Goal: Information Seeking & Learning: Learn about a topic

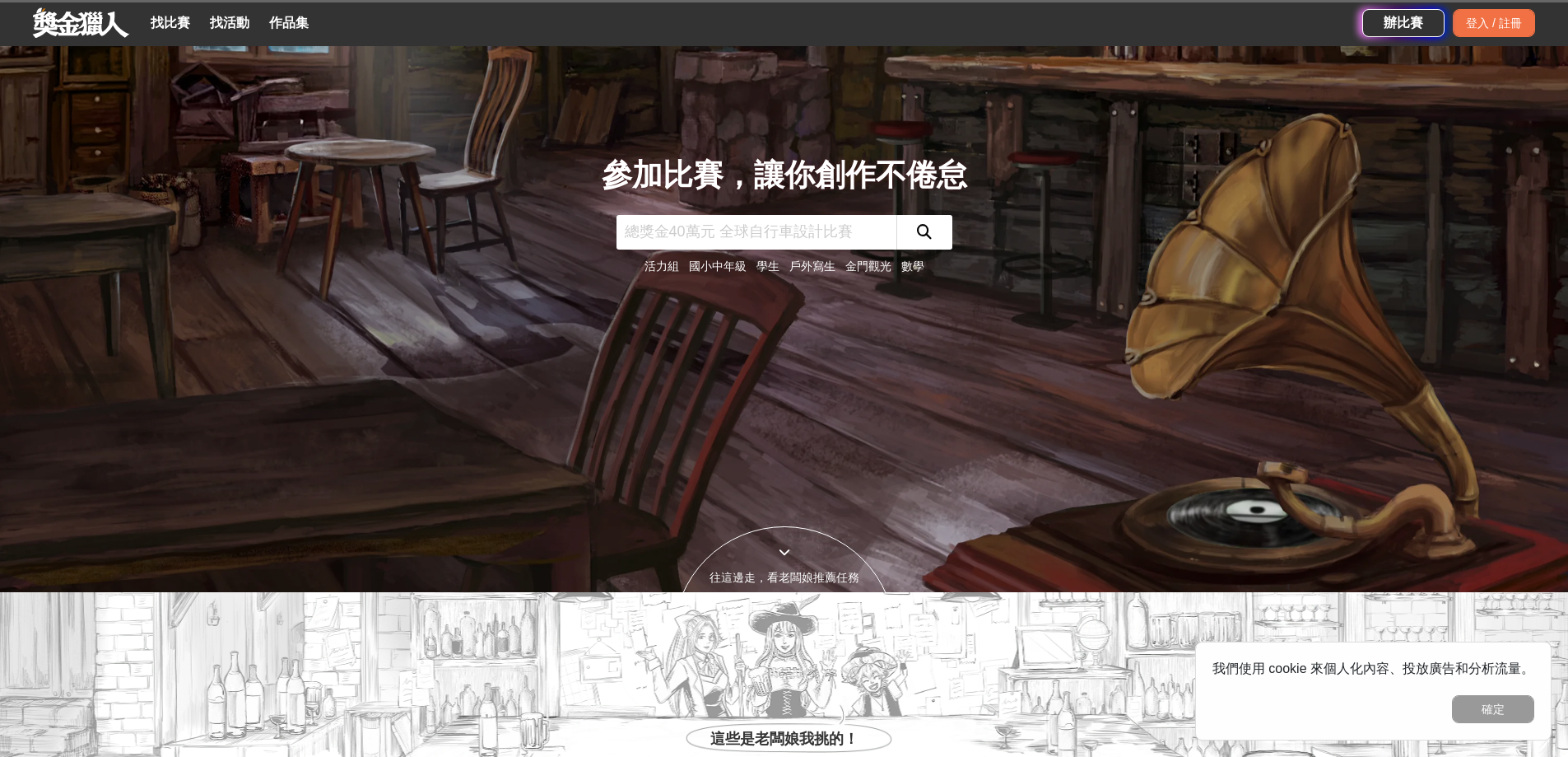
scroll to position [741, 0]
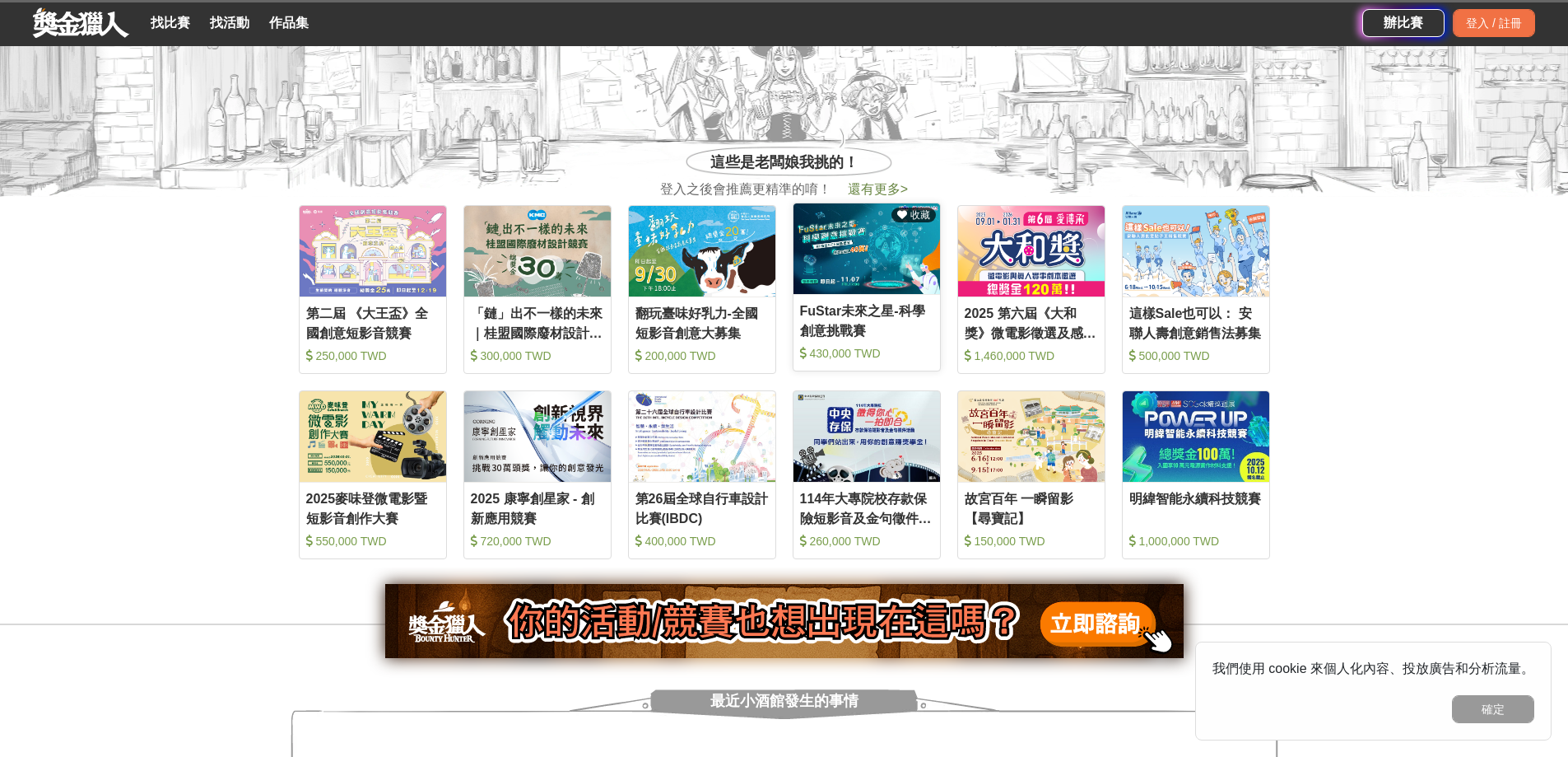
click at [846, 235] on div at bounding box center [866, 249] width 147 height 92
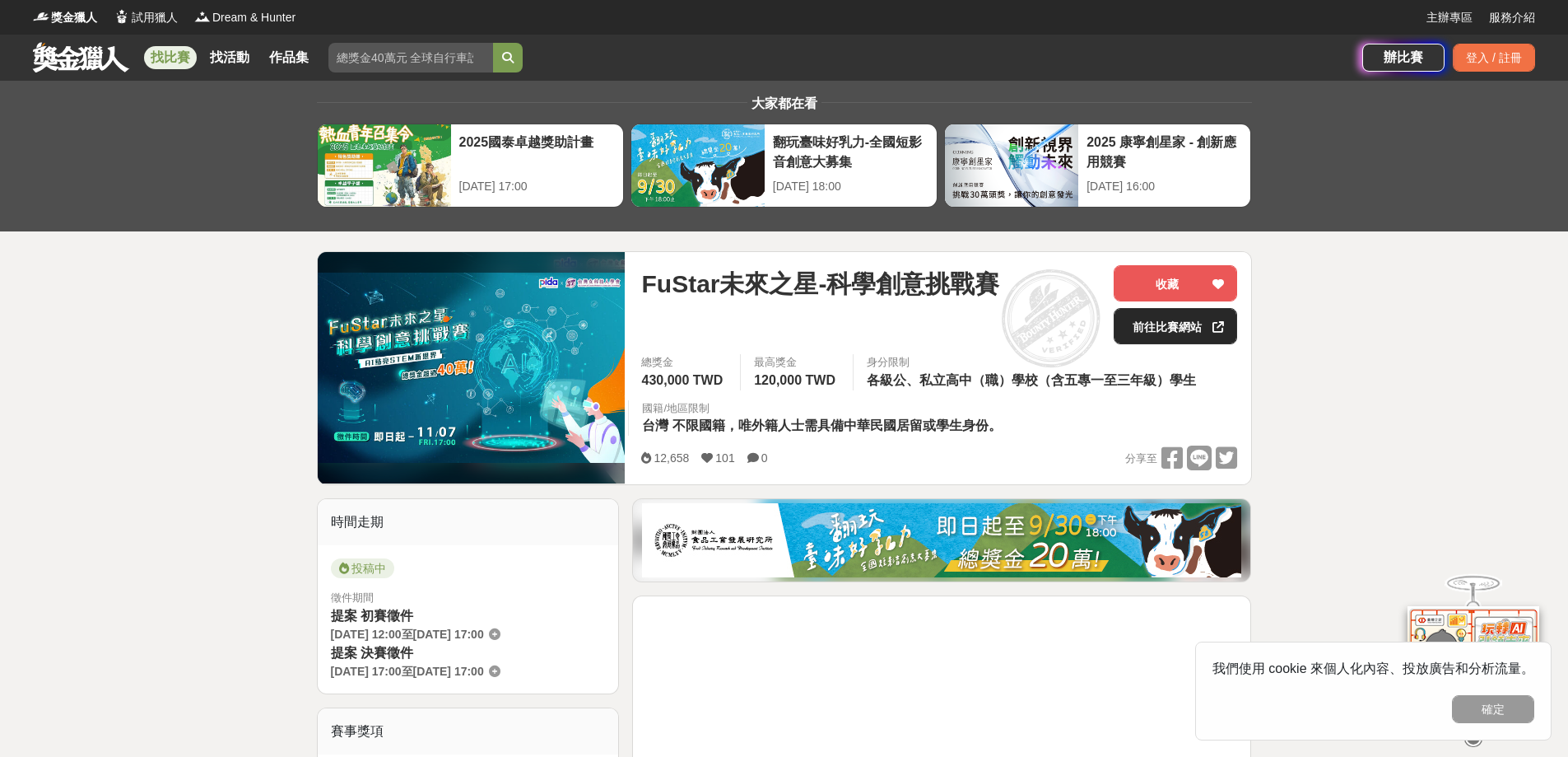
click at [1153, 325] on link "前往比賽網站" at bounding box center [1175, 326] width 123 height 36
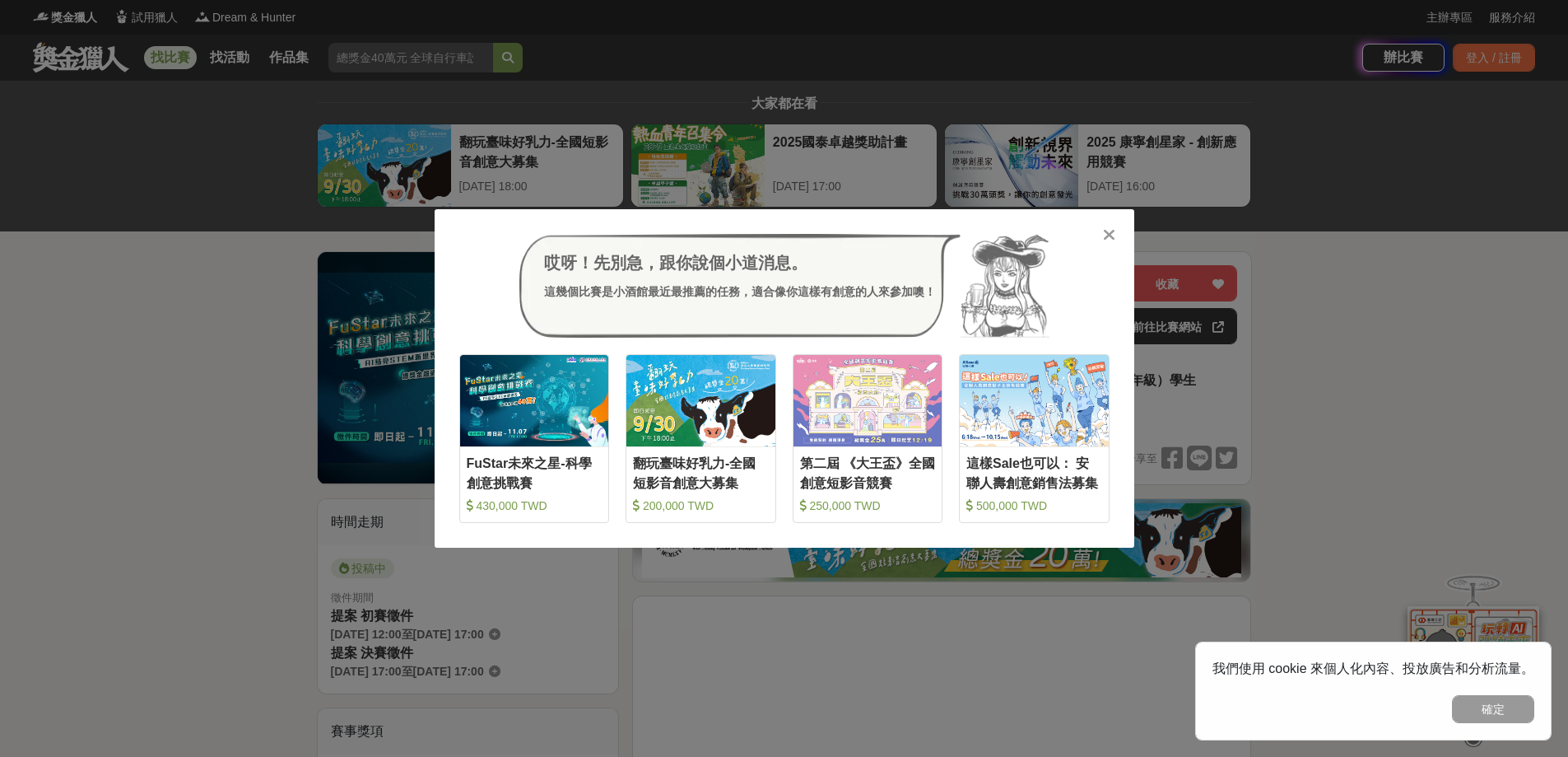
click at [700, 127] on div "哎呀！先別急，跟你說個小道消息。 這幾個比賽是小酒館最近最推薦的任務，適合像你這樣有創意的人來參加噢！ 收藏 FuStar未來之星-科學創意挑戰賽 430,0…" at bounding box center [784, 378] width 1568 height 757
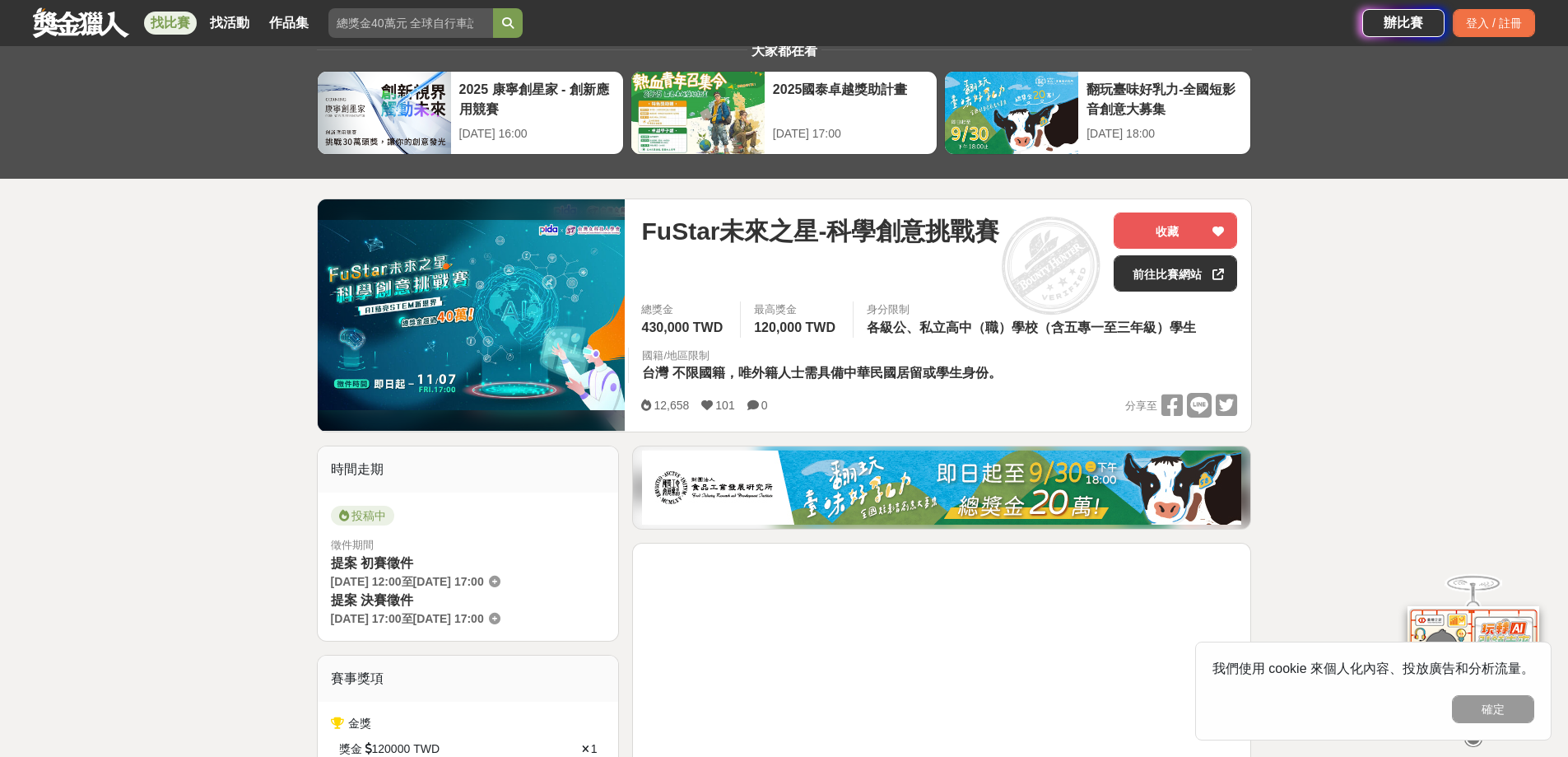
scroll to position [82, 0]
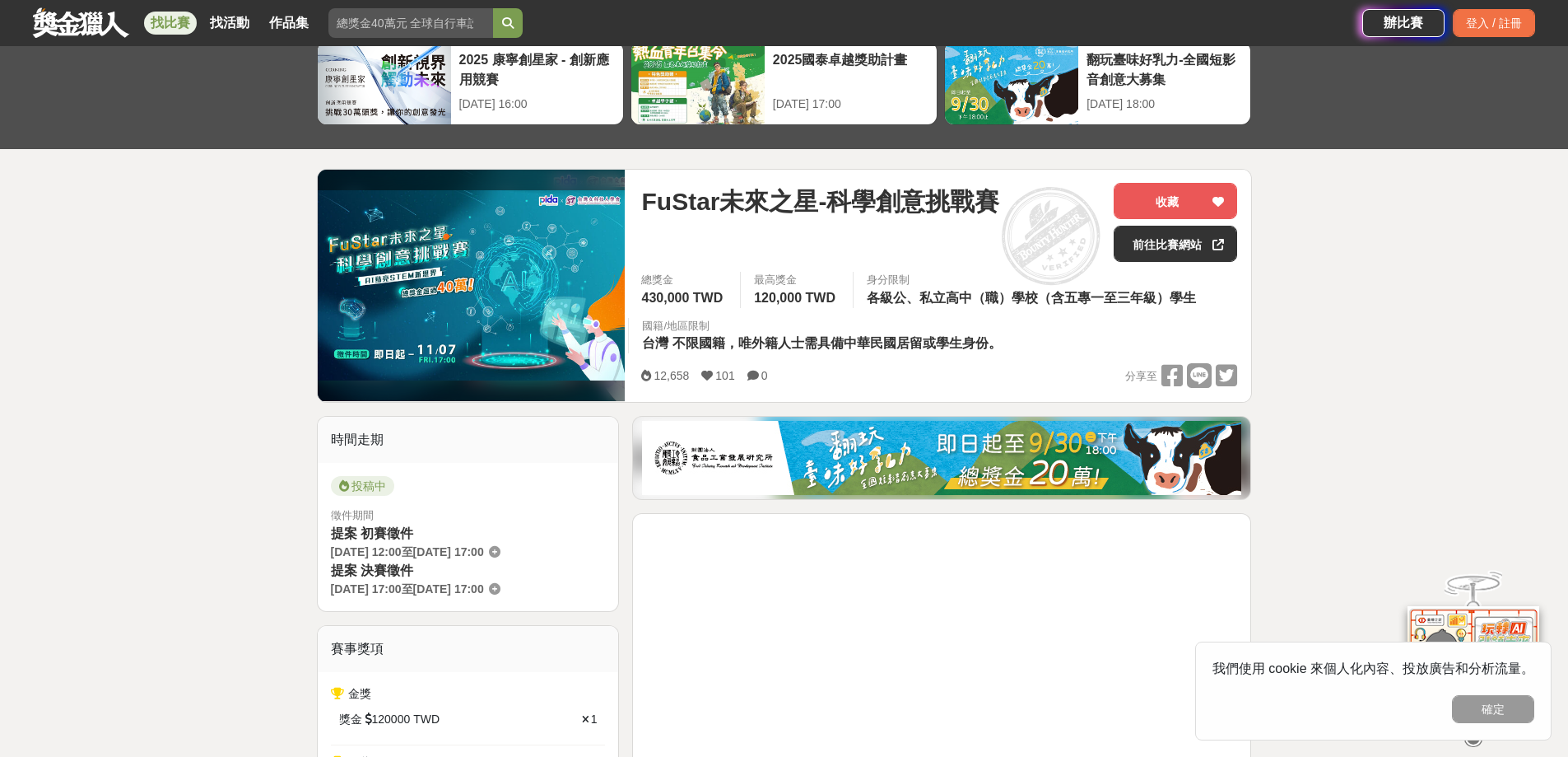
click at [809, 333] on div "國籍/地區限制 台灣 不限國籍，唯外籍人士需具備中華民國居留或學生身份。" at bounding box center [823, 336] width 391 height 36
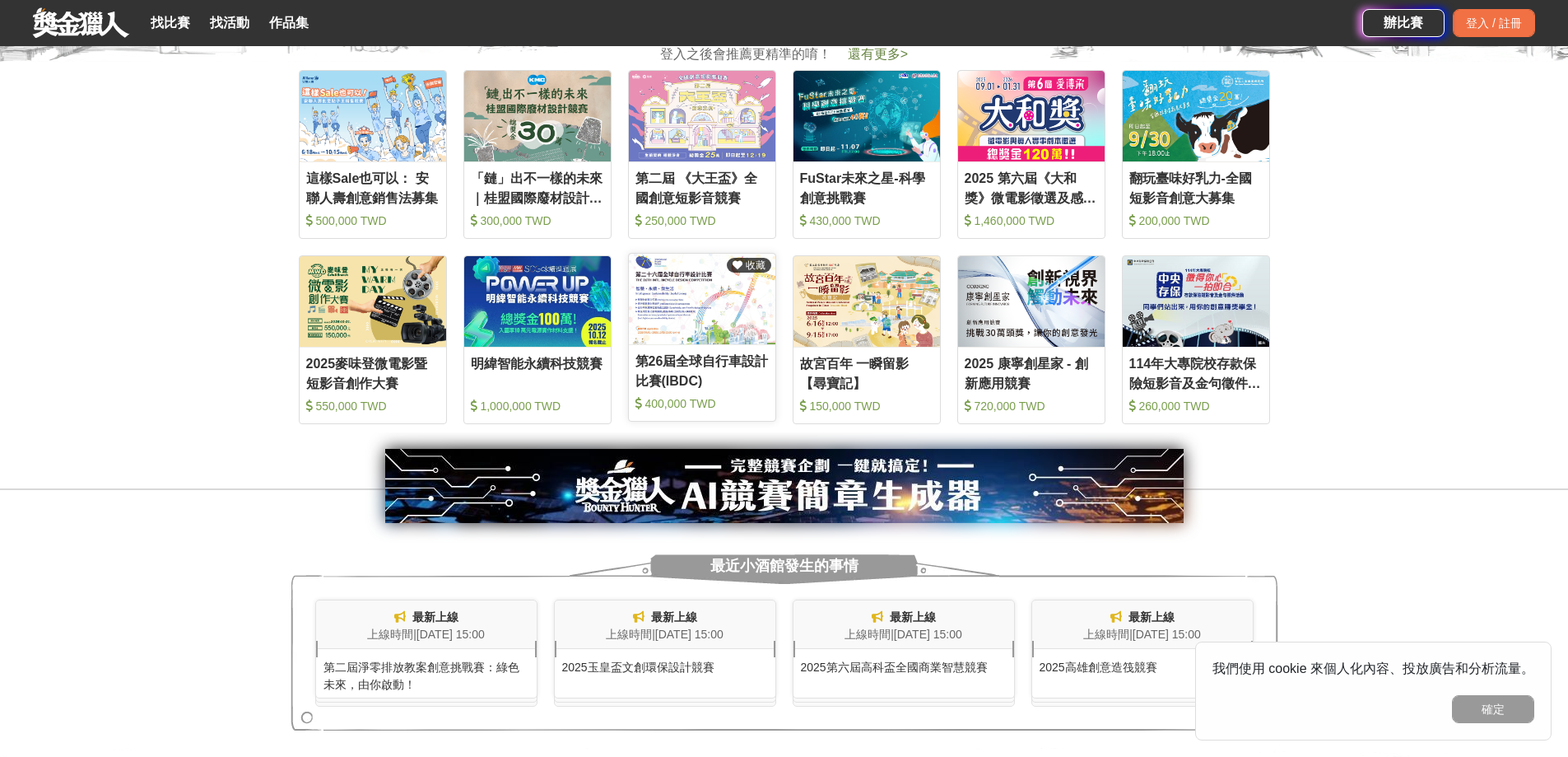
scroll to position [906, 0]
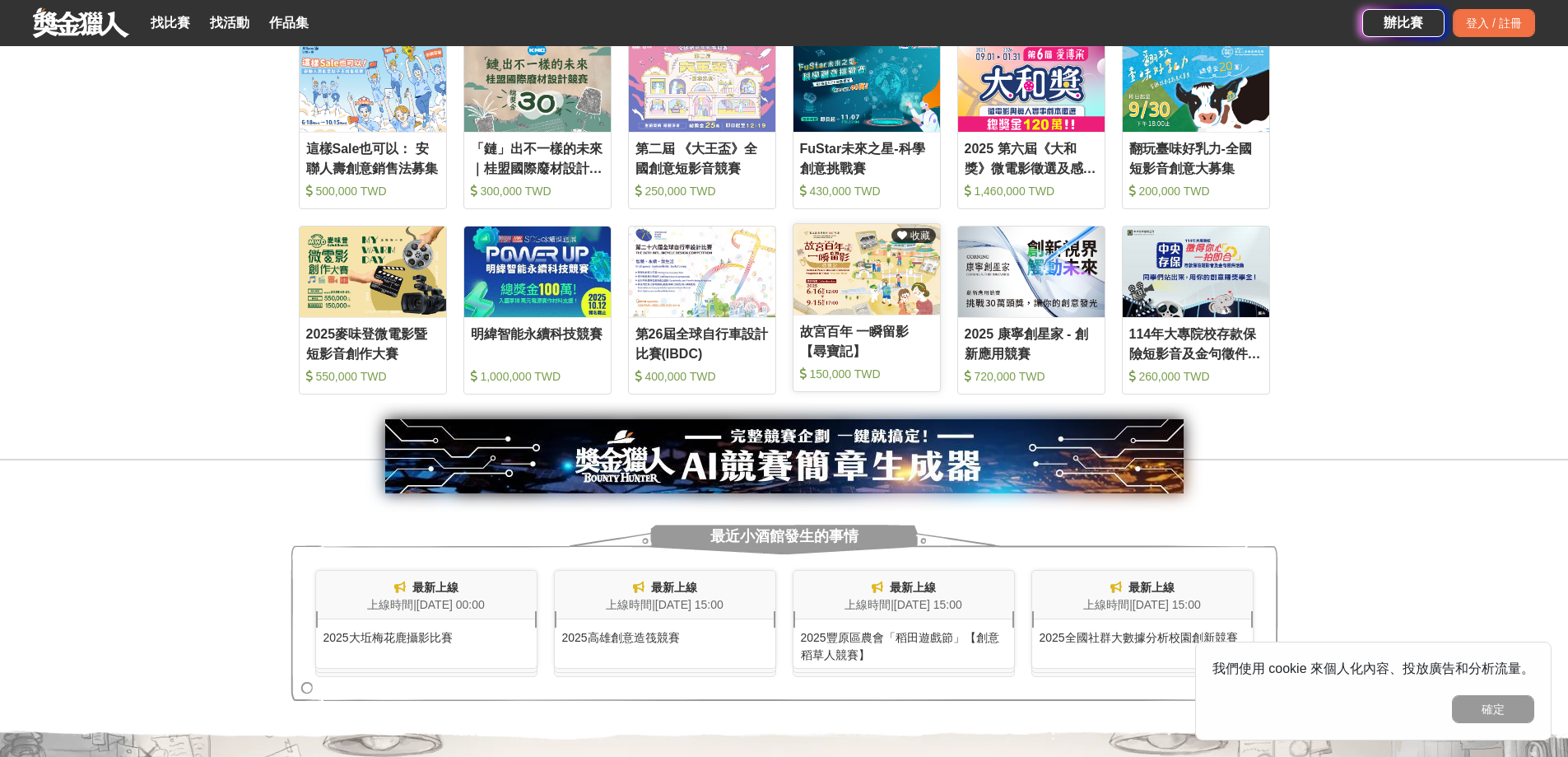
click at [850, 285] on img at bounding box center [866, 269] width 147 height 91
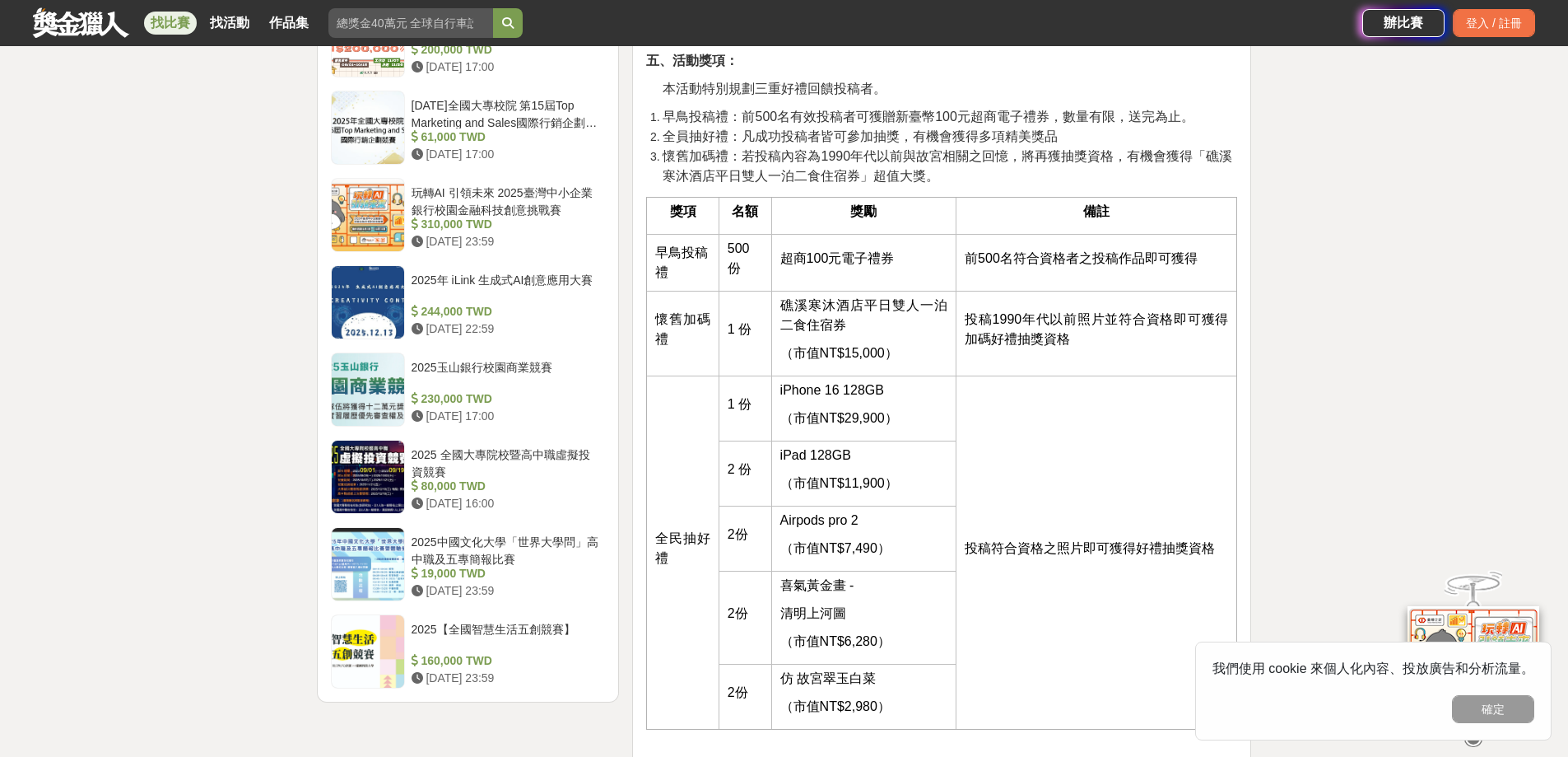
scroll to position [1812, 0]
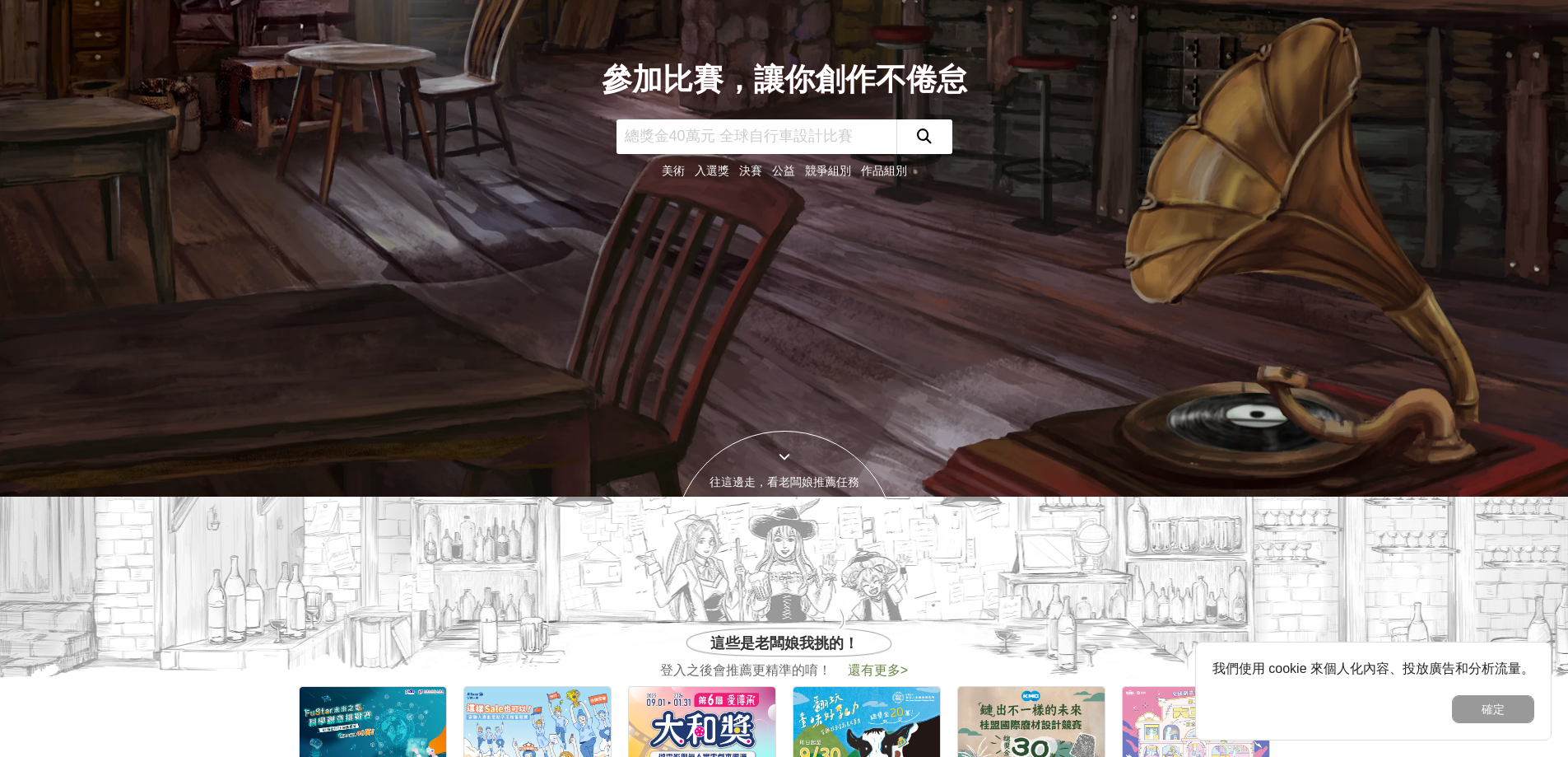
scroll to position [576, 0]
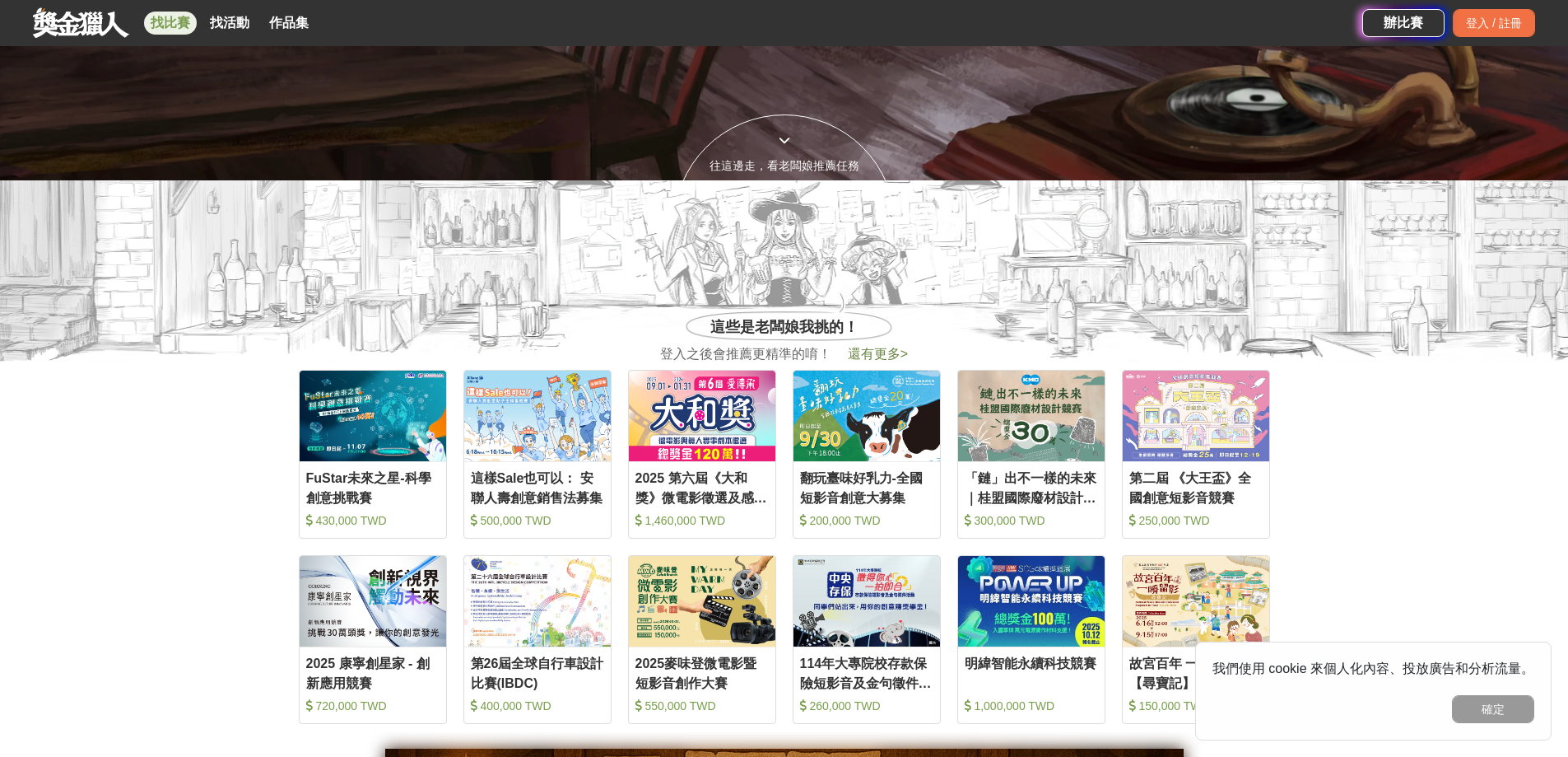
click at [171, 31] on link "找比賽" at bounding box center [170, 23] width 53 height 23
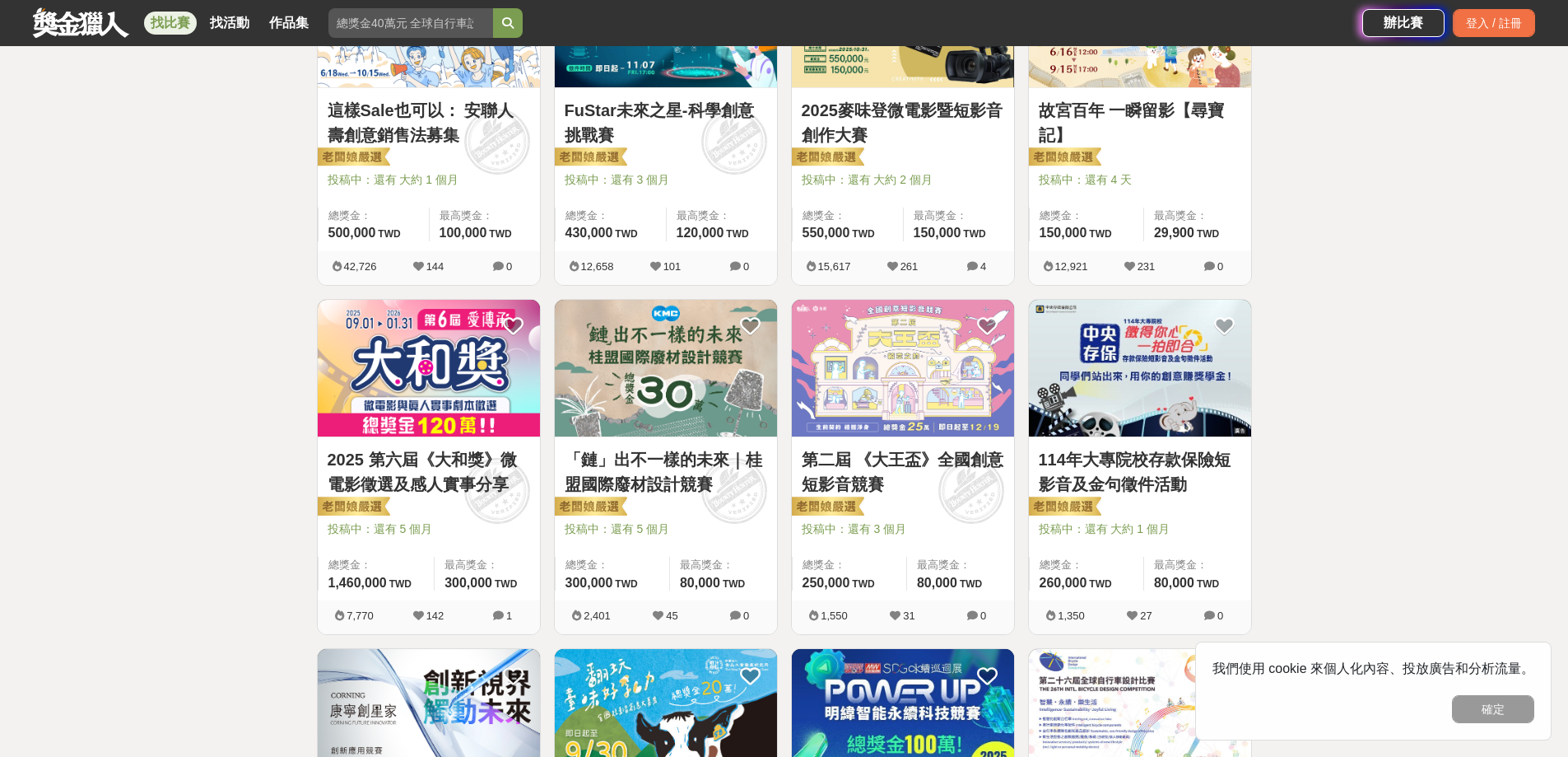
scroll to position [411, 0]
click at [1093, 368] on img at bounding box center [1139, 367] width 222 height 138
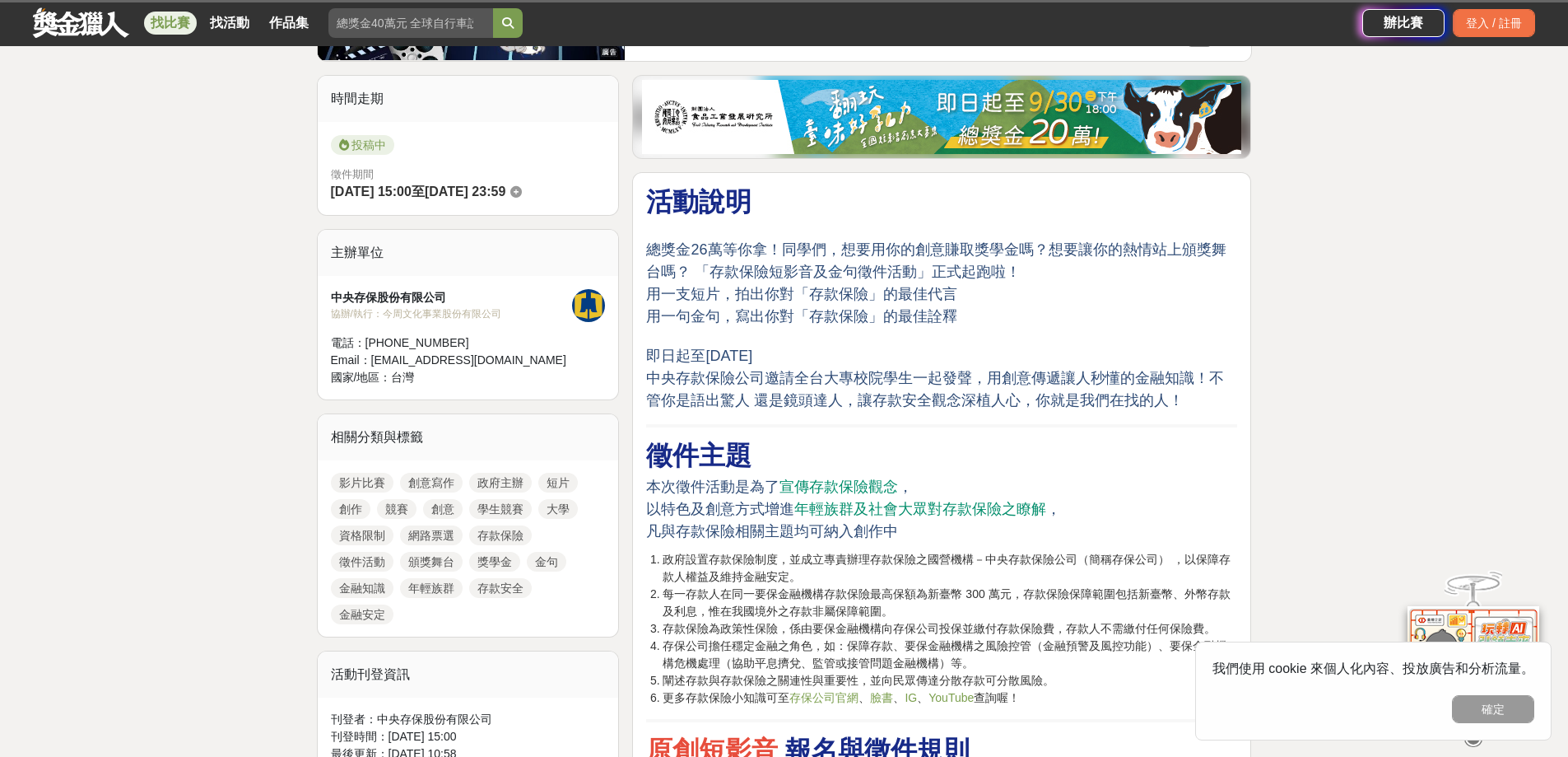
scroll to position [411, 0]
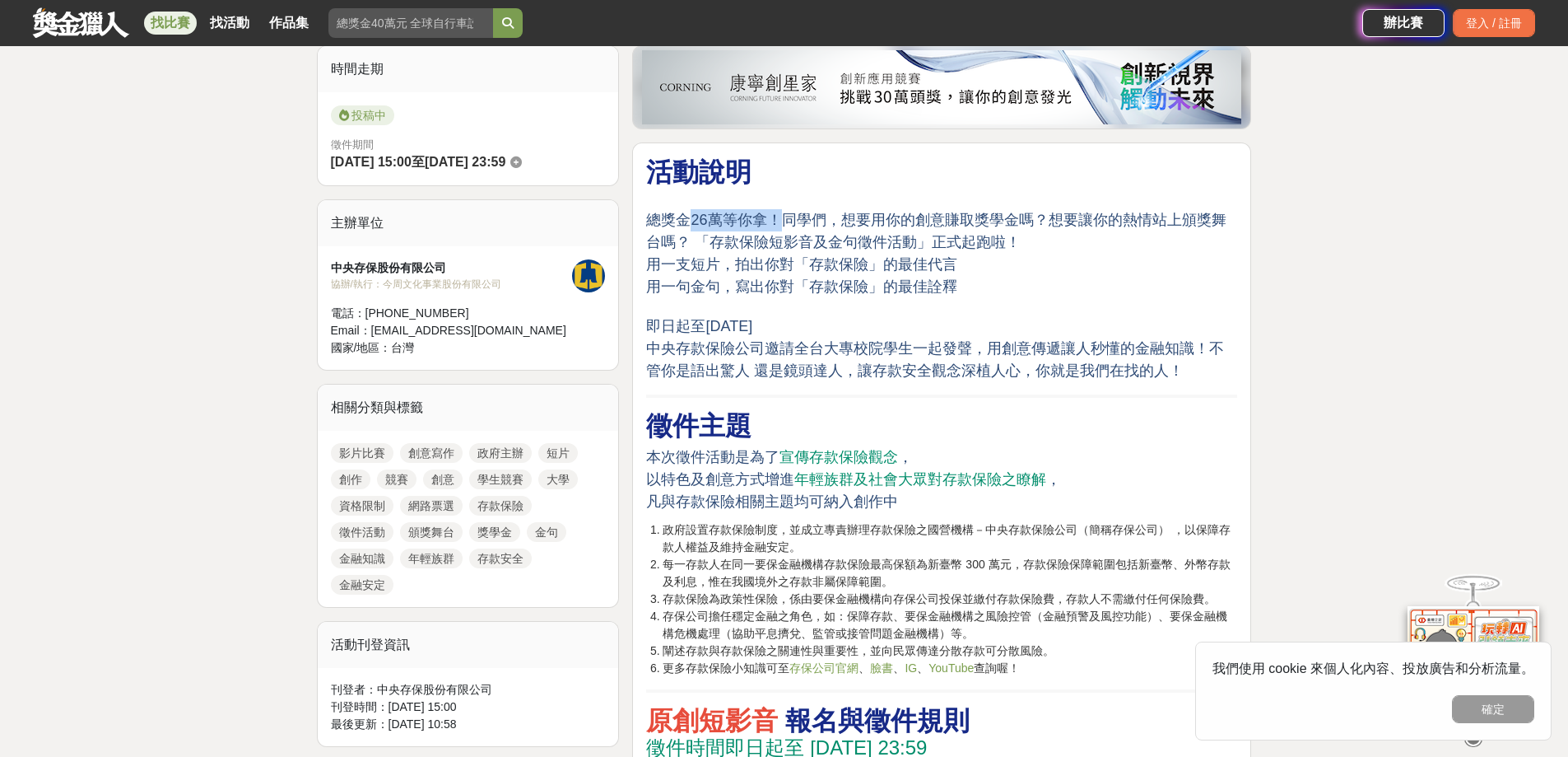
drag, startPoint x: 692, startPoint y: 212, endPoint x: 779, endPoint y: 223, distance: 87.7
click at [779, 223] on span "總獎金26萬等你拿！同學們，想要用你的創意賺取獎學金嗎？想要讓你的熱情站上頒獎舞台嗎？ 「存款保險短影音及金句徵件活動」正式起跑啦！" at bounding box center [936, 230] width 579 height 39
click at [791, 259] on span "用一支短片，拍出你對「存款保險」的最佳代言" at bounding box center [802, 264] width 311 height 16
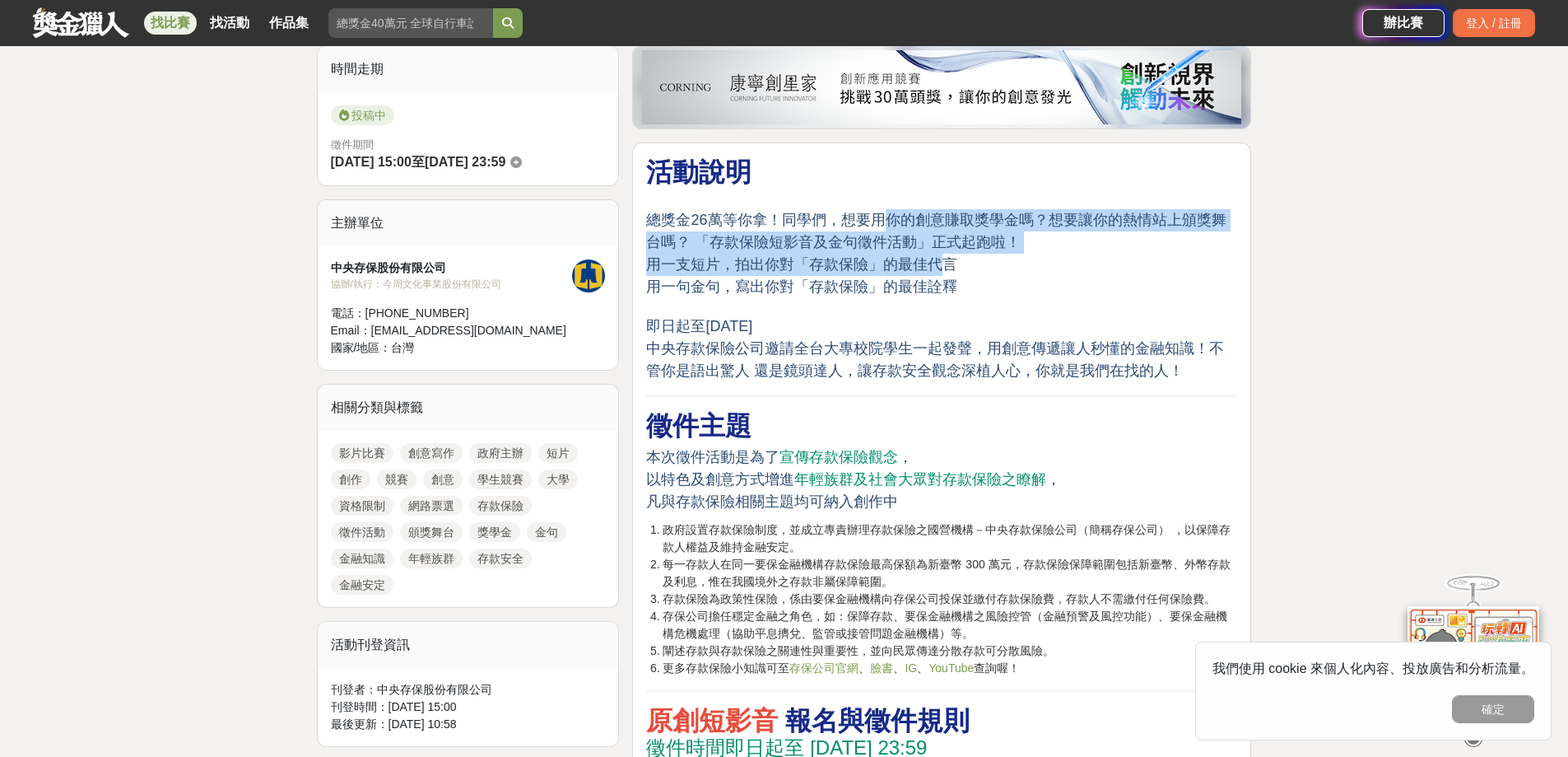
drag, startPoint x: 889, startPoint y: 223, endPoint x: 943, endPoint y: 272, distance: 72.9
click at [944, 261] on p "總獎金26萬等你拿！同學們，想要用你的創意賺取獎學金嗎？想要讓你的熱情站上頒獎舞台嗎？ 「存款保險短影音及金句徵件活動」正式起跑啦！ 用一支短片，拍出你對「存…" at bounding box center [941, 286] width 591 height 190
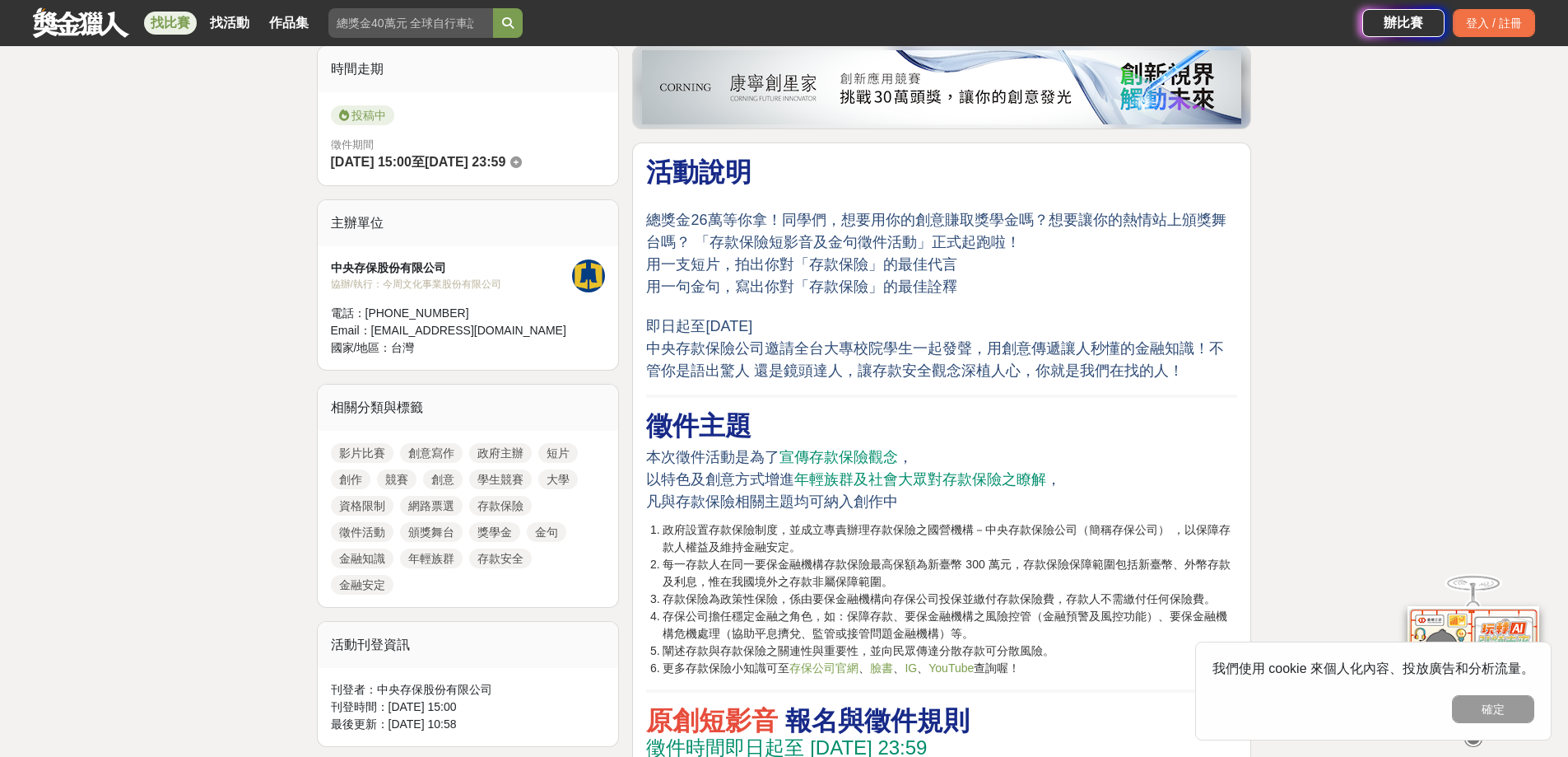
click at [937, 290] on span "用一句金句，寫出你對「存款保險」的最佳詮釋" at bounding box center [802, 286] width 311 height 16
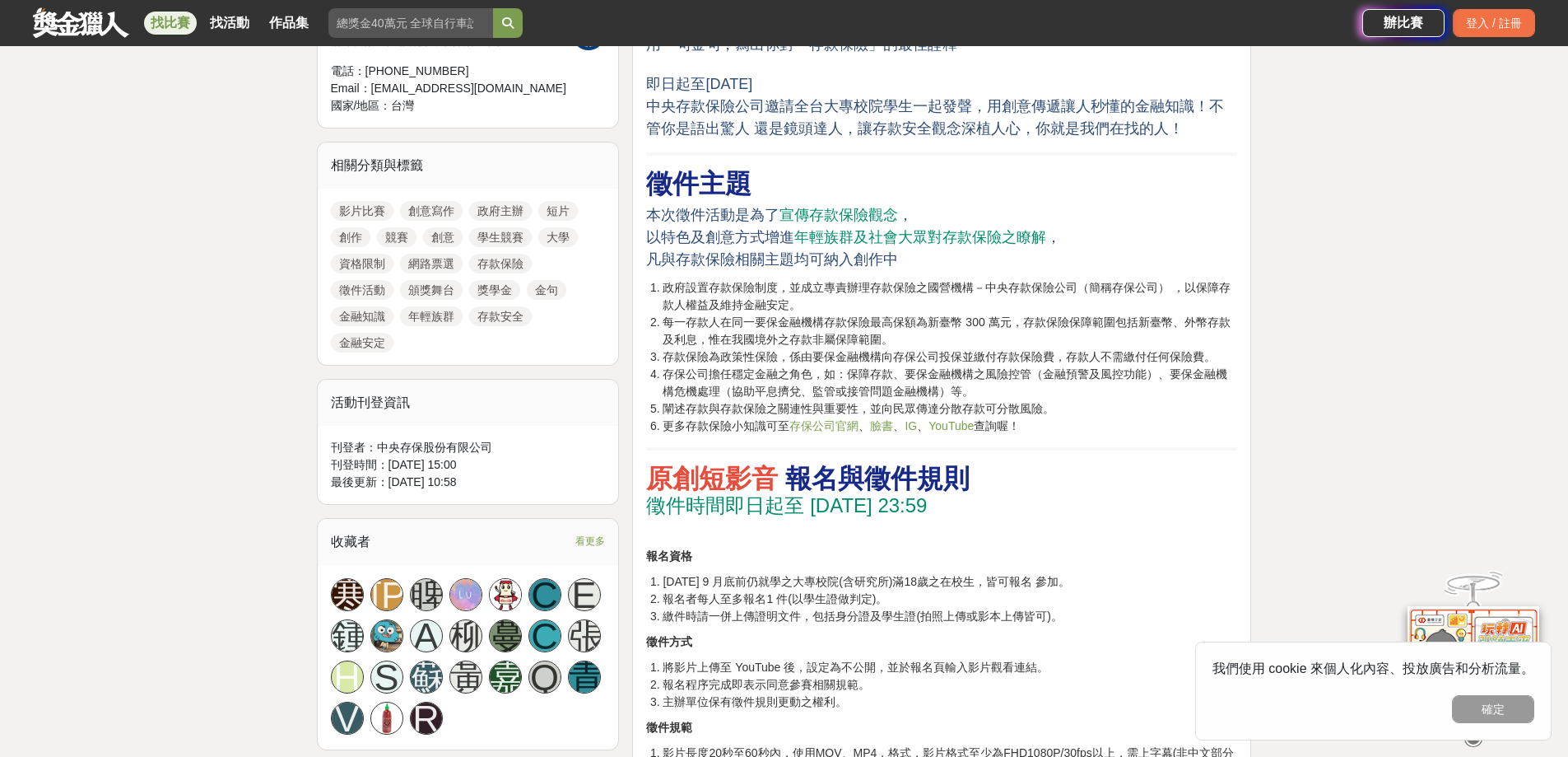
scroll to position [659, 0]
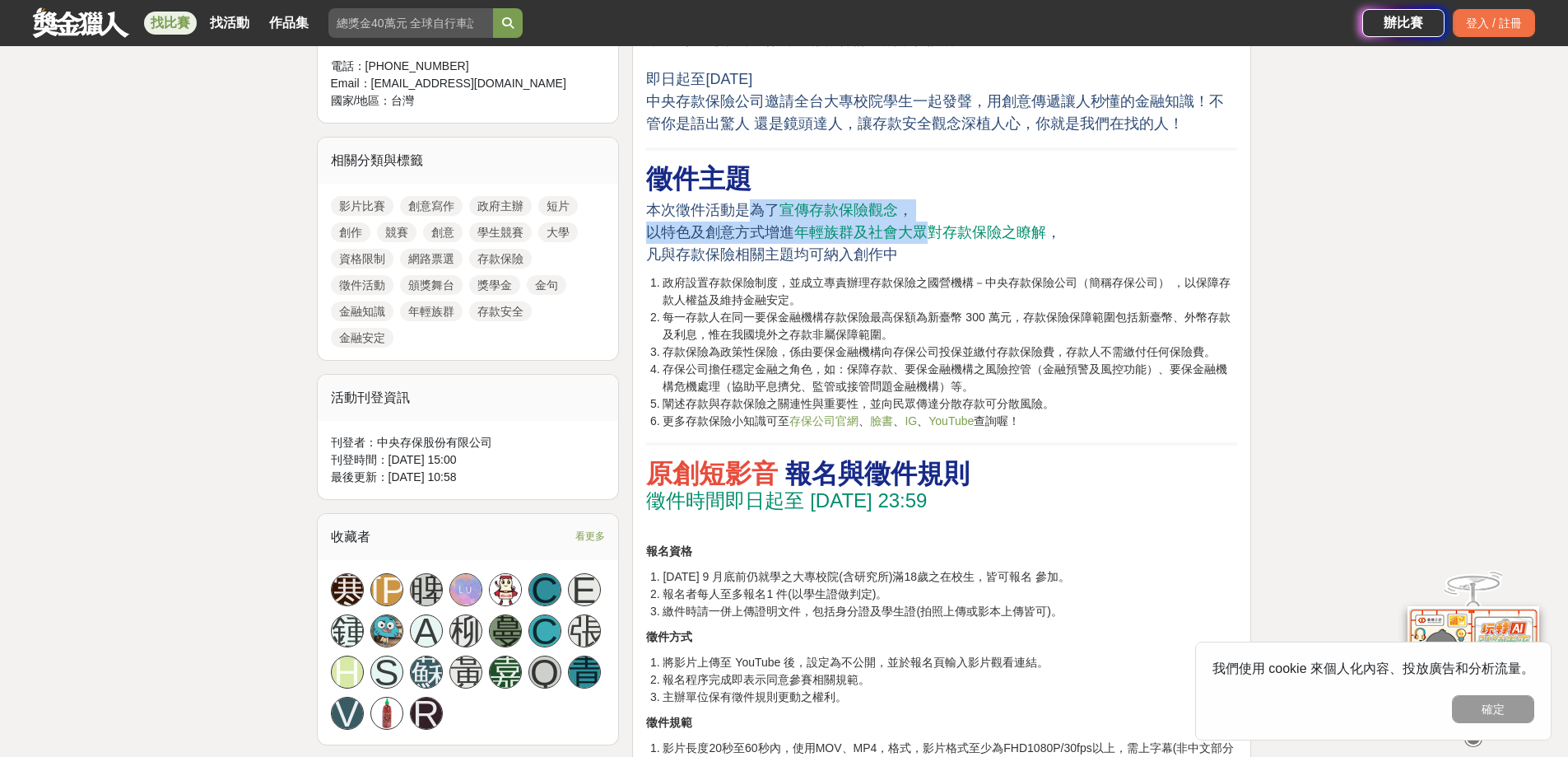
drag, startPoint x: 755, startPoint y: 208, endPoint x: 927, endPoint y: 221, distance: 172.5
click at [927, 221] on p "本次徵件活動是為了 宣傳存款保險觀念 ， 以特色及創意方式增進 年輕族群及社會大眾對存款保險之瞭解 ， 凡與存款保險相關主題均可納入創作中" at bounding box center [941, 232] width 591 height 67
click at [923, 241] on p "本次徵件活動是為了 宣傳存款保險觀念 ， 以特色及創意方式增進 年輕族群及社會大眾對存款保險之瞭解 ， 凡與存款保險相關主題均可納入創作中" at bounding box center [941, 232] width 591 height 67
drag, startPoint x: 878, startPoint y: 238, endPoint x: 870, endPoint y: 239, distance: 8.1
click at [877, 239] on span "年輕族群及社會大眾對存款保險之瞭解" at bounding box center [920, 232] width 252 height 16
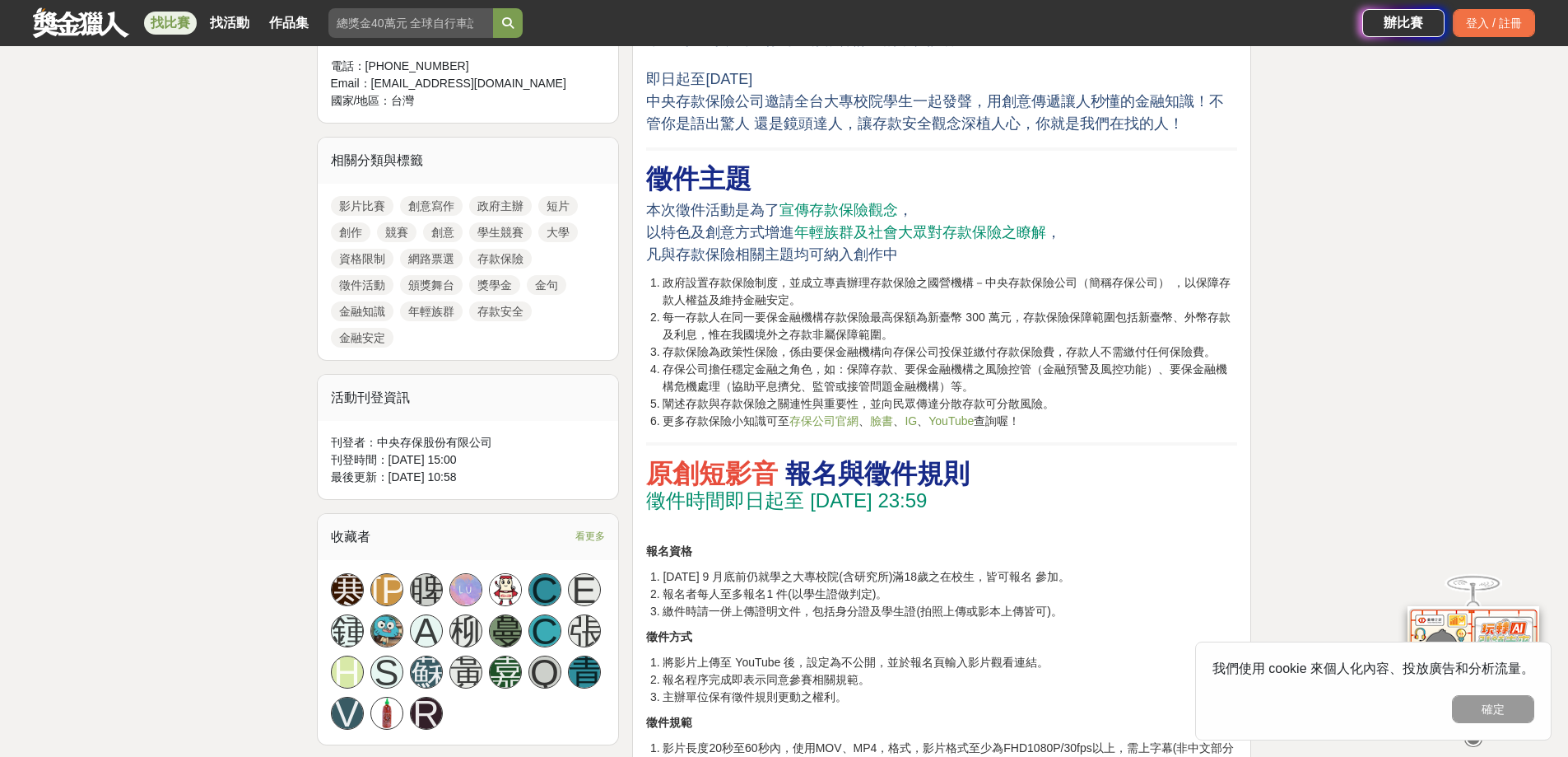
click at [862, 246] on p "本次徵件活動是為了 宣傳存款保險觀念 ， 以特色及創意方式增進 年輕族群及社會大眾對存款保險之瞭解 ， 凡與存款保險相關主題均可納入創作中" at bounding box center [941, 232] width 591 height 67
drag, startPoint x: 798, startPoint y: 235, endPoint x: 895, endPoint y: 240, distance: 97.1
click at [895, 240] on p "本次徵件活動是為了 宣傳存款保險觀念 ， 以特色及創意方式增進 年輕族群及社會大眾對存款保險之瞭解 ， 凡與存款保險相關主題均可納入創作中" at bounding box center [941, 232] width 591 height 67
click at [874, 302] on li "政府設置存款保險制度，並成立專責辦理存款保險之國營機構－中央存款保險公司（簡稱存保公司） ，以保障存款人權益及維持金融安定。" at bounding box center [949, 292] width 575 height 34
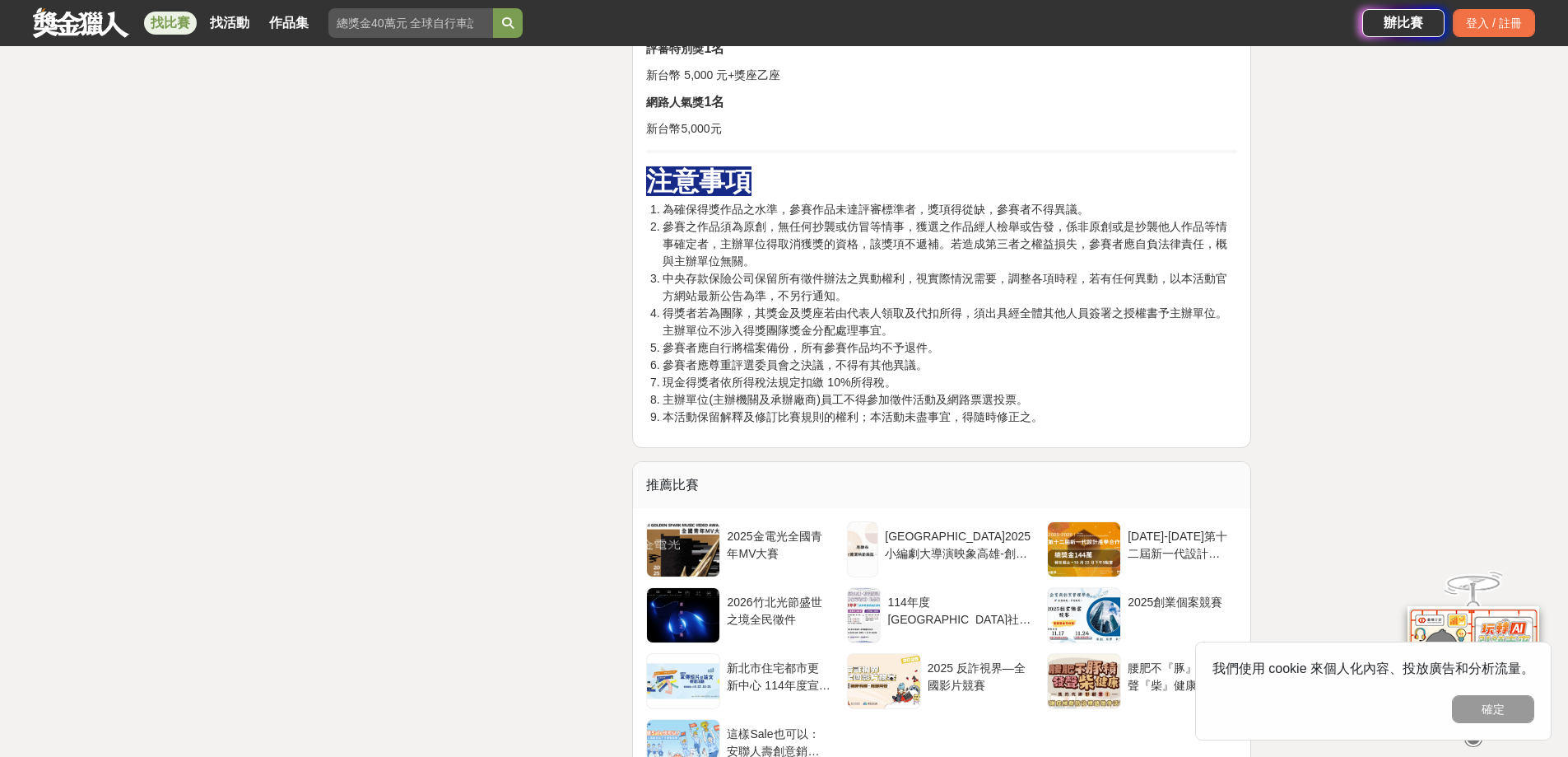
scroll to position [3129, 0]
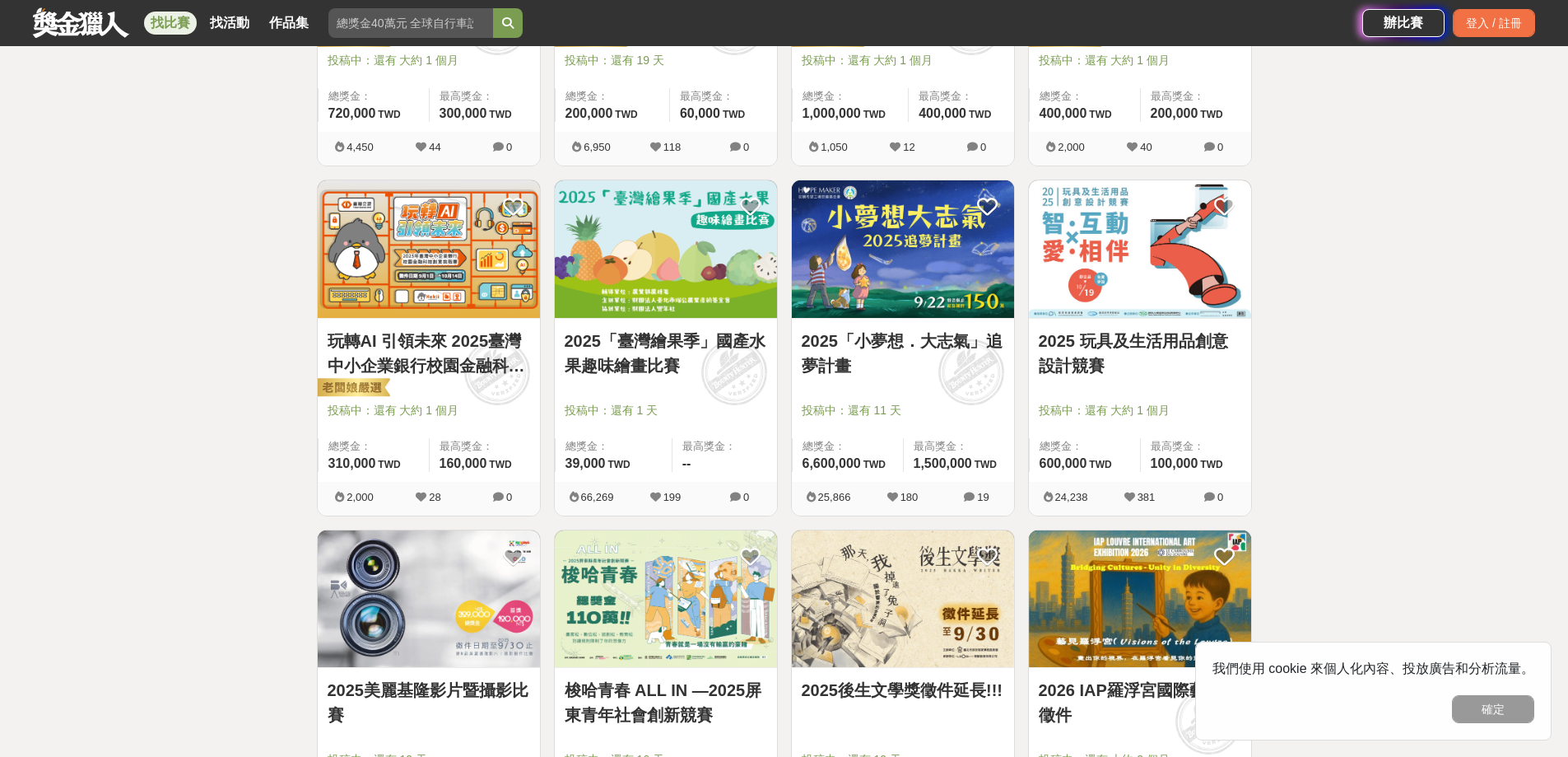
scroll to position [1235, 0]
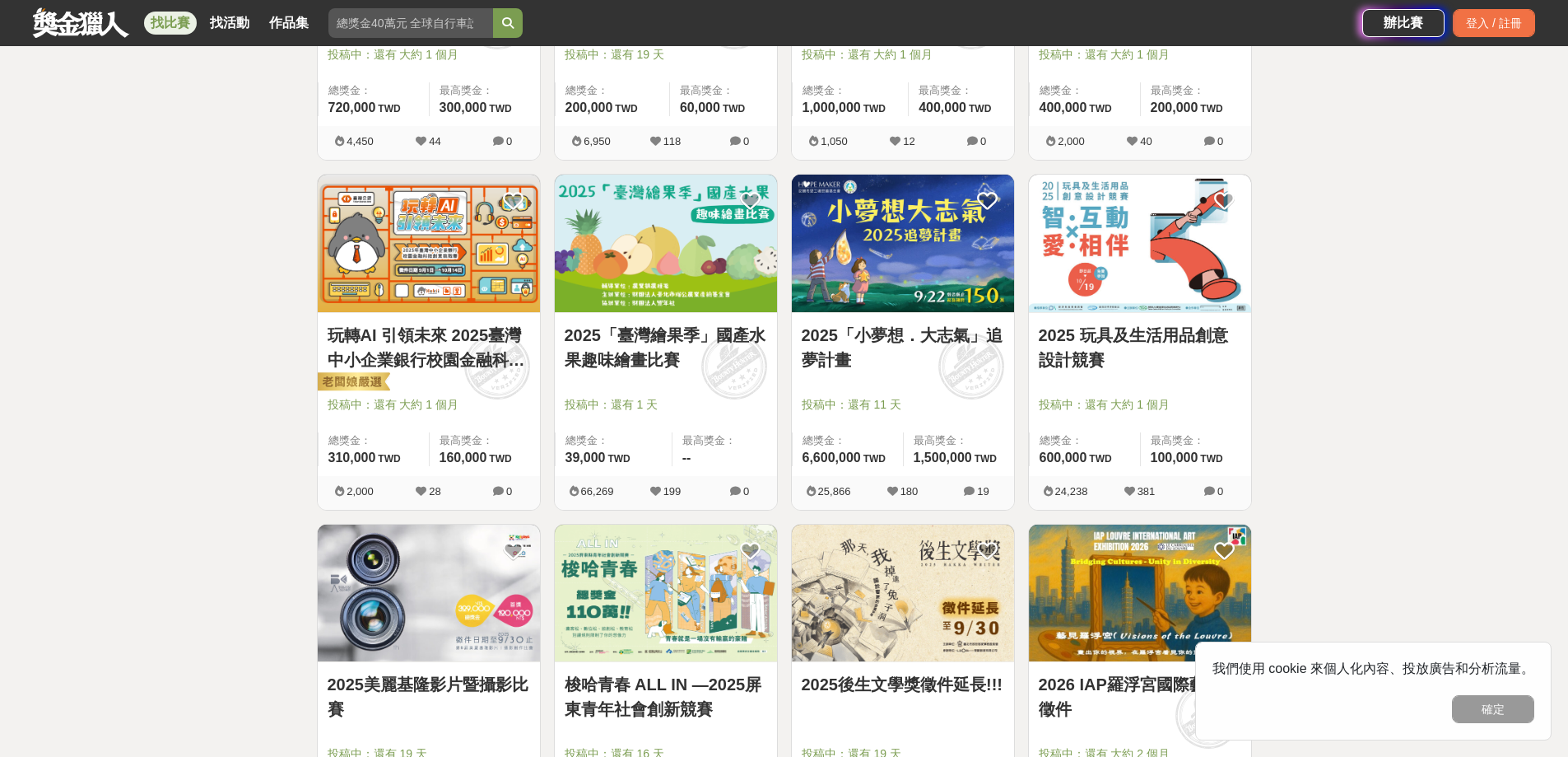
click at [462, 268] on img at bounding box center [428, 243] width 222 height 138
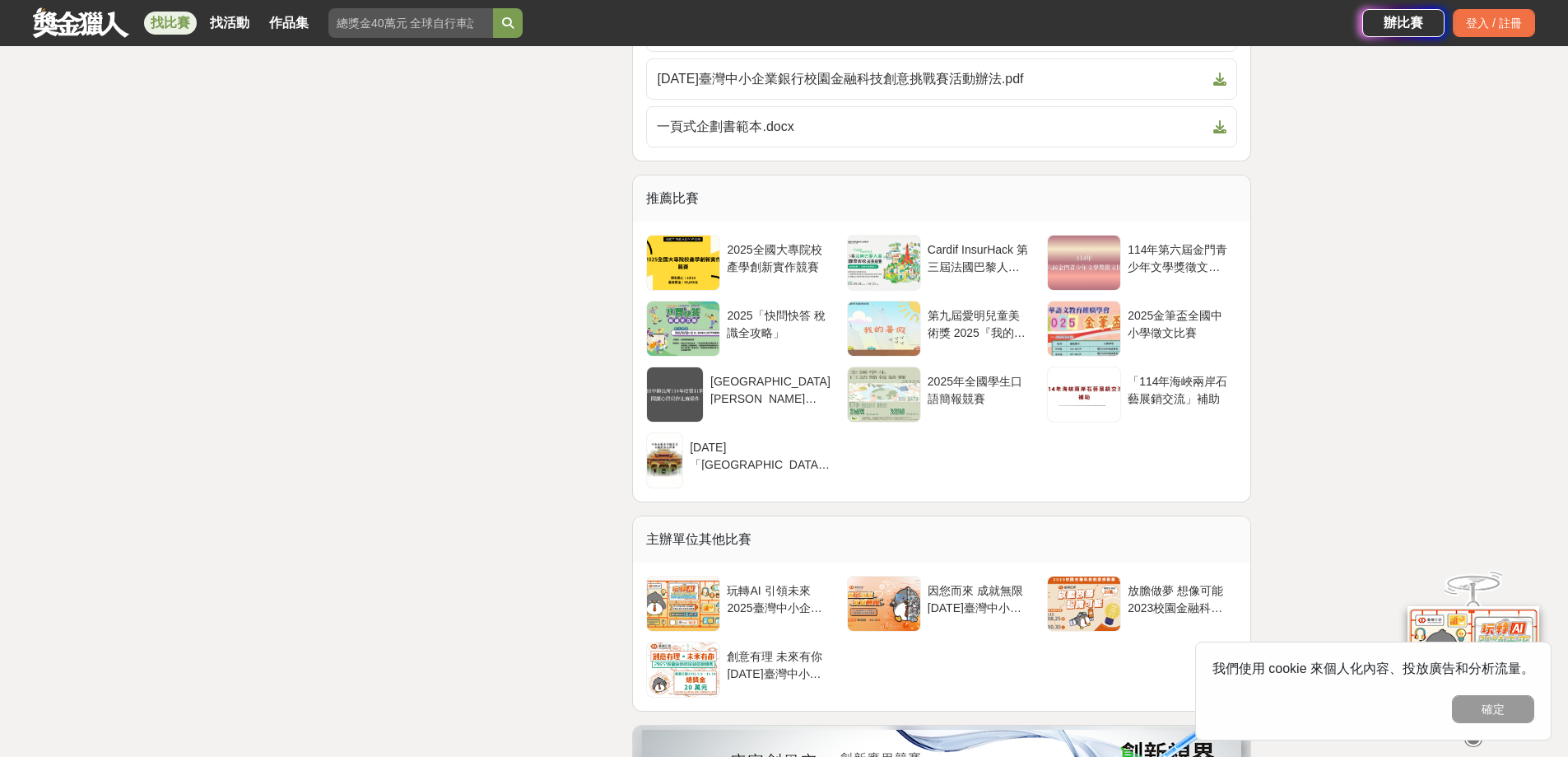
scroll to position [4528, 0]
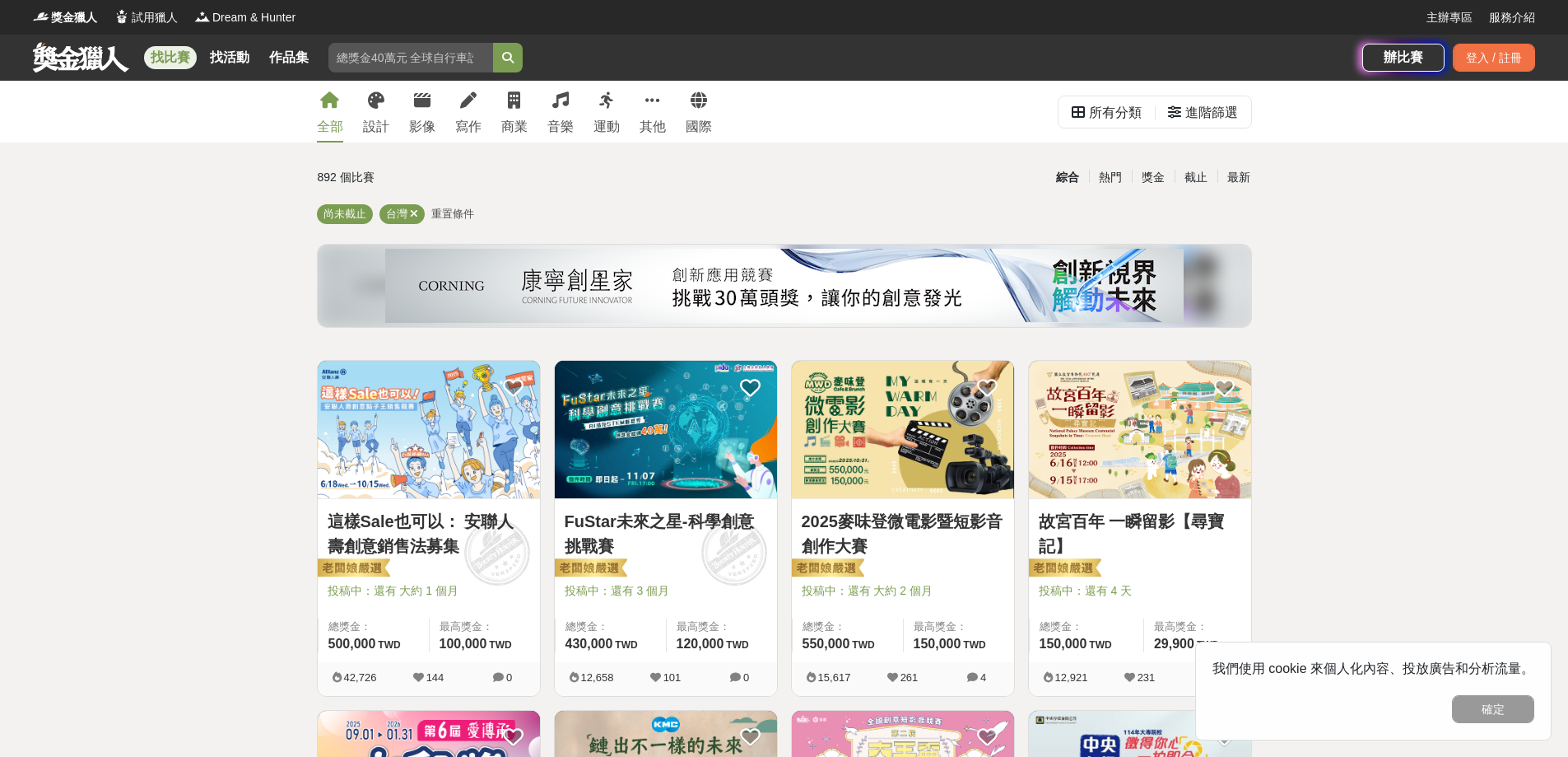
click at [435, 103] on div "全部 設計 影像 寫作 商業 音樂 運動 其他 國際" at bounding box center [514, 112] width 415 height 62
click at [427, 107] on icon at bounding box center [422, 100] width 16 height 16
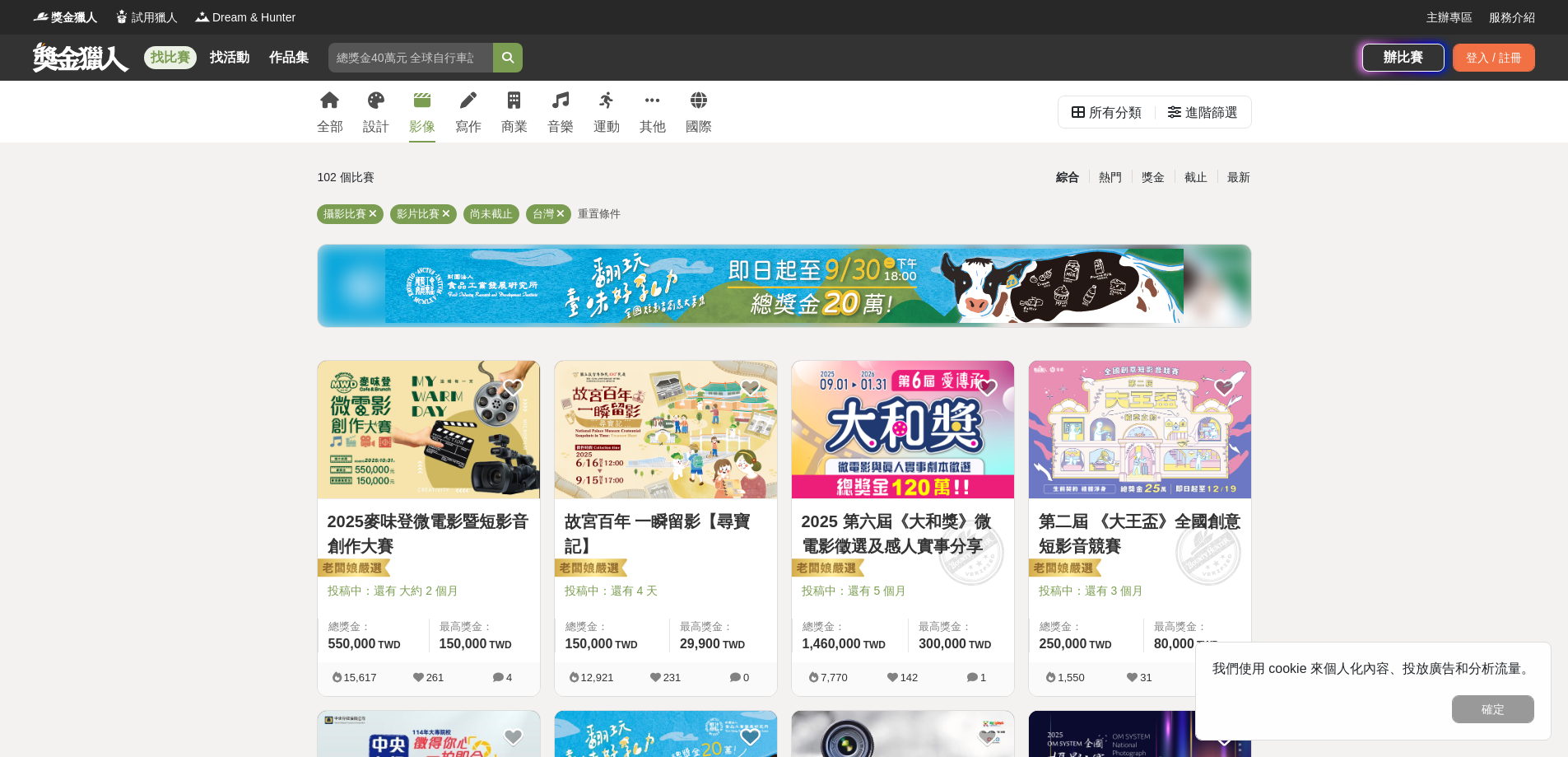
click at [496, 102] on div "全部 設計 影像 寫作 商業 音樂 運動 其他 國際" at bounding box center [514, 112] width 415 height 62
click at [506, 106] on link "商業" at bounding box center [514, 112] width 26 height 62
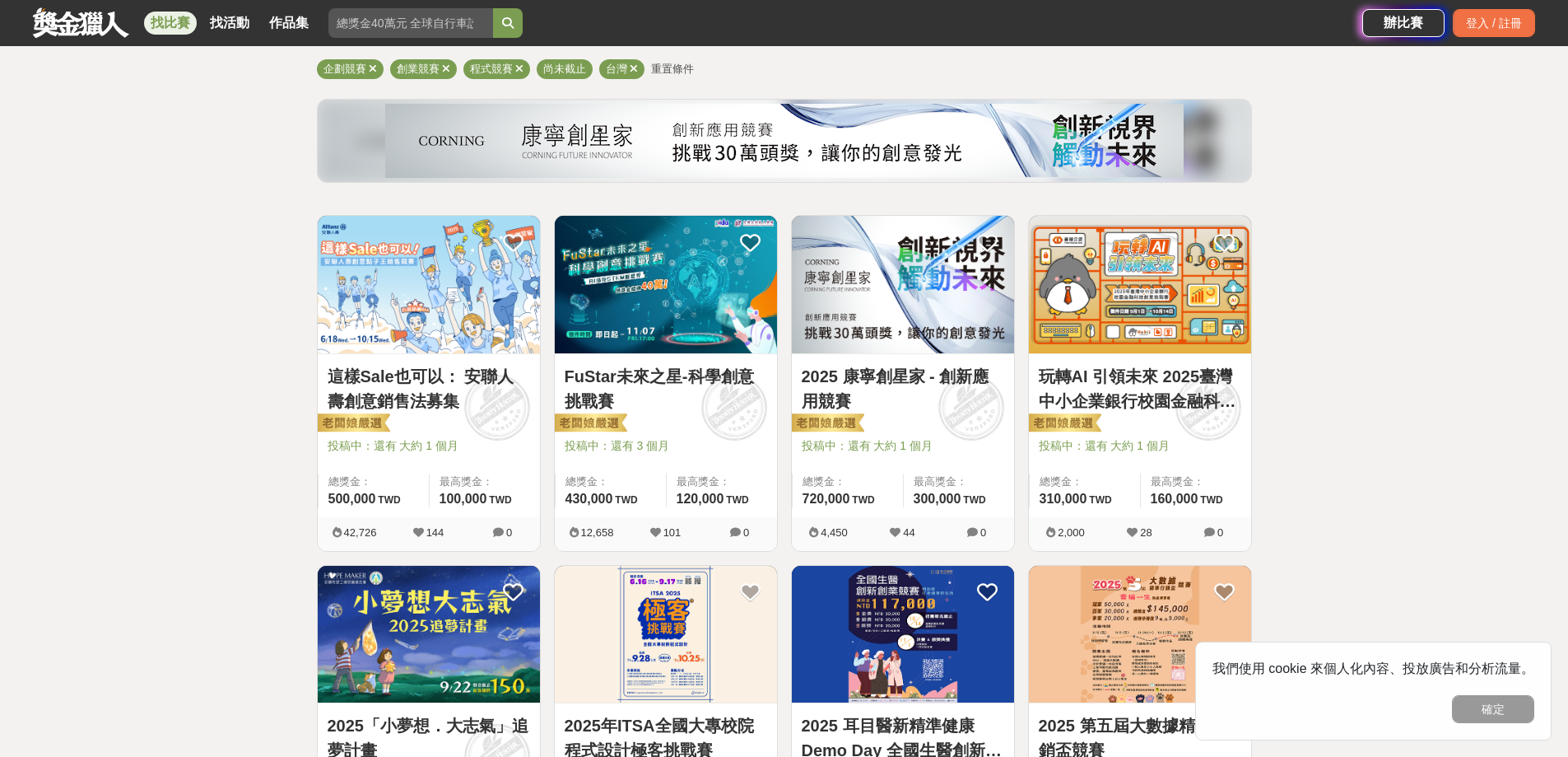
scroll to position [165, 0]
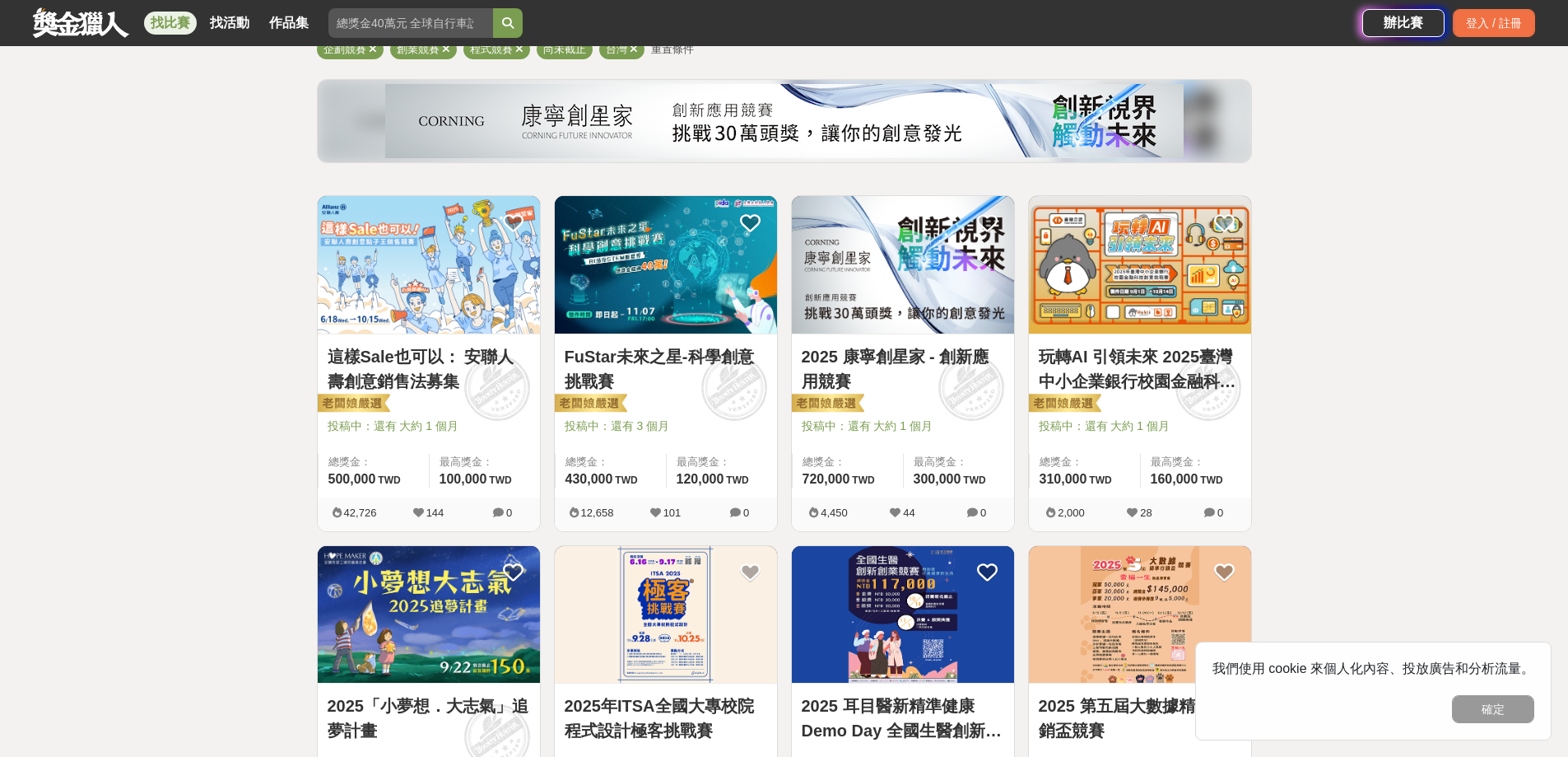
click at [449, 265] on img at bounding box center [428, 265] width 222 height 138
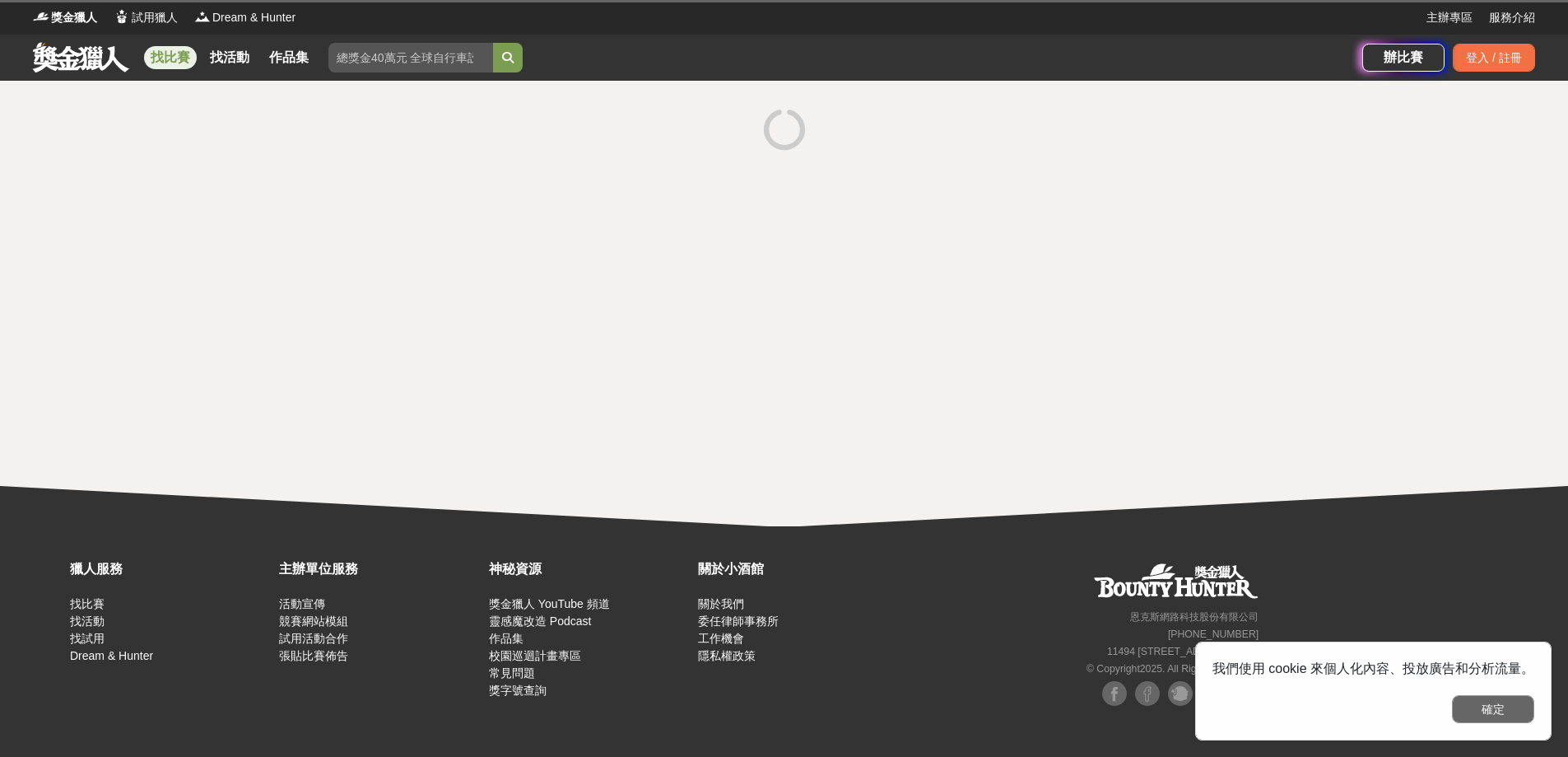
click at [1485, 704] on button "確定" at bounding box center [1492, 708] width 82 height 28
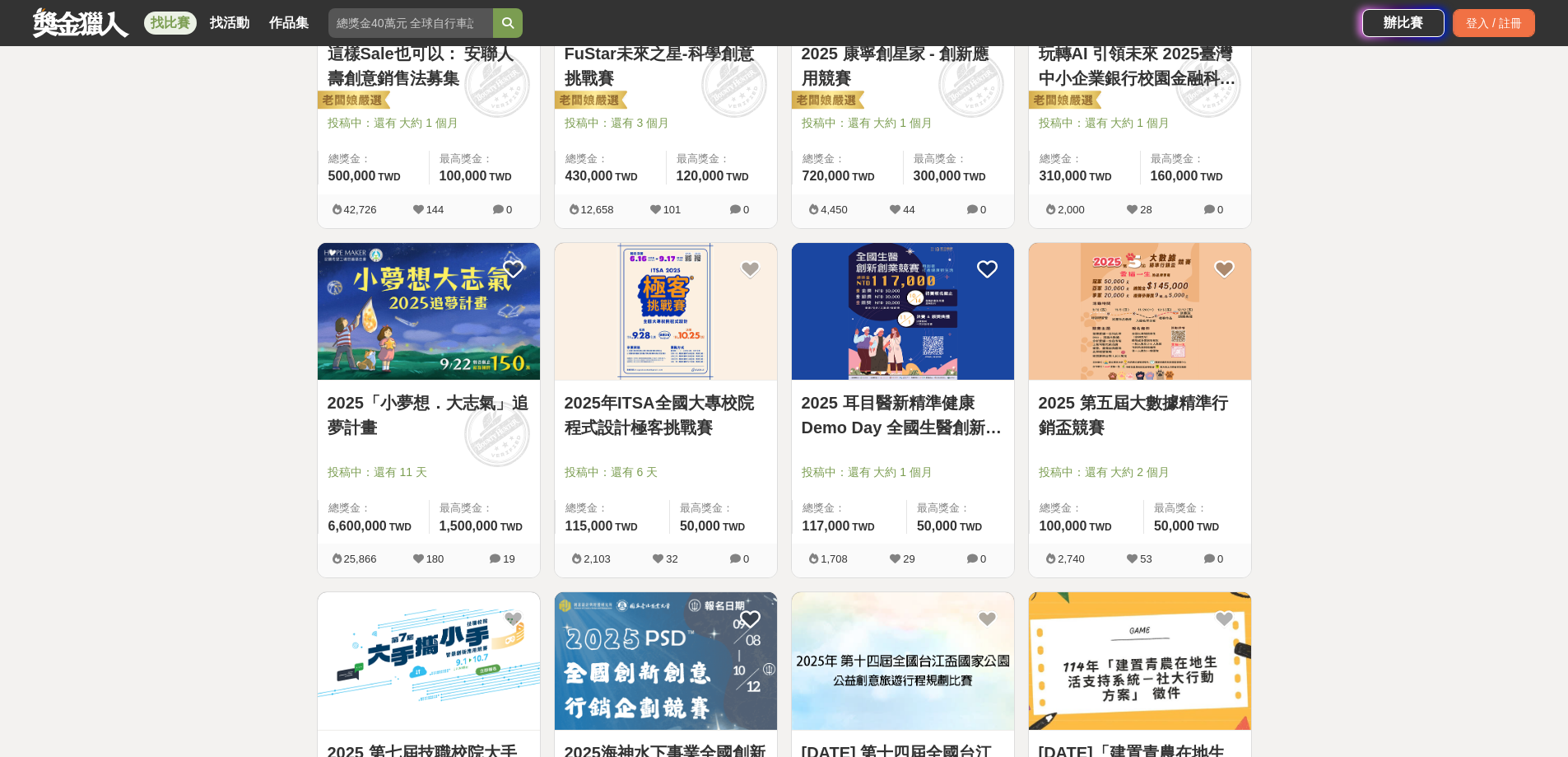
scroll to position [498, 0]
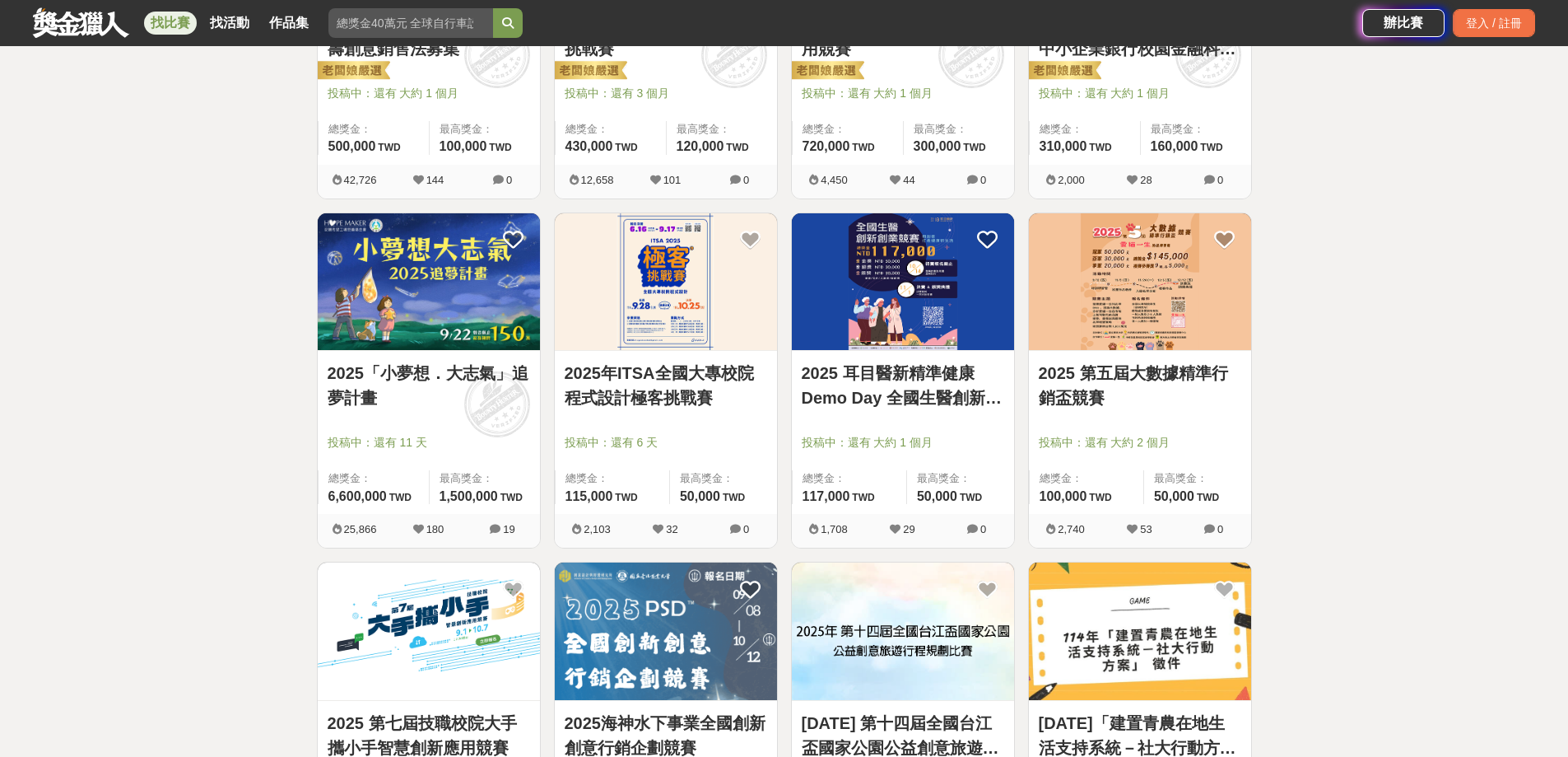
click at [1126, 310] on img at bounding box center [1139, 282] width 222 height 138
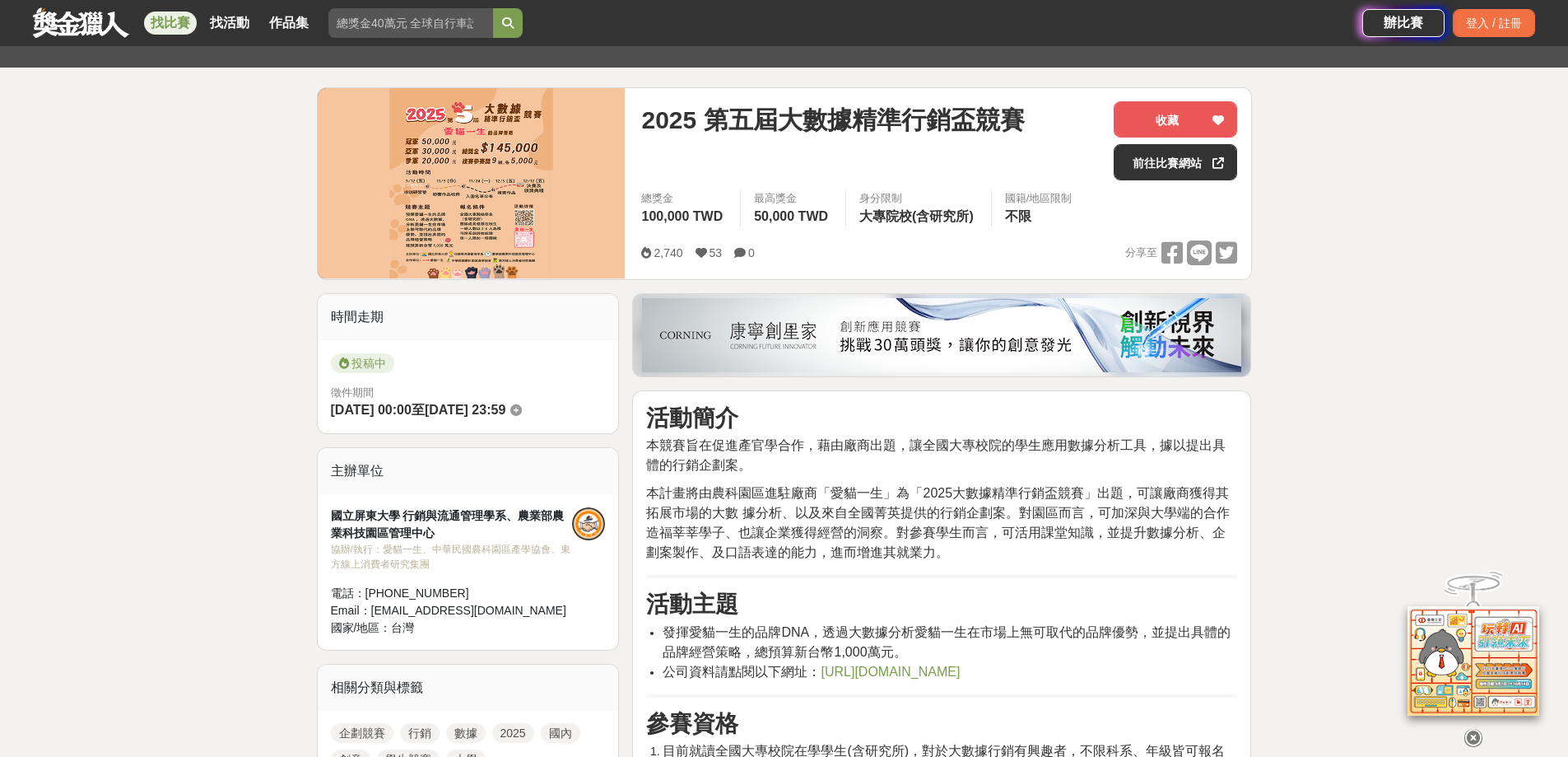
scroll to position [165, 0]
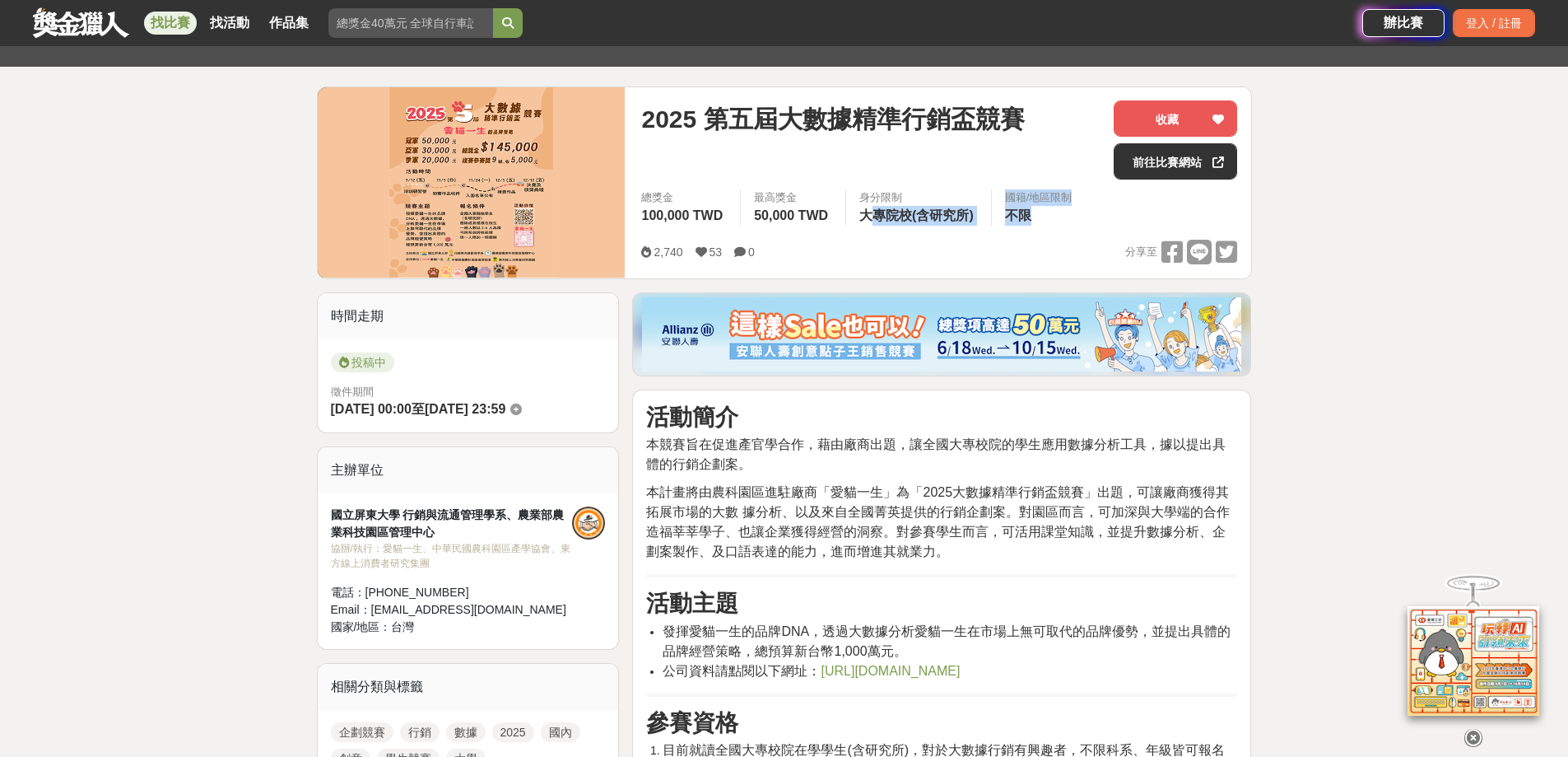
drag, startPoint x: 879, startPoint y: 211, endPoint x: 1101, endPoint y: 229, distance: 222.7
click at [1101, 229] on div "總獎金 100,000 TWD 最高獎金 50,000 TWD 身分限制 大專院校(含研究所) 國籍/地區限制 不限" at bounding box center [939, 212] width 623 height 46
click at [1071, 236] on div "總獎金 100,000 TWD 最高獎金 50,000 TWD 身分限制 大專院校(含研究所) 國籍/地區限制 不限" at bounding box center [939, 214] width 596 height 50
click at [790, 195] on span "最高獎金" at bounding box center [793, 197] width 78 height 16
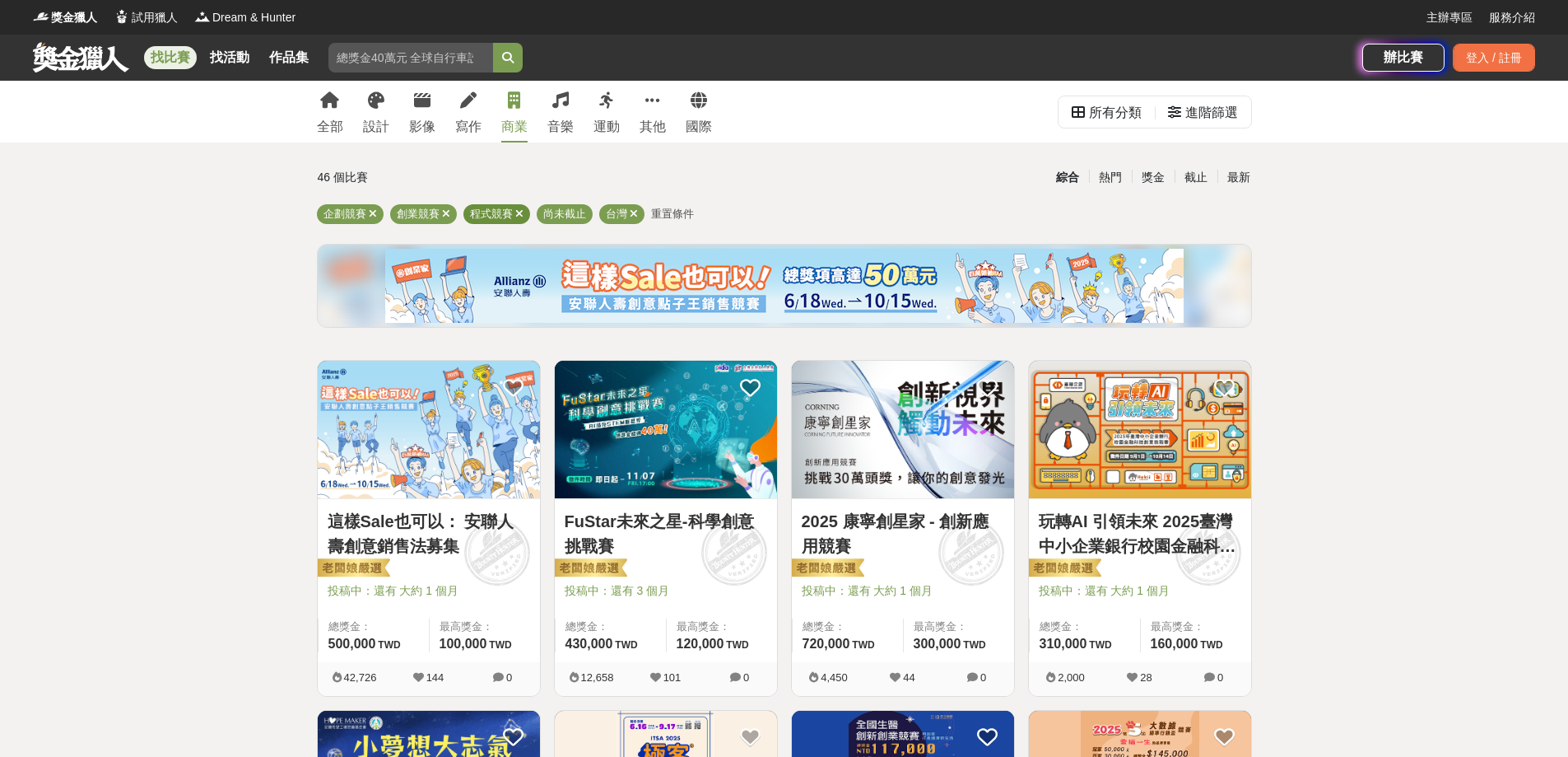
click at [517, 213] on icon at bounding box center [519, 213] width 8 height 11
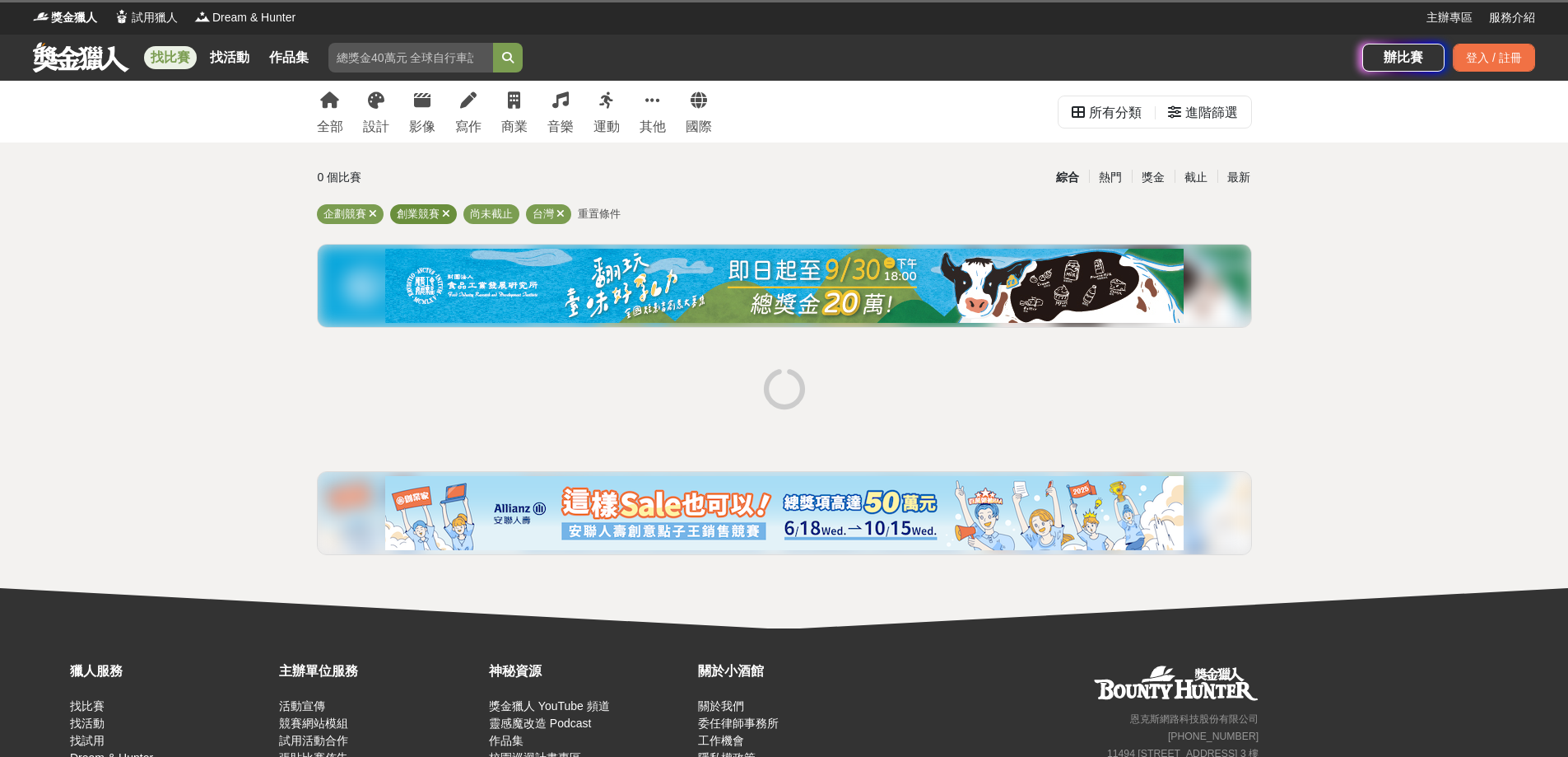
click at [448, 212] on icon at bounding box center [445, 213] width 8 height 11
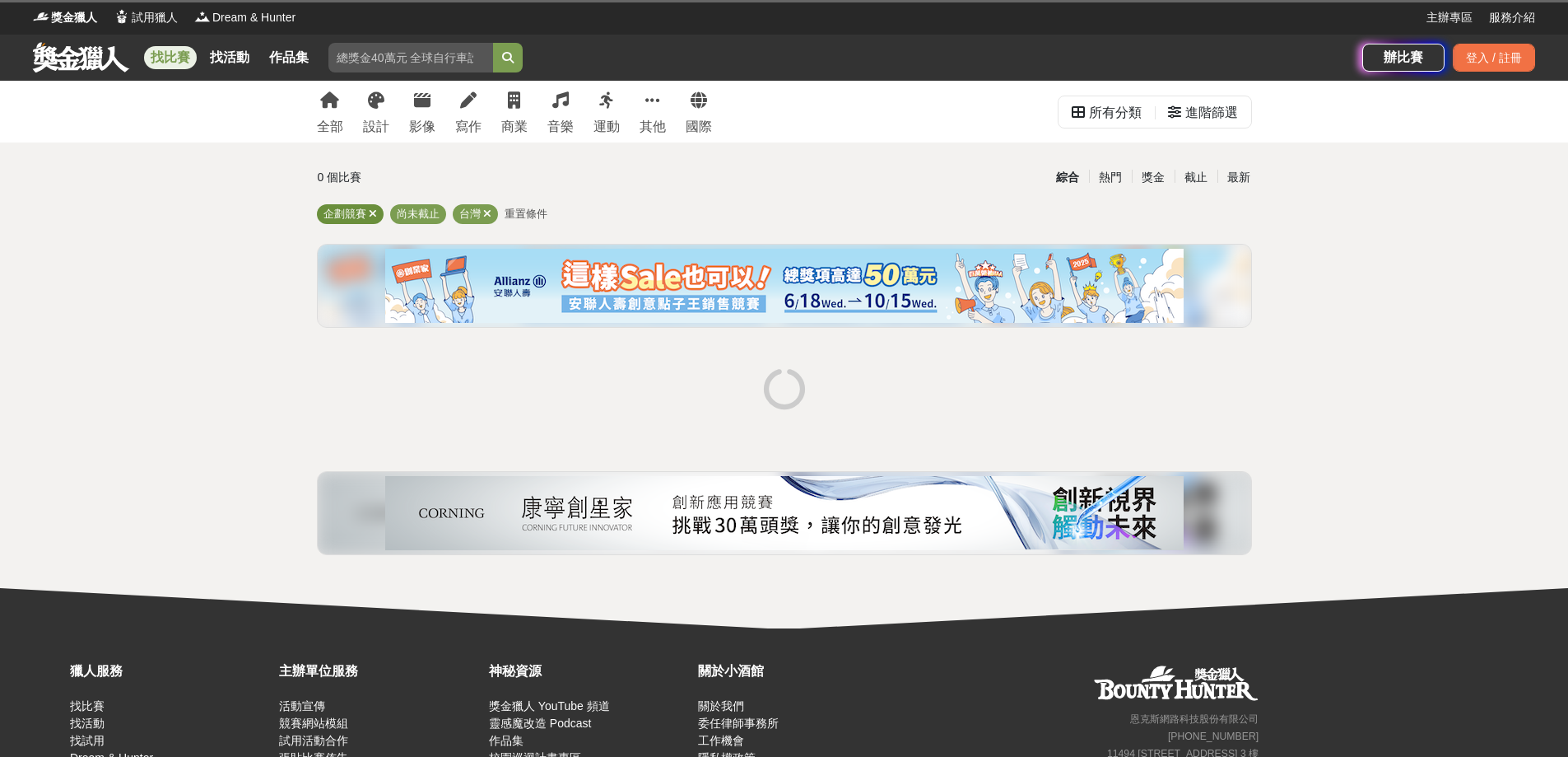
click at [372, 218] on icon at bounding box center [372, 213] width 8 height 11
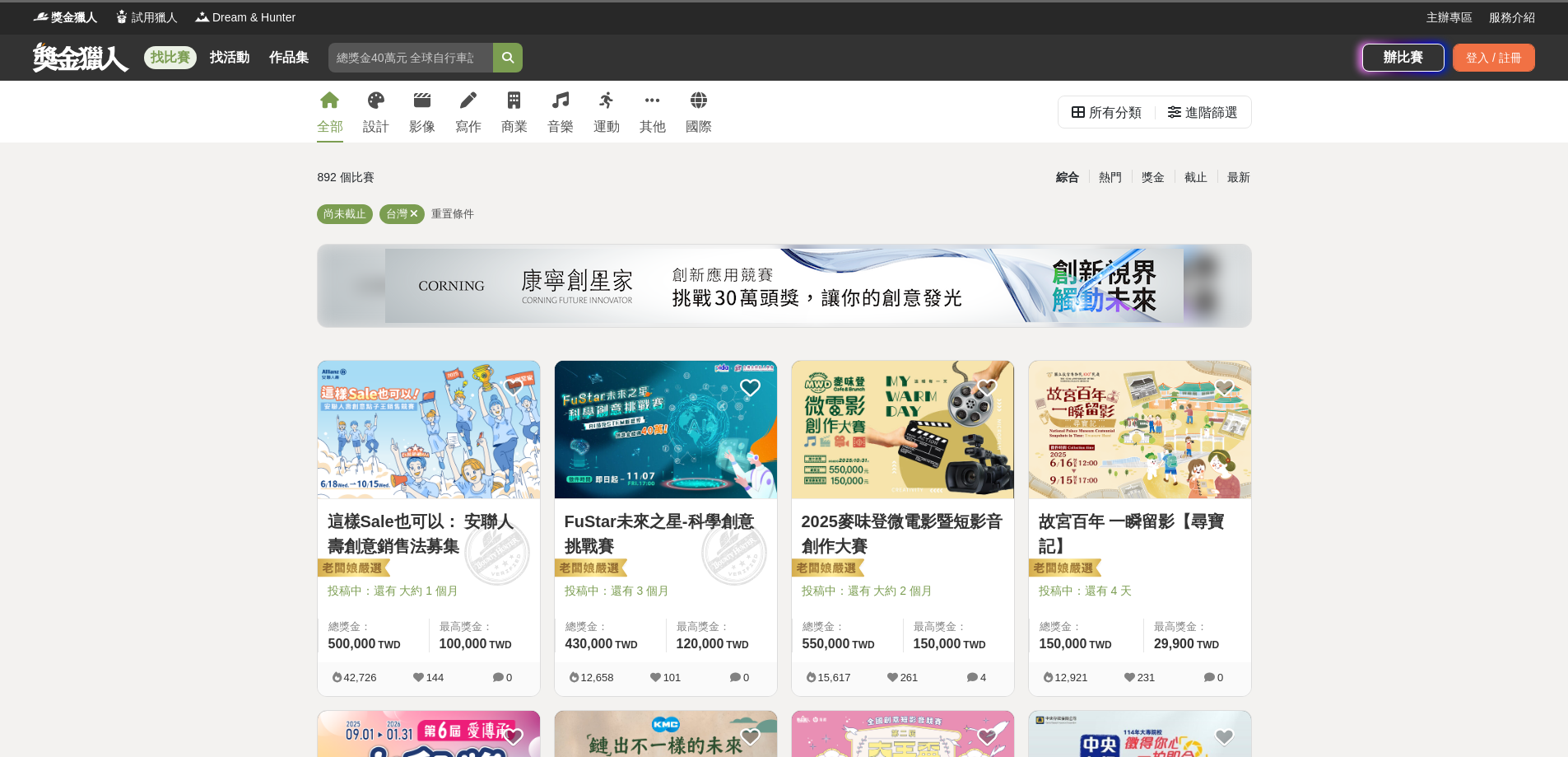
click at [441, 218] on span "重置條件" at bounding box center [452, 214] width 43 height 13
click at [1178, 103] on div "進階篩選" at bounding box center [1203, 113] width 70 height 33
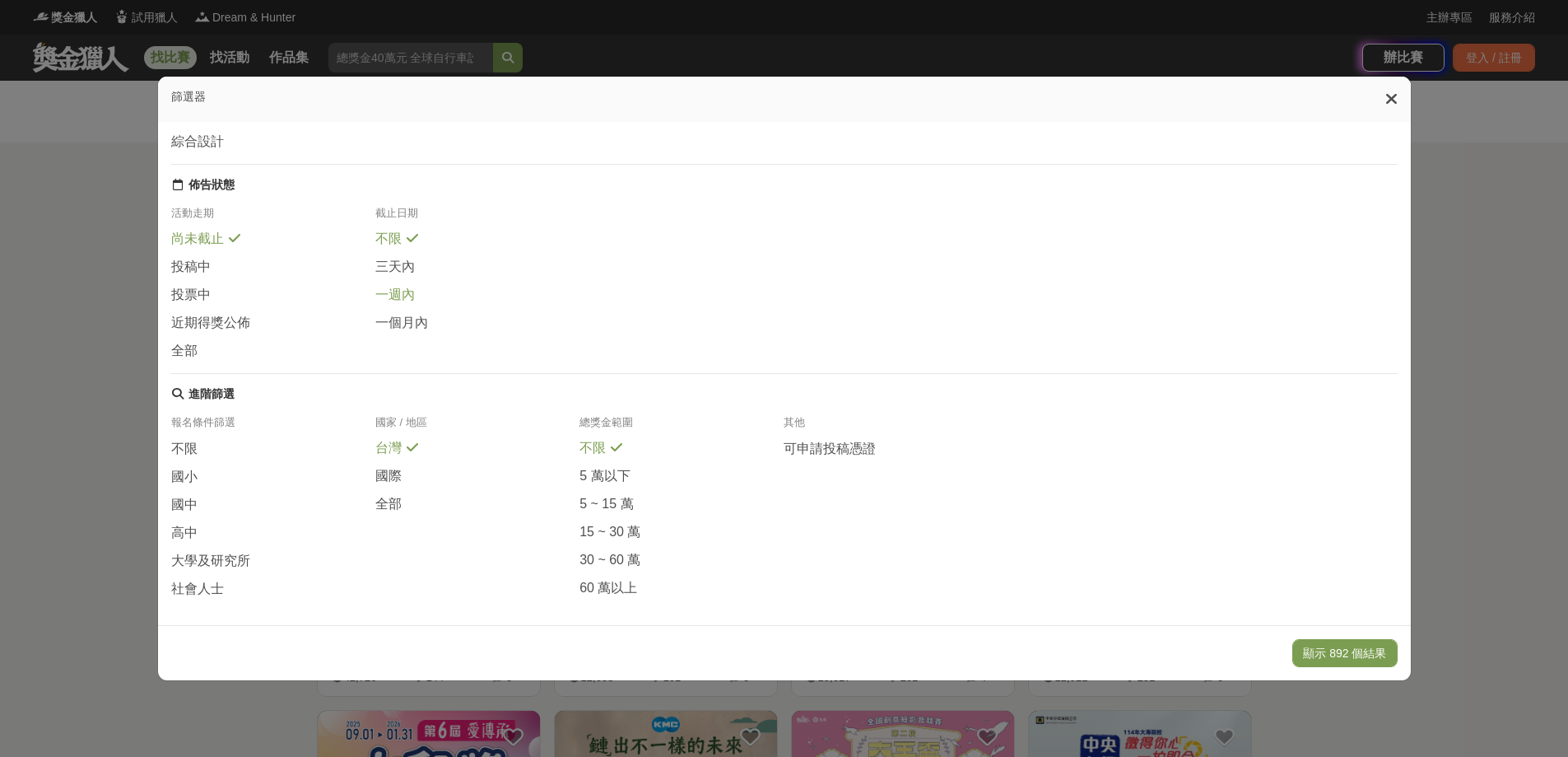
scroll to position [140, 0]
click at [183, 524] on span "高中" at bounding box center [184, 532] width 26 height 17
click at [1333, 670] on div "顯示 133 個結果" at bounding box center [784, 652] width 1252 height 55
click at [1332, 656] on button "顯示 133 個結果" at bounding box center [1344, 653] width 104 height 28
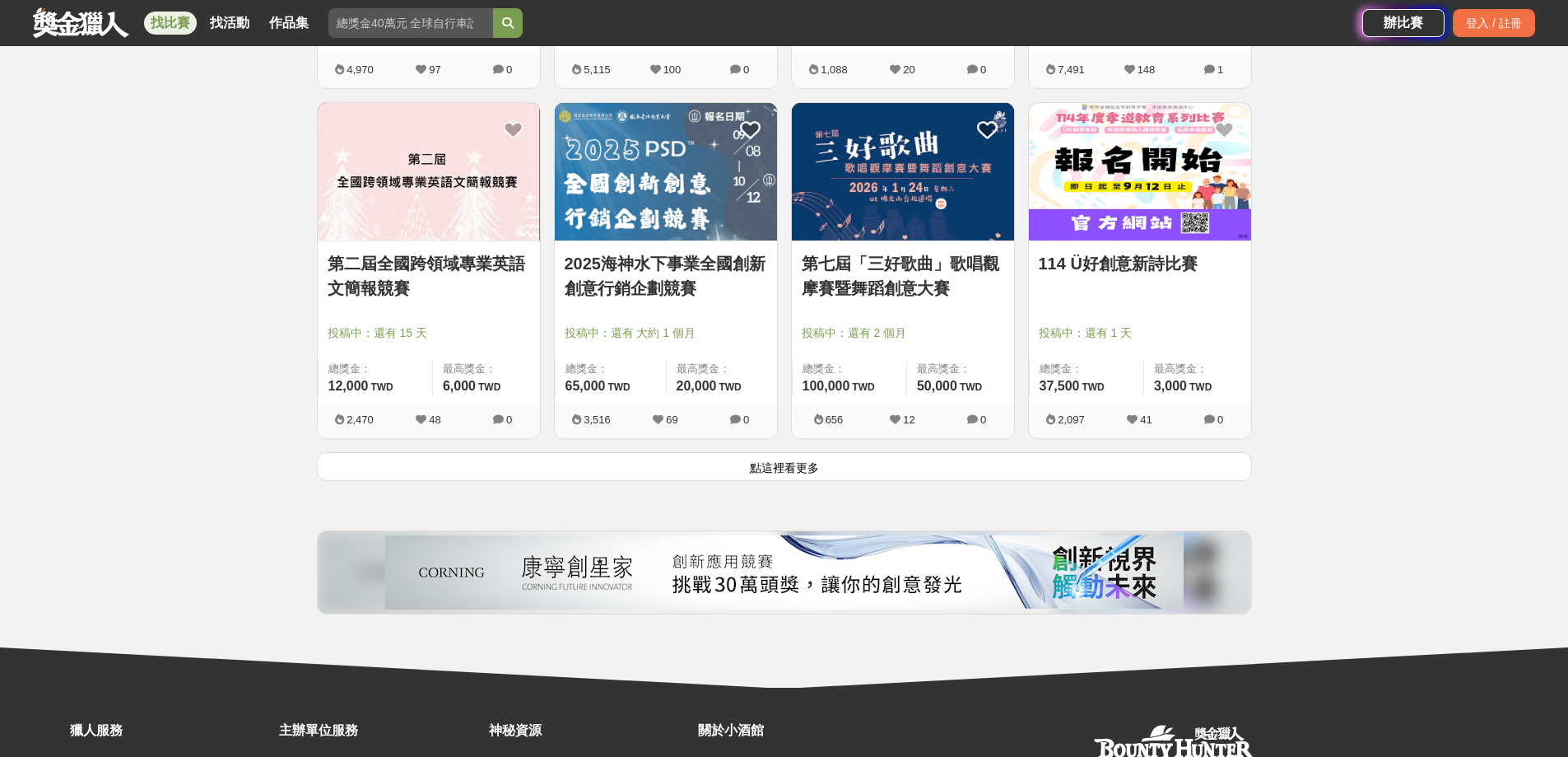
scroll to position [1976, 0]
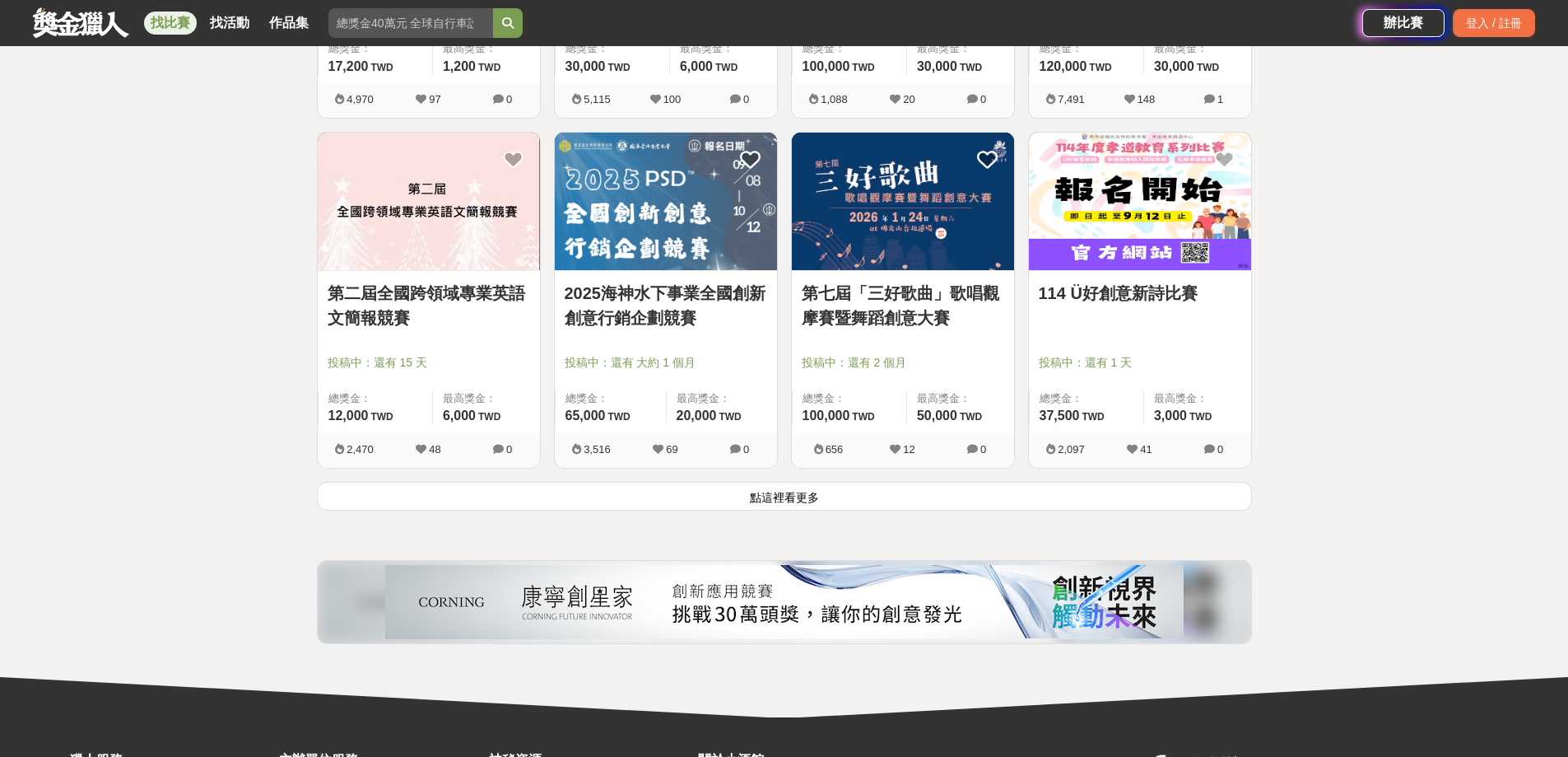
click at [805, 494] on button "點這裡看更多" at bounding box center [784, 496] width 935 height 29
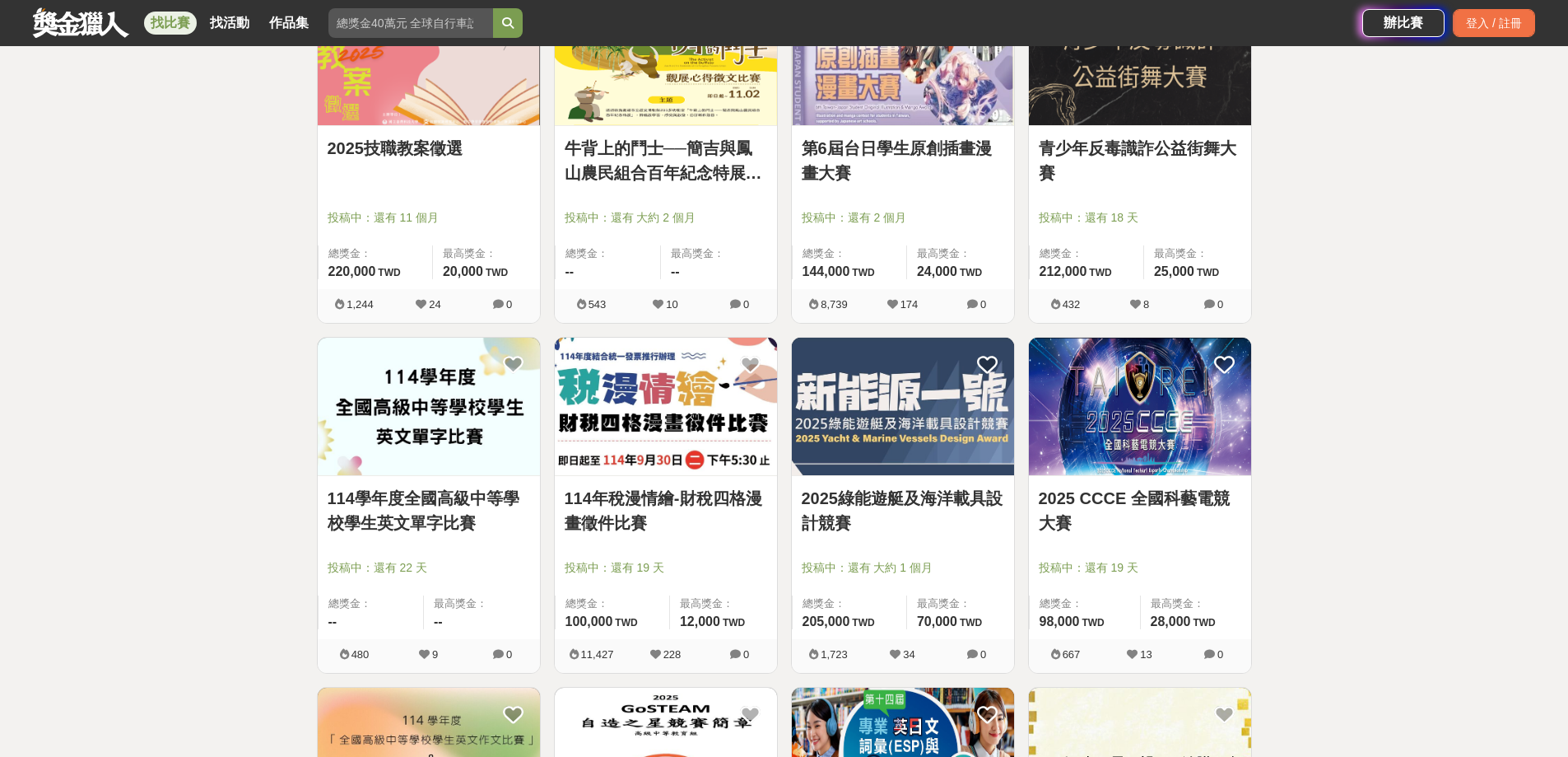
scroll to position [2553, 0]
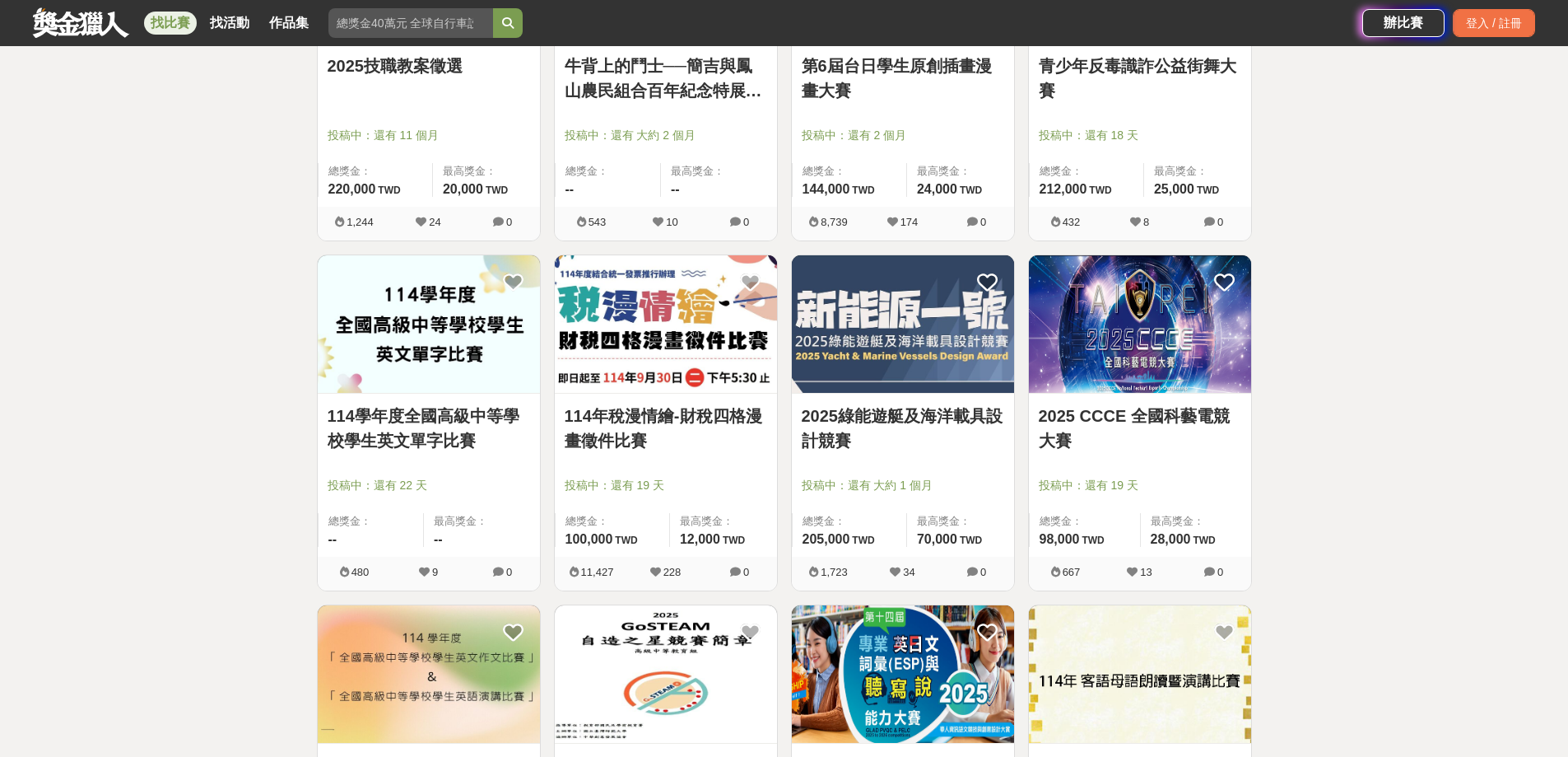
click at [1210, 343] on img at bounding box center [1139, 324] width 222 height 138
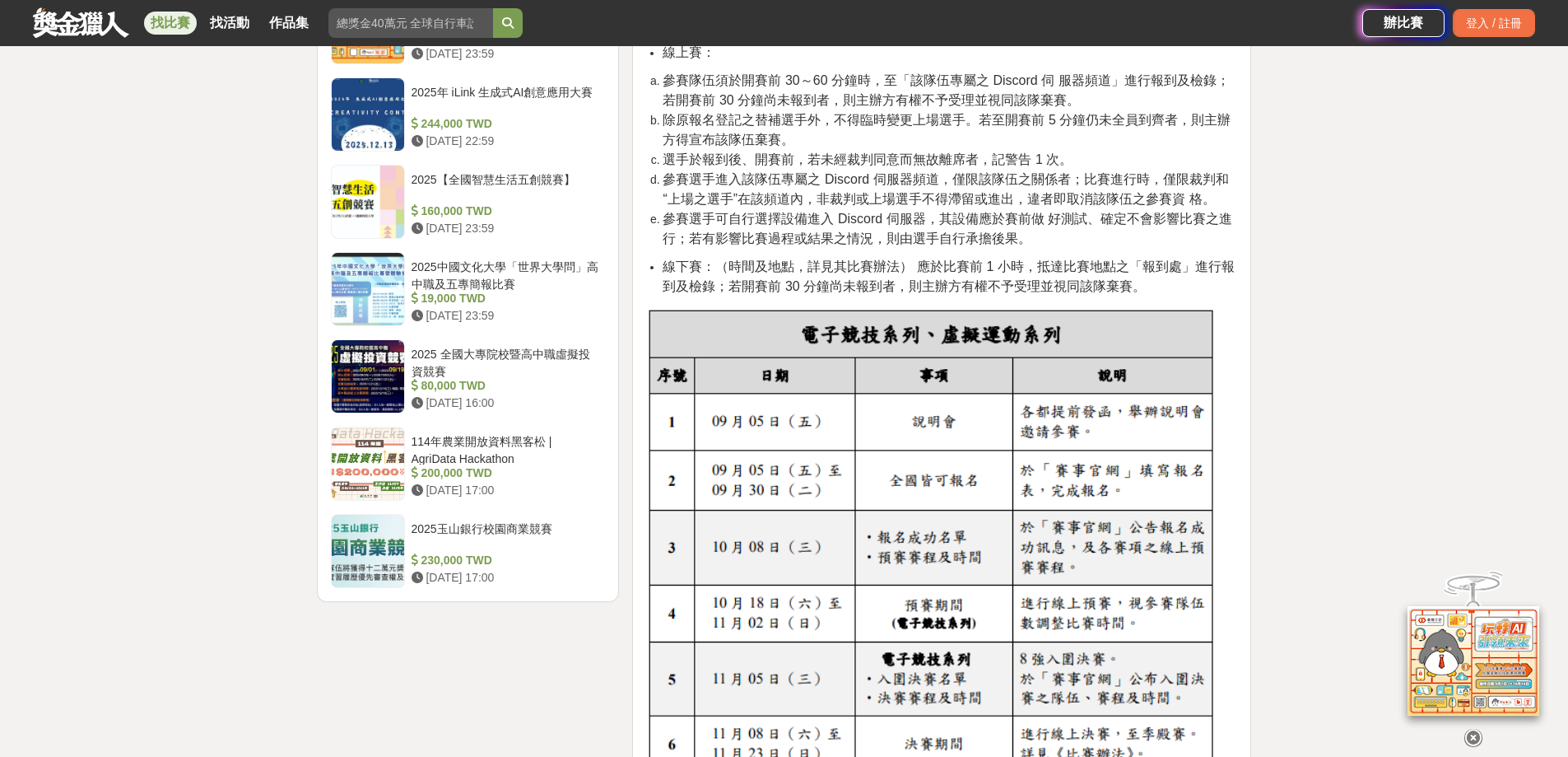
scroll to position [1976, 0]
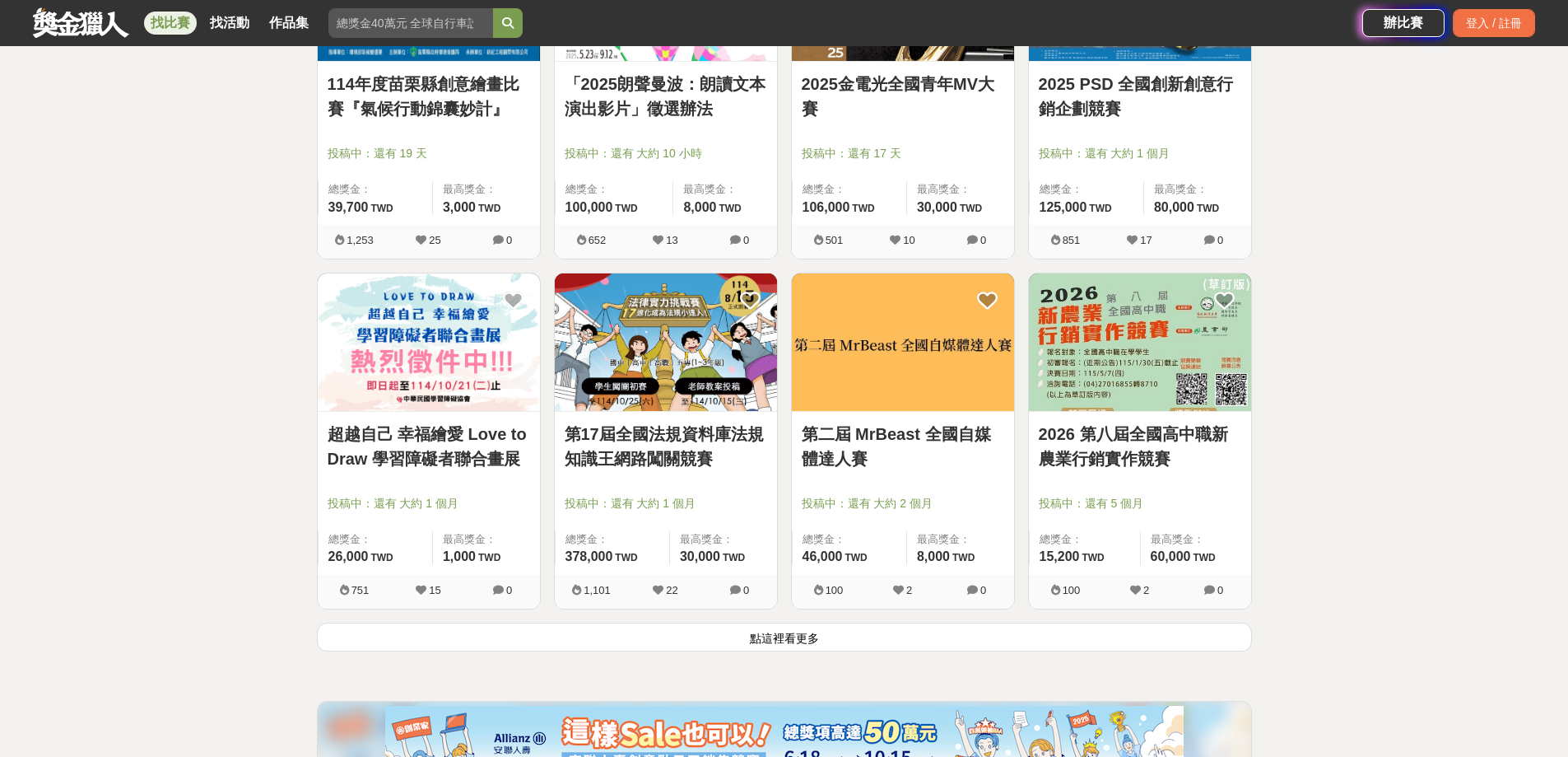
scroll to position [3952, 0]
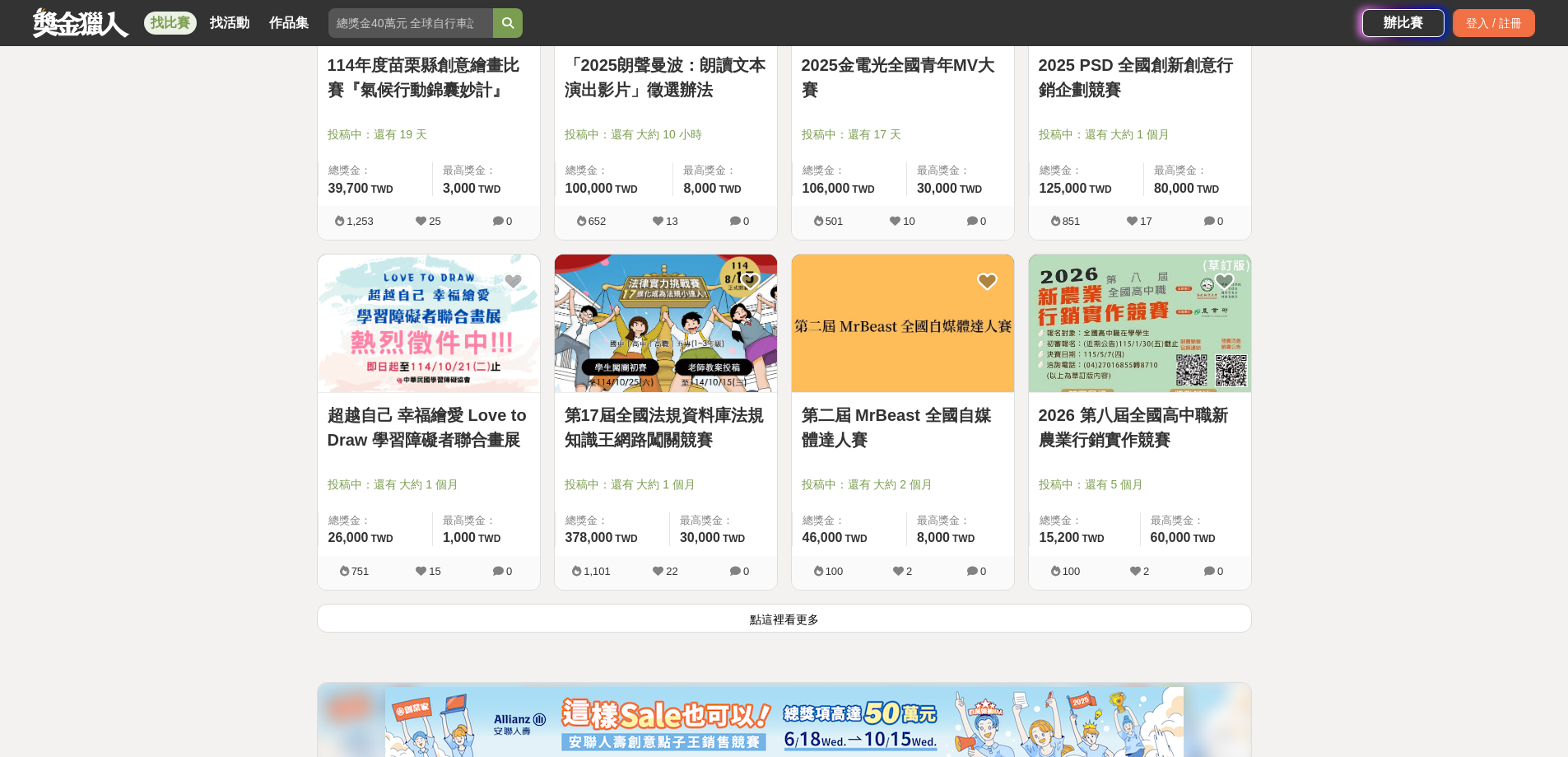
click at [676, 629] on button "點這裡看更多" at bounding box center [784, 618] width 935 height 29
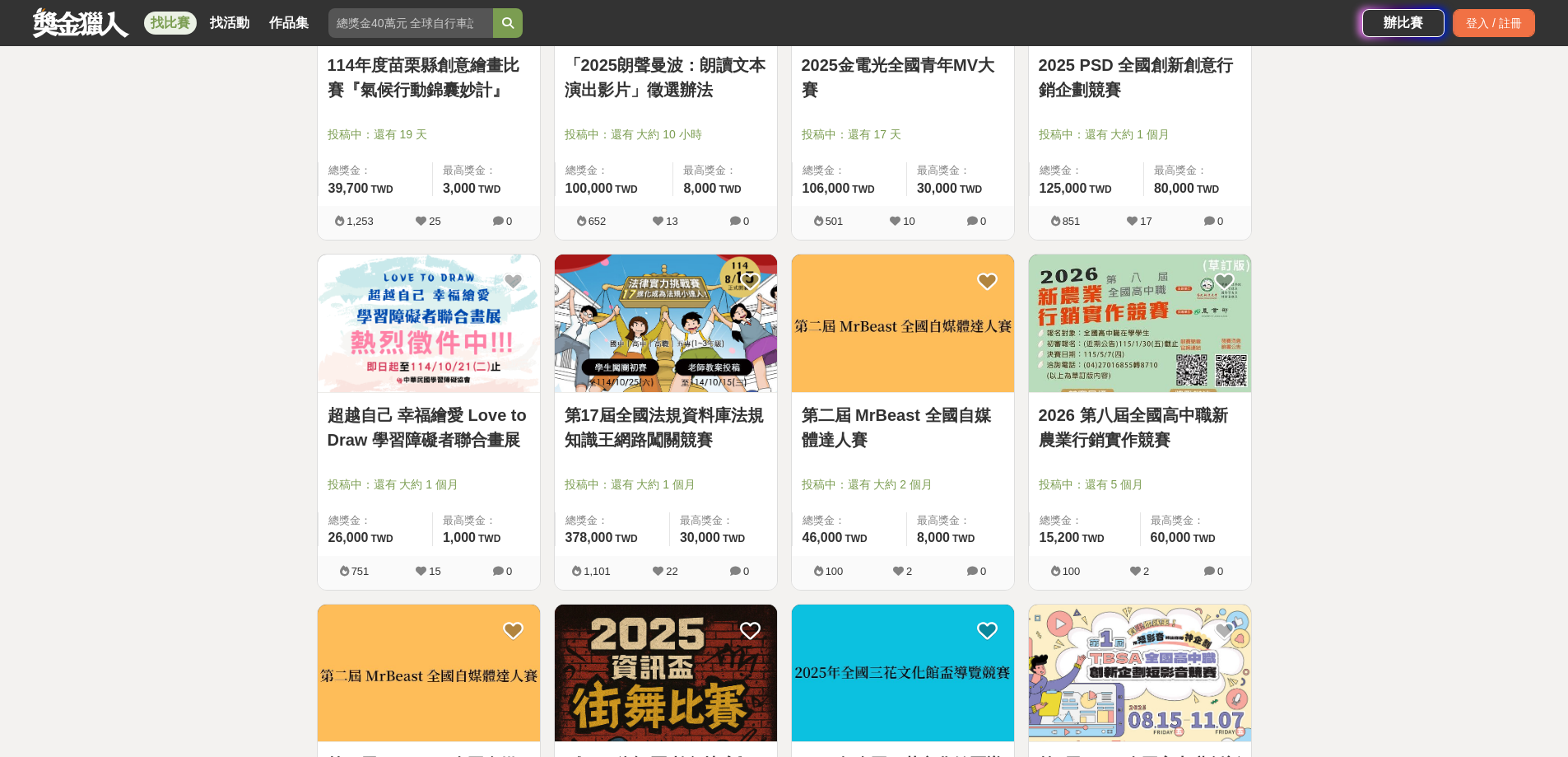
click at [884, 335] on img at bounding box center [902, 323] width 222 height 138
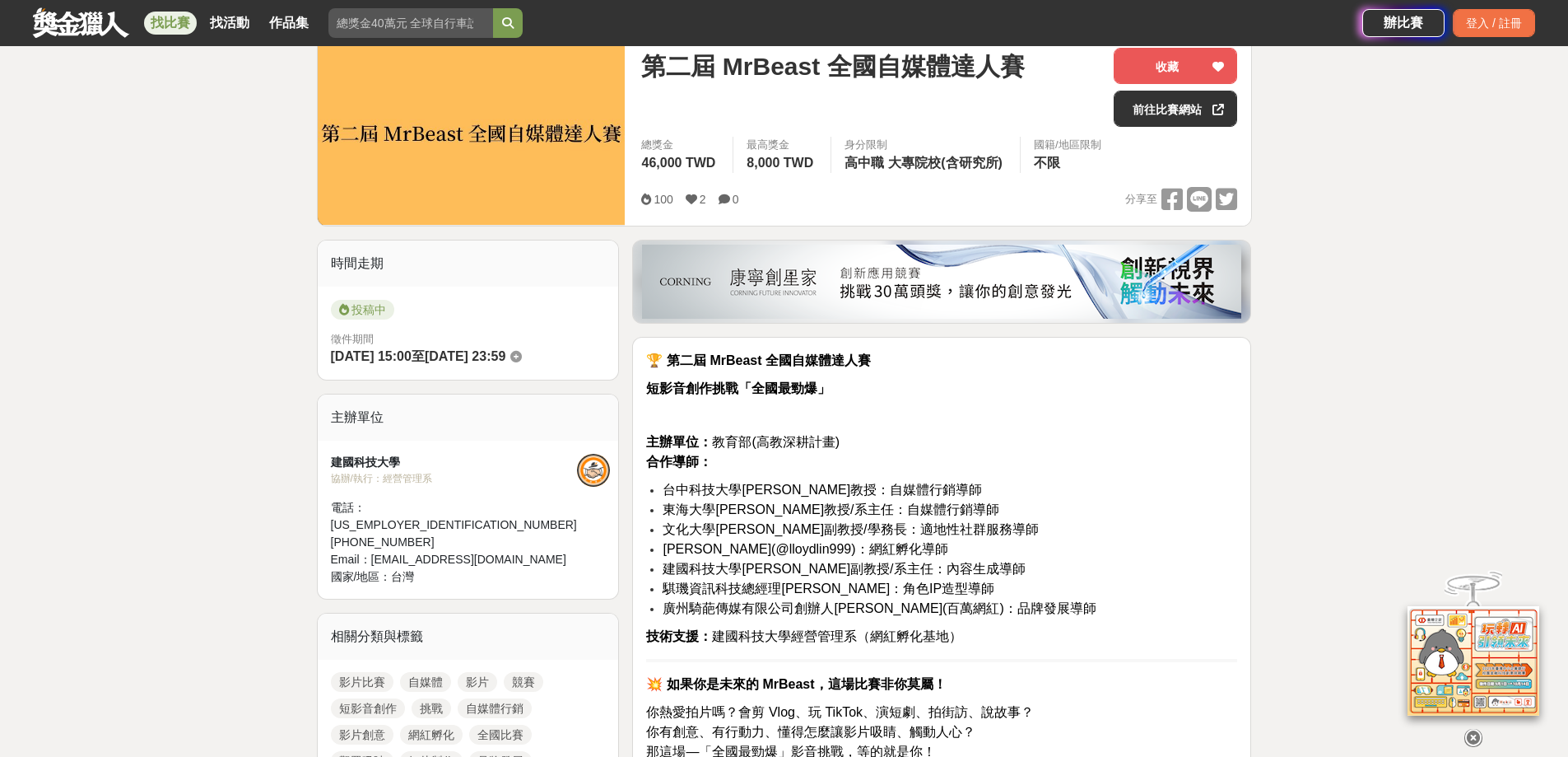
scroll to position [247, 0]
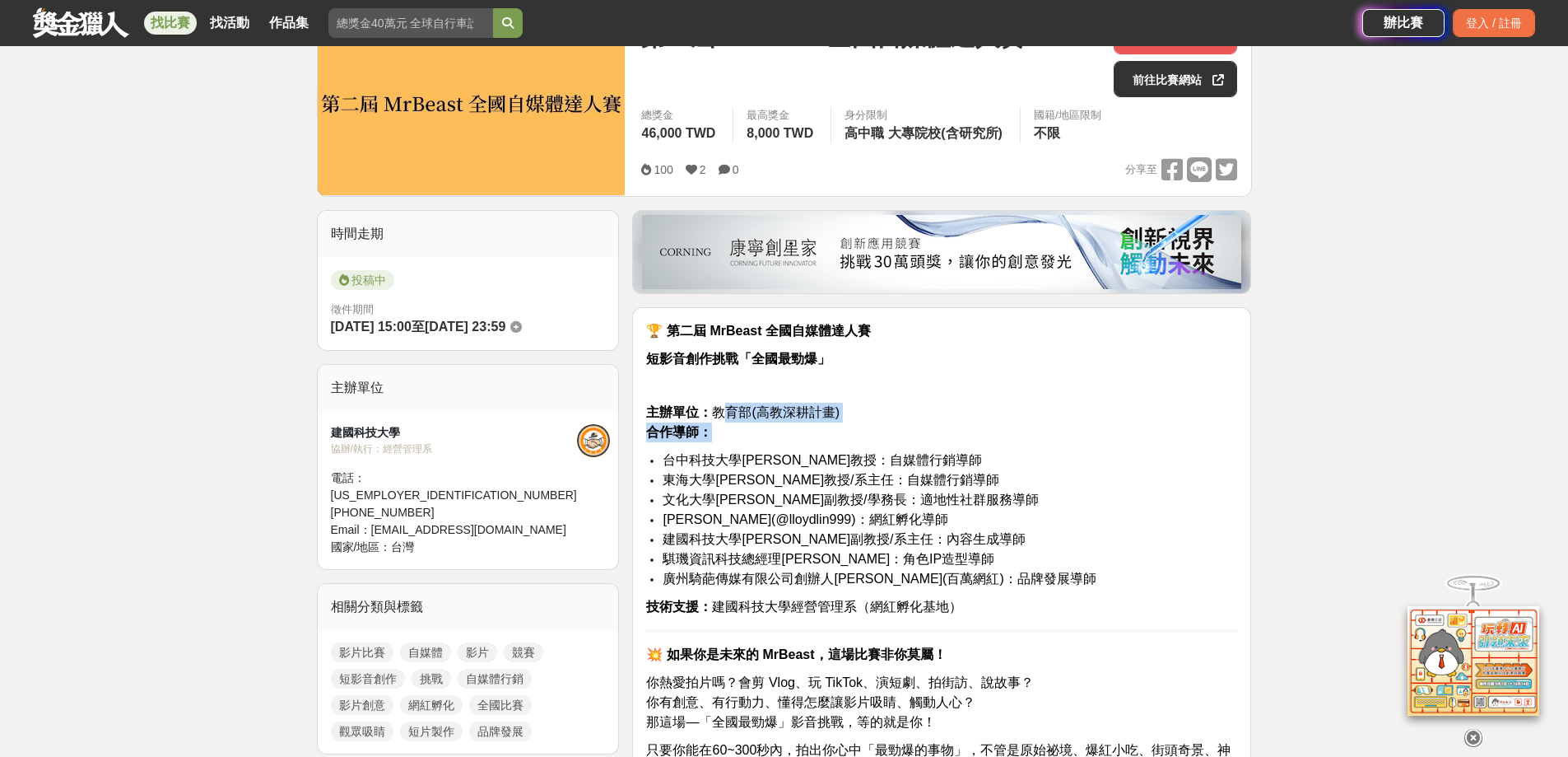
drag, startPoint x: 757, startPoint y: 412, endPoint x: 806, endPoint y: 445, distance: 59.1
click at [797, 428] on p "主辦單位： 教育部(高教深耕計畫) 合作導師：" at bounding box center [941, 422] width 591 height 40
click at [821, 469] on li "台中科技大學[PERSON_NAME]教授：自媒體行銷導師" at bounding box center [949, 460] width 575 height 20
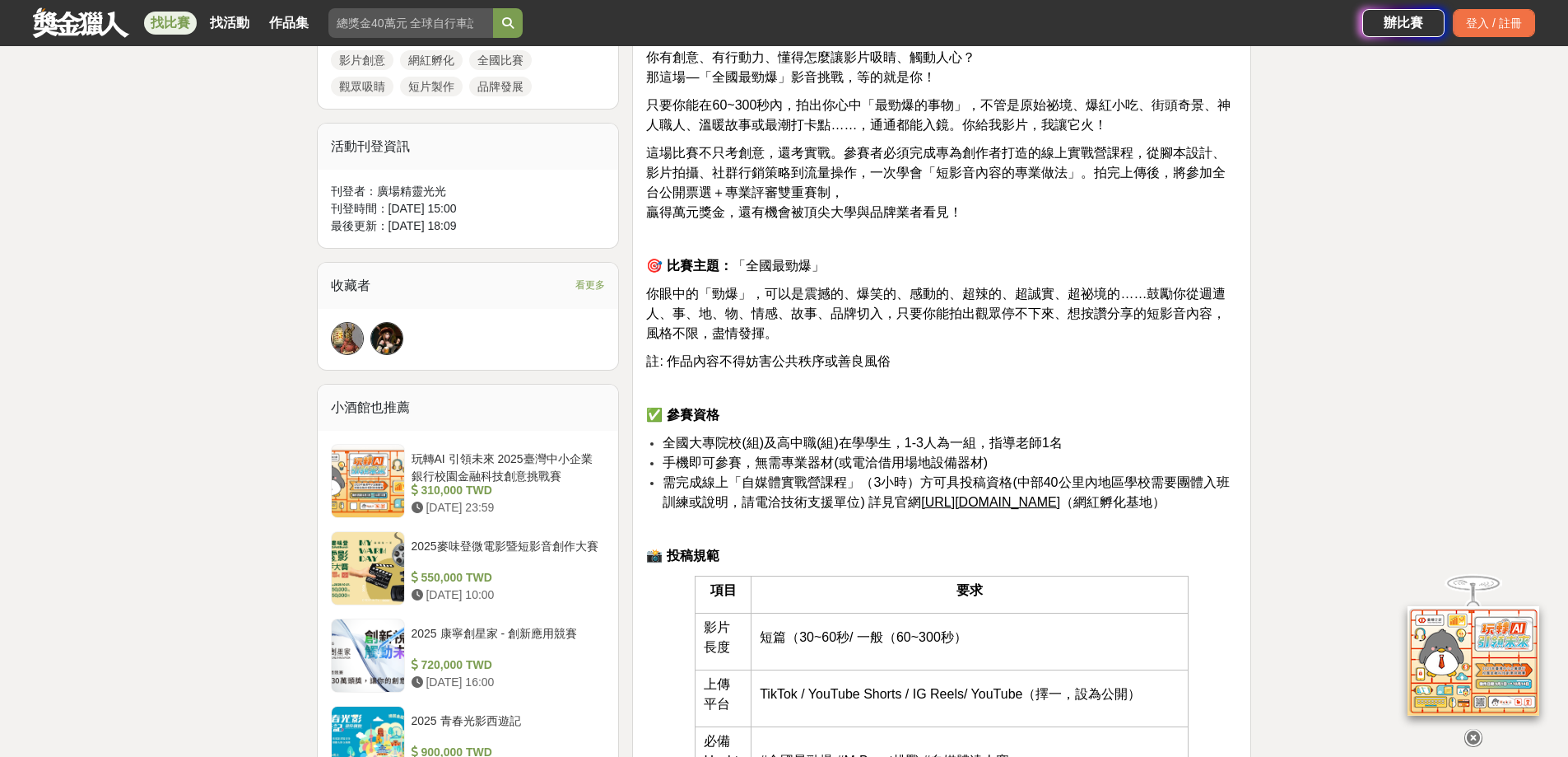
scroll to position [906, 0]
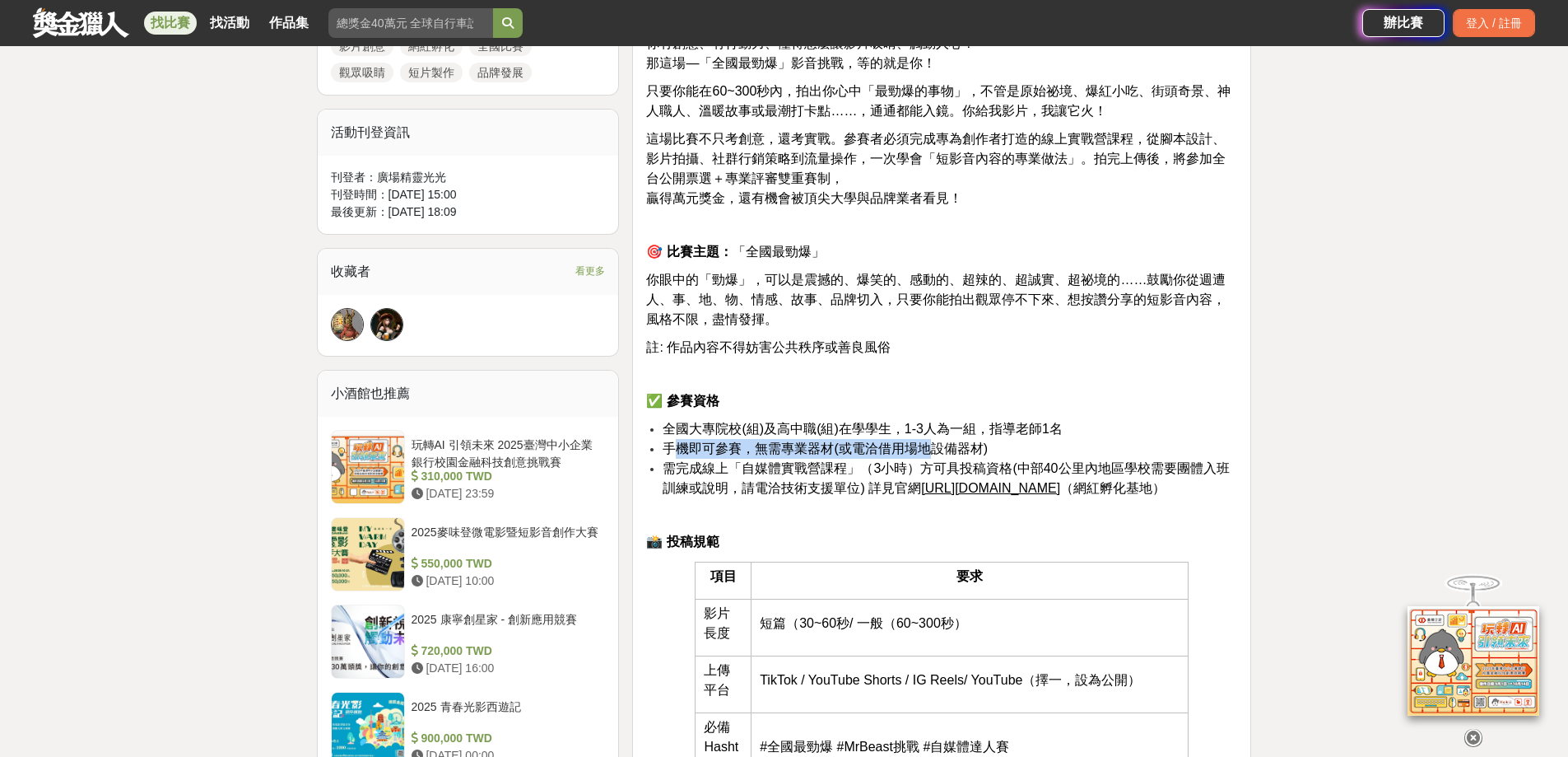
drag, startPoint x: 787, startPoint y: 459, endPoint x: 931, endPoint y: 448, distance: 144.4
click at [931, 448] on span "手機即可參賽，無需專業器材(或電洽借用場地設備器材)" at bounding box center [824, 448] width 325 height 14
drag, startPoint x: 930, startPoint y: 473, endPoint x: 927, endPoint y: 483, distance: 10.4
click at [928, 478] on li "需完成線上「自媒體實戰營課程」（3小時）方可具投稿資格(中部40公里內地區學校需要團體入班訓練或說明，請電洽技術支援單位) 詳見官網 [URL][DOMAIN…" at bounding box center [949, 479] width 575 height 40
click at [909, 516] on p at bounding box center [941, 515] width 591 height 17
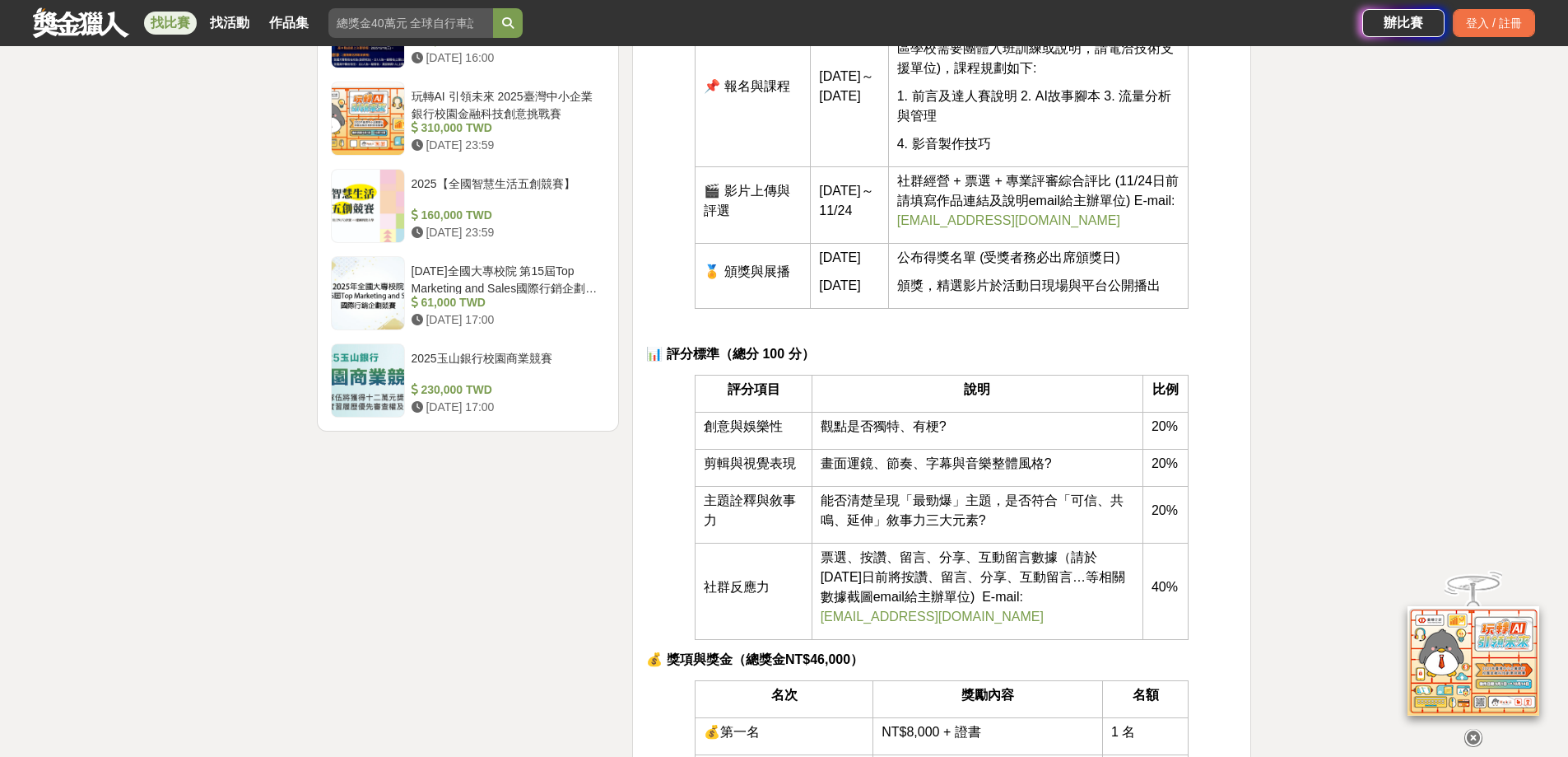
scroll to position [2223, 0]
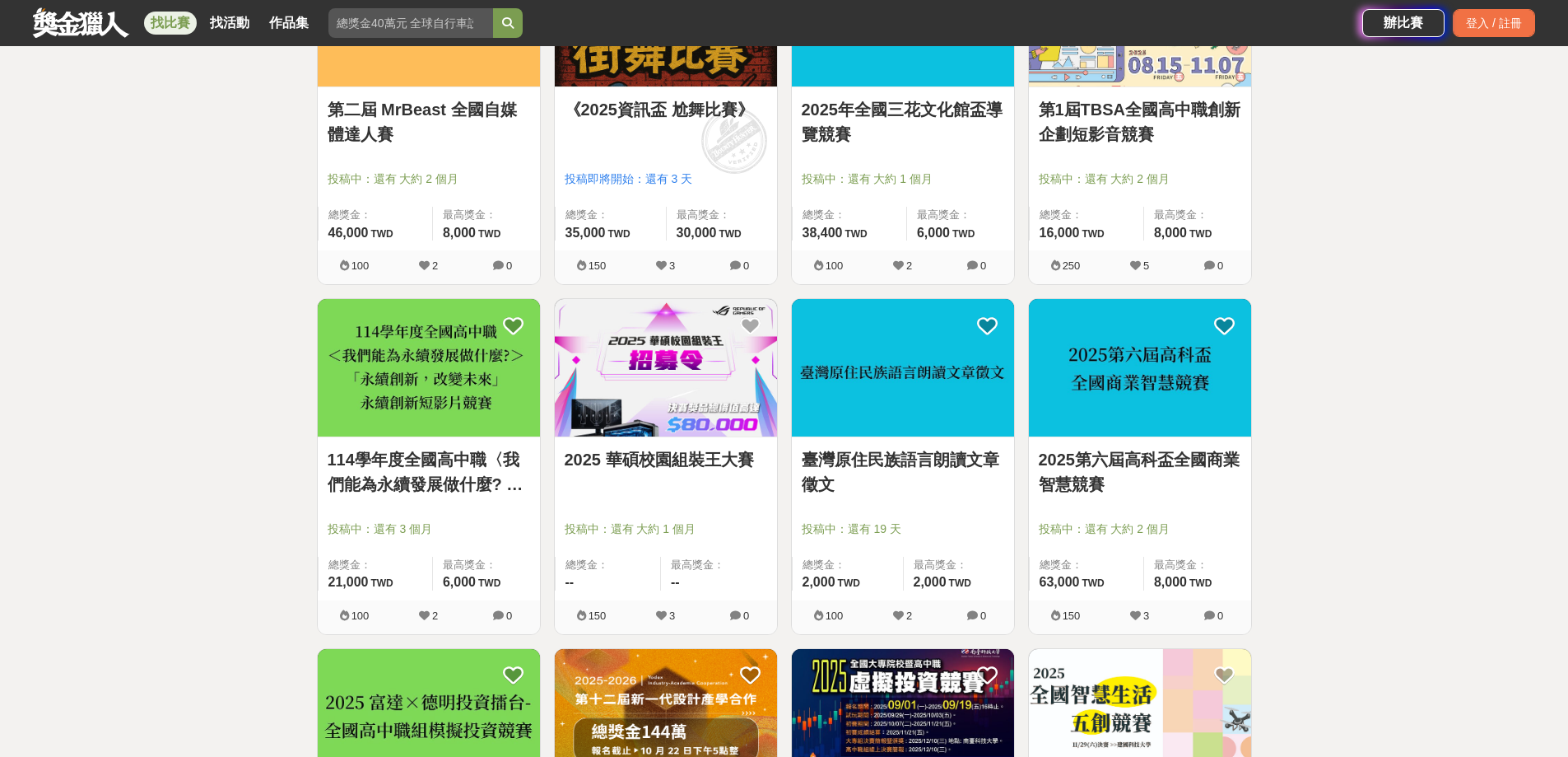
scroll to position [4611, 0]
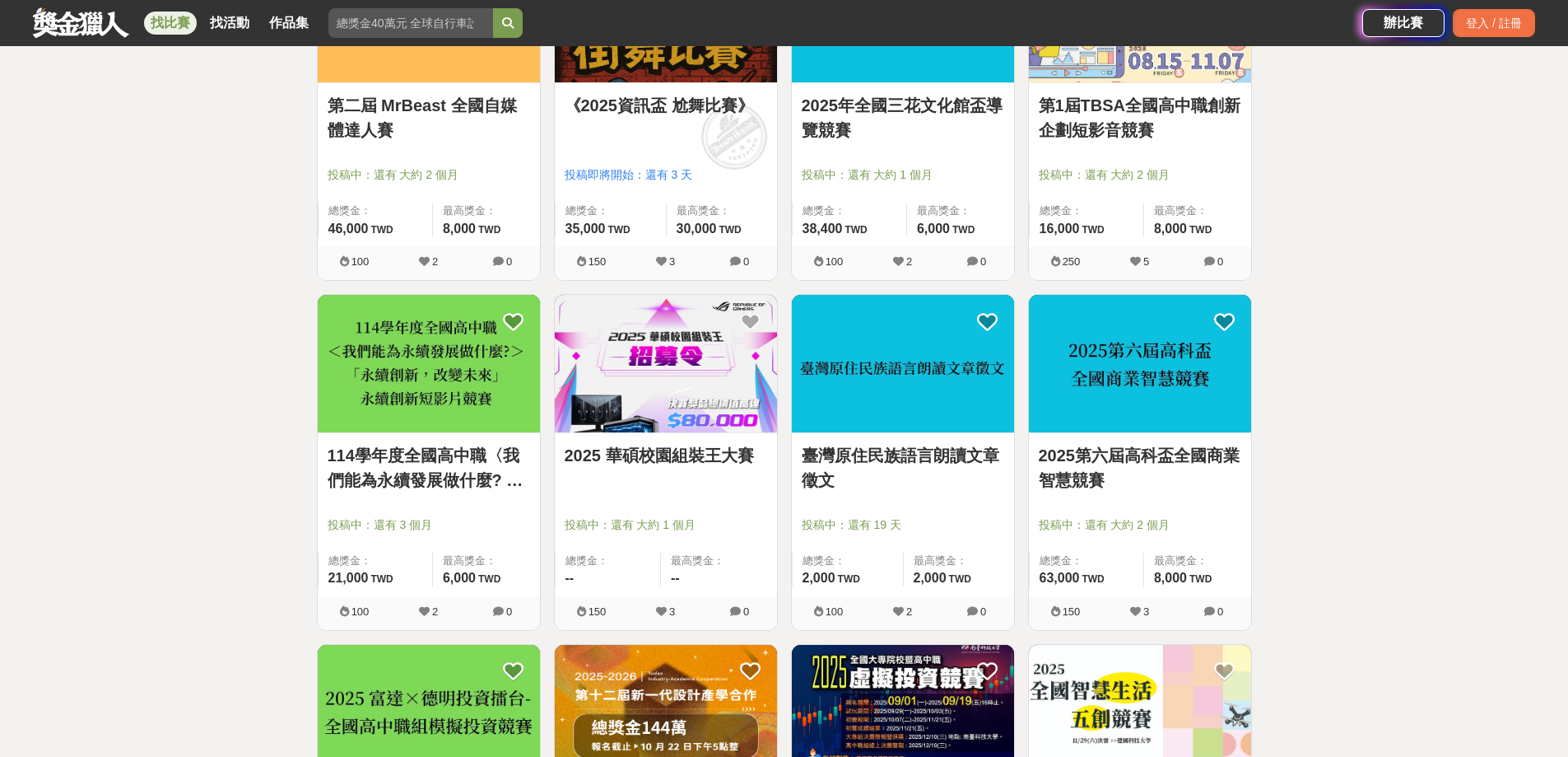
click at [1172, 429] on img at bounding box center [1139, 363] width 222 height 138
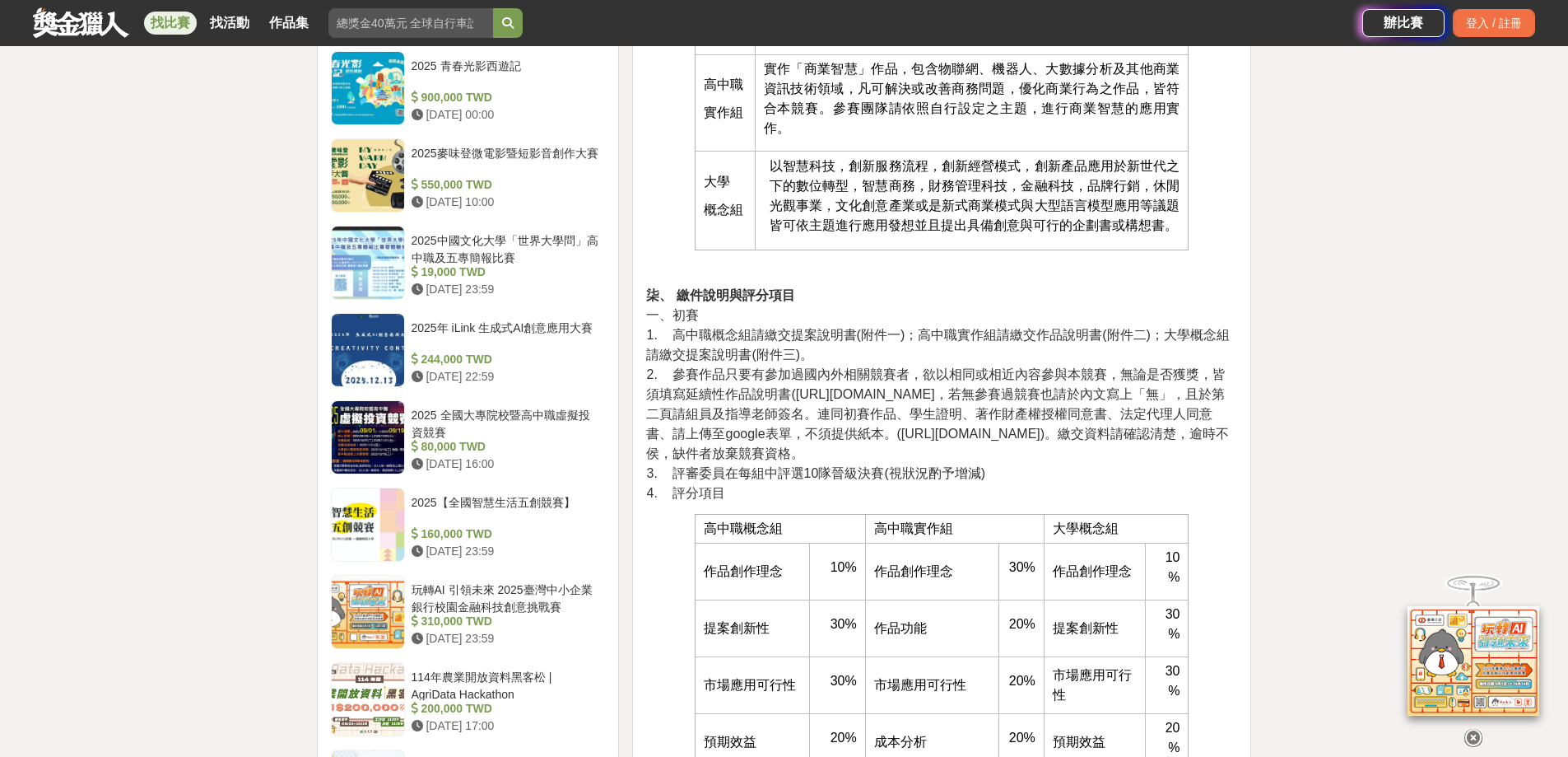
scroll to position [1070, 0]
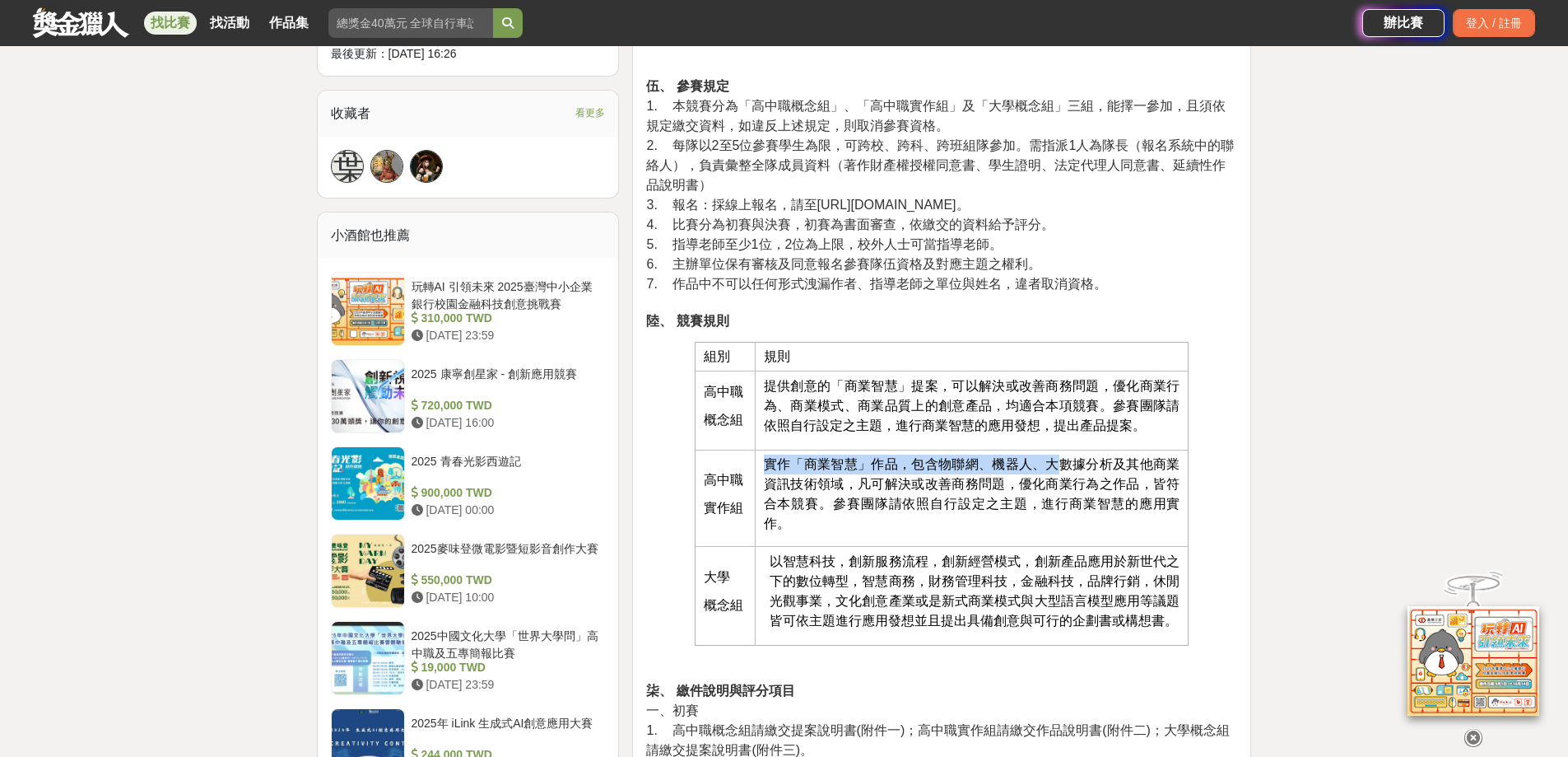
drag, startPoint x: 776, startPoint y: 469, endPoint x: 1063, endPoint y: 470, distance: 287.0
click at [1063, 470] on span "實作「商業智慧」作品，包含物聯網、機器人、大數據分析及其他商業資訊技術領域，凡可解決或改善商務問題，優化商業行為之作品，皆符合本競賽。參賽團隊請依照自行設定之…" at bounding box center [972, 493] width 417 height 73
click at [1058, 485] on span "實作「商業智慧」作品，包含物聯網、機器人、大數據分析及其他商業資訊技術領域，凡可解決或改善商務問題，優化商業行為之作品，皆符合本競賽。參賽團隊請依照自行設定之…" at bounding box center [972, 493] width 417 height 73
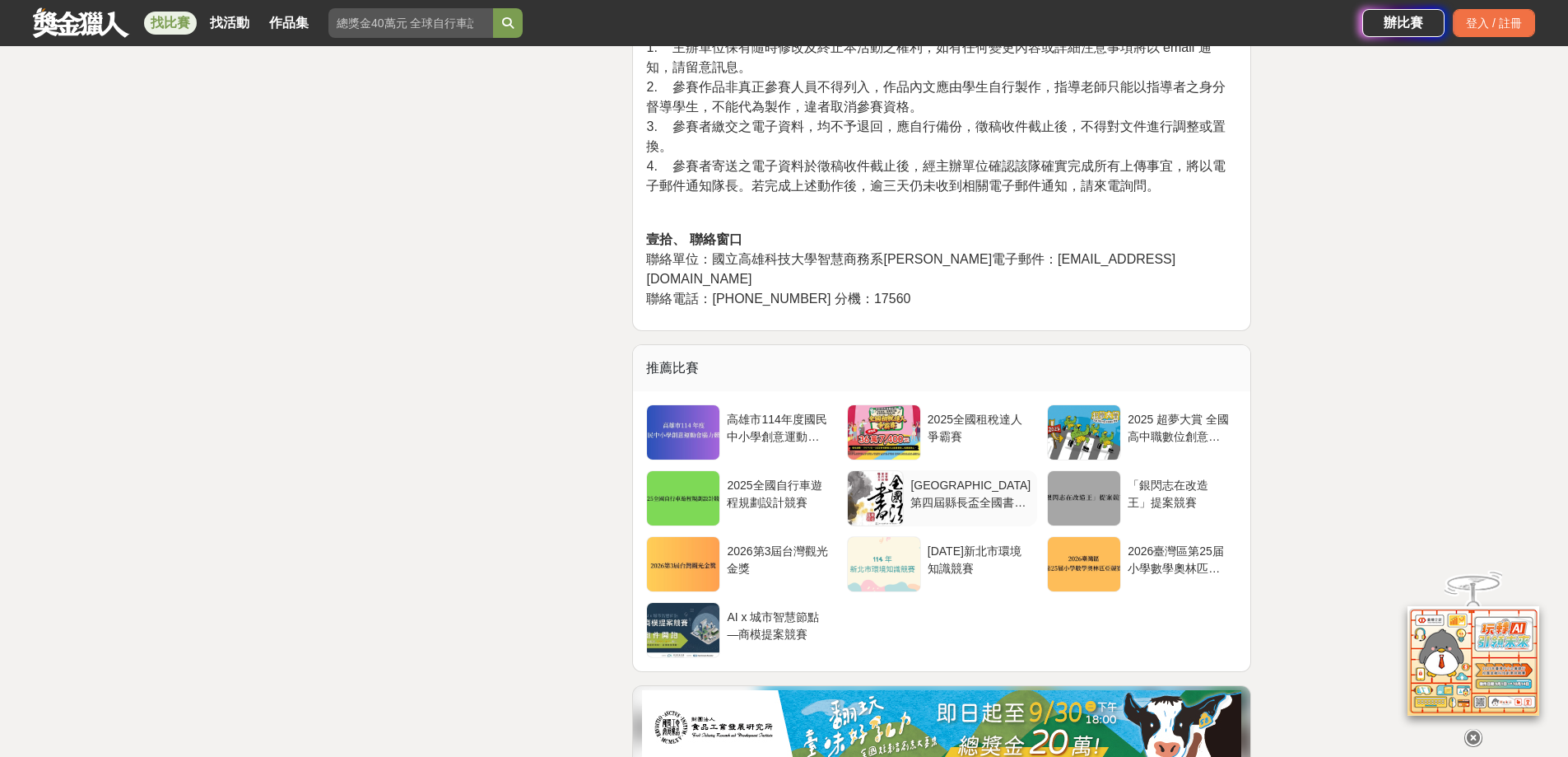
scroll to position [3706, 0]
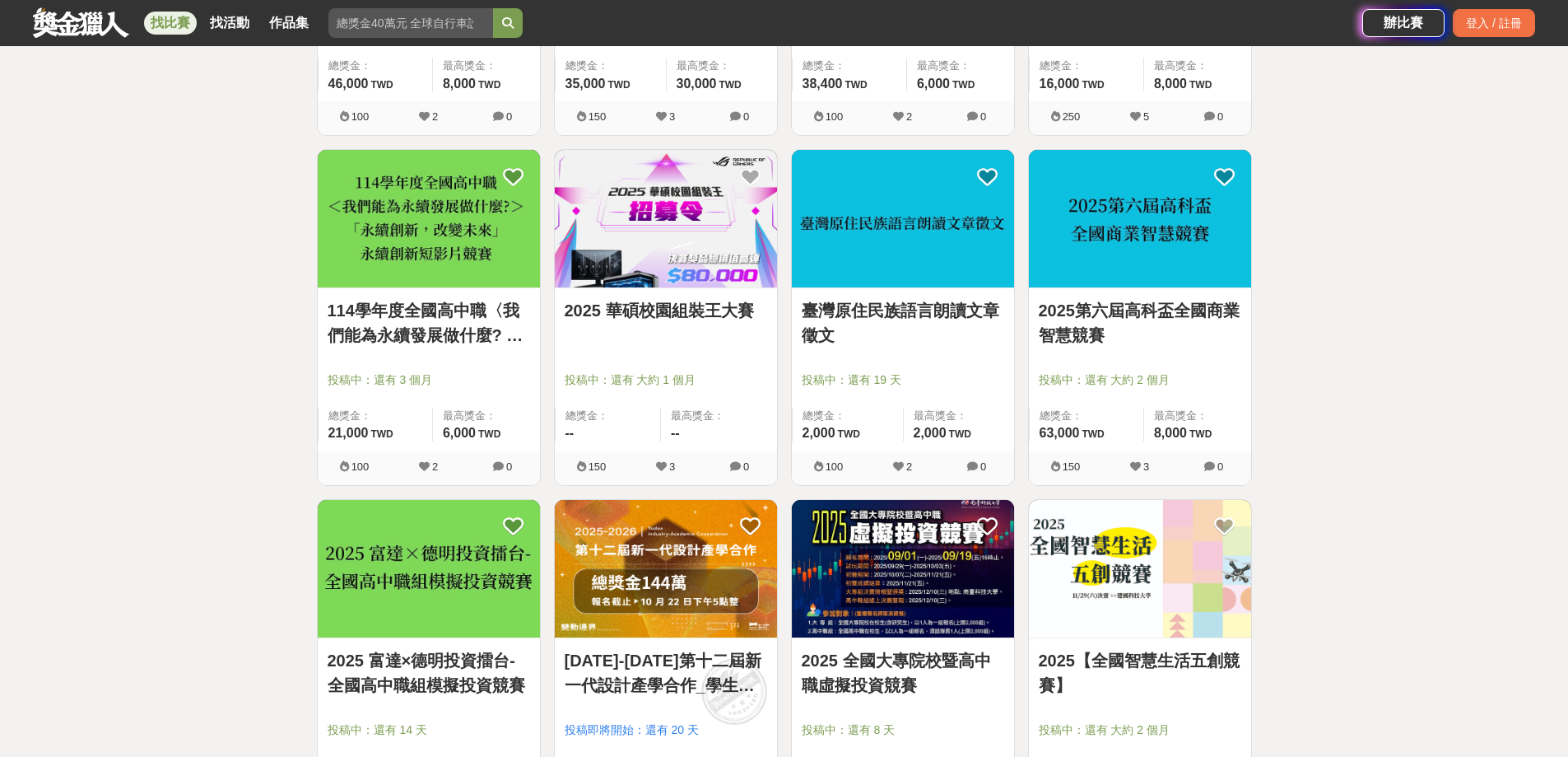
scroll to position [5023, 0]
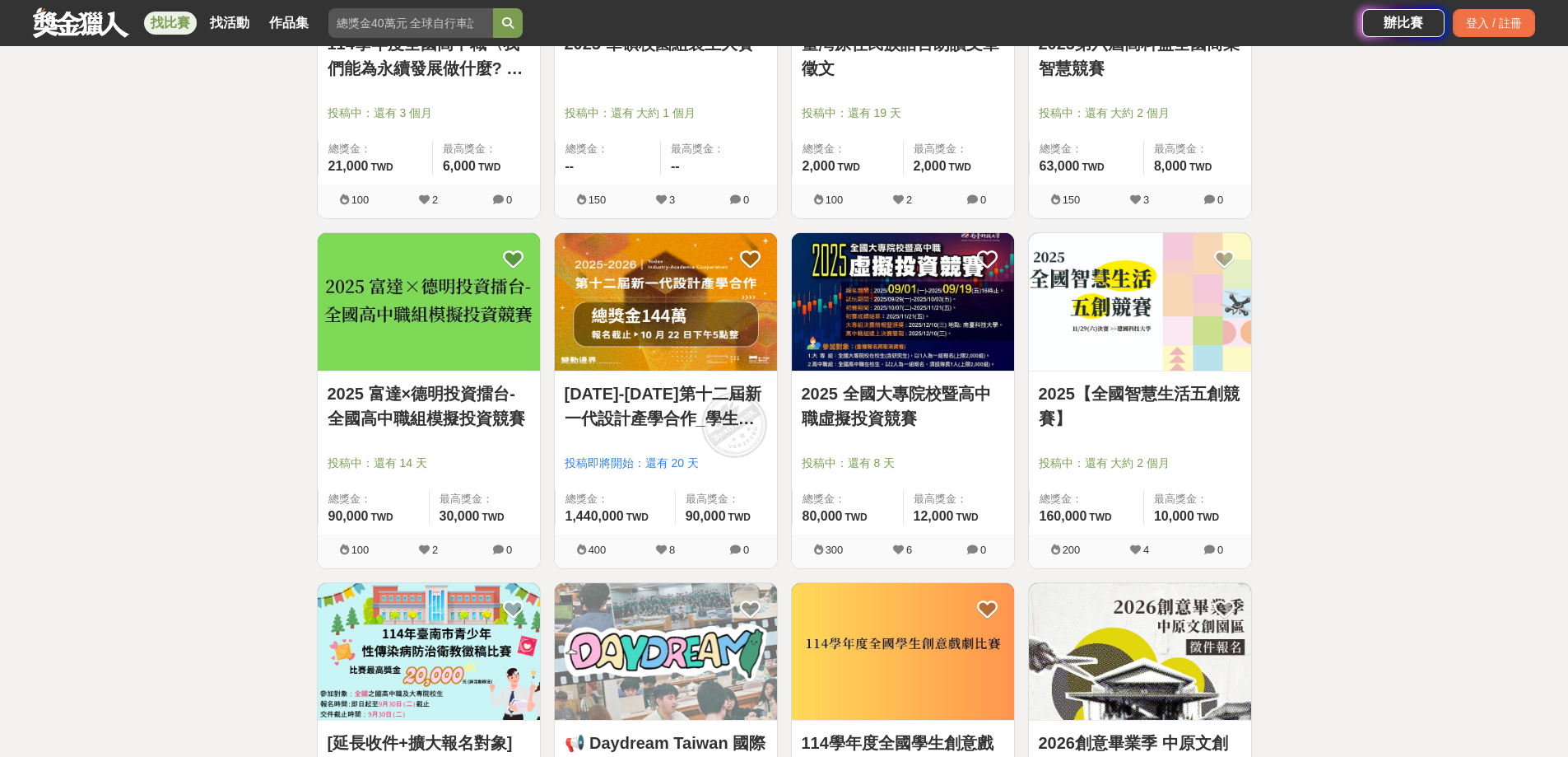
click at [960, 316] on img at bounding box center [902, 302] width 222 height 138
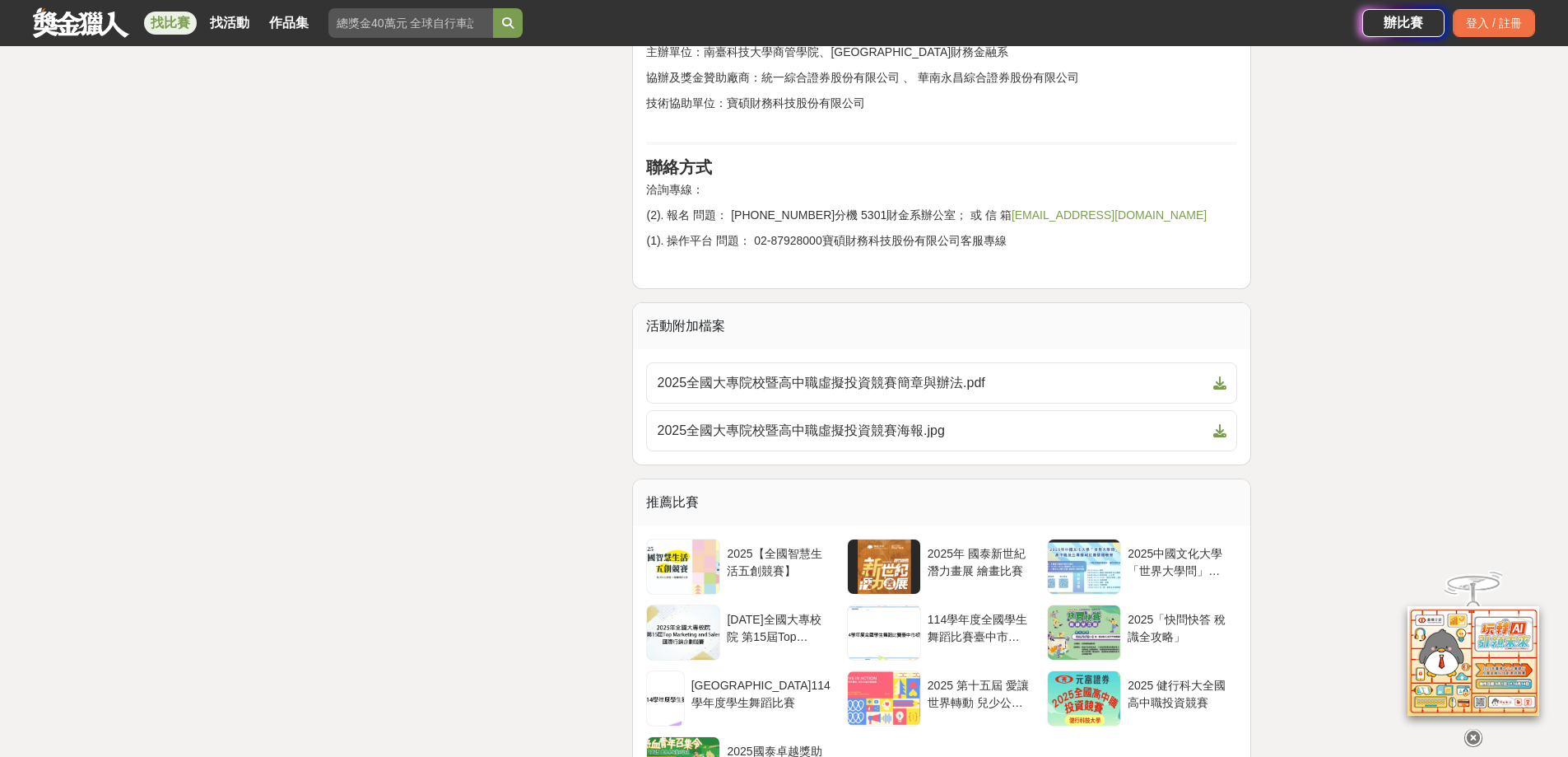
scroll to position [3129, 0]
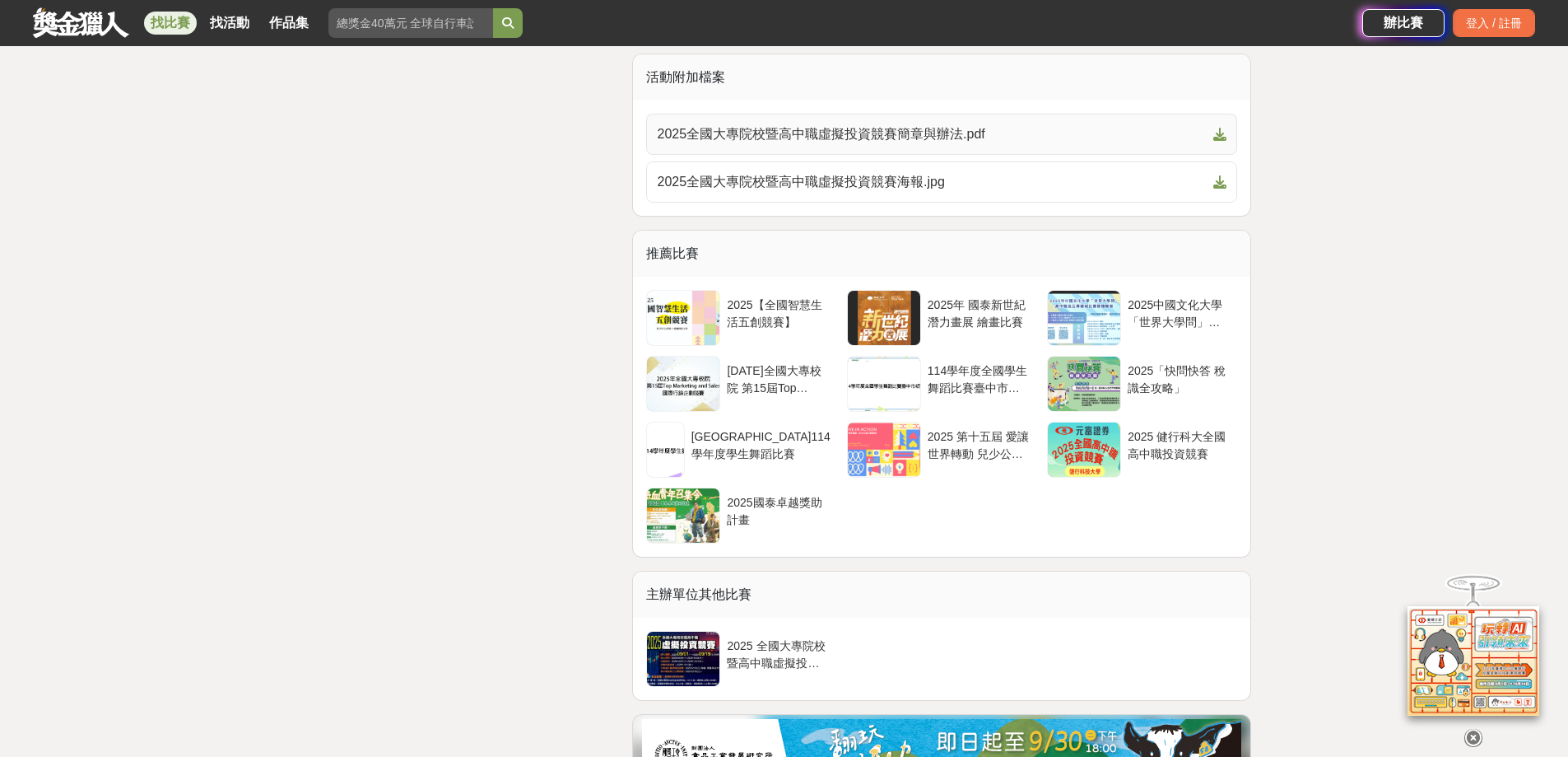
click at [963, 142] on span "2025全國大專院校暨高中職虛擬投資競賽簡章與辦法.pdf" at bounding box center [931, 134] width 550 height 20
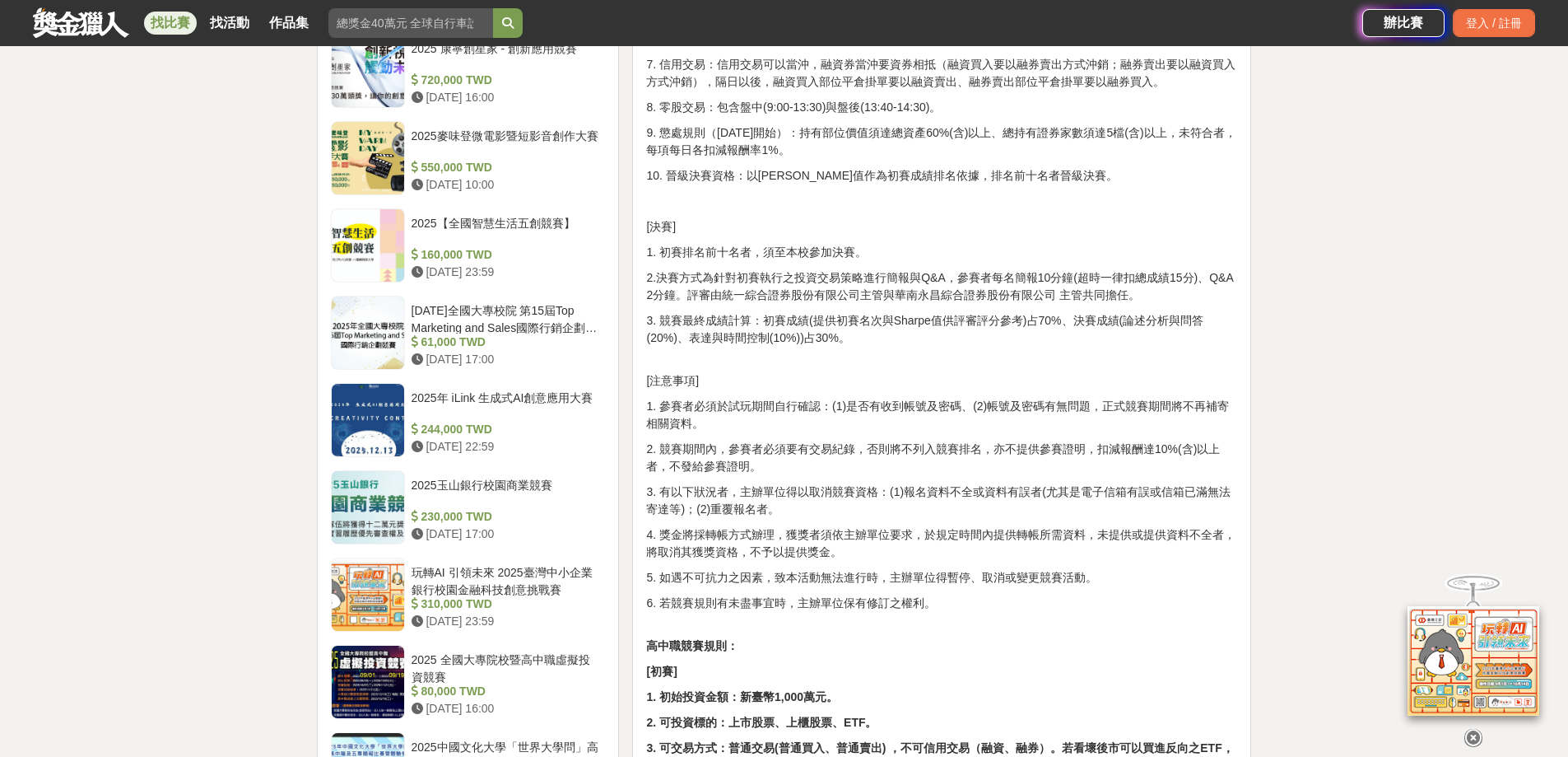
scroll to position [1482, 0]
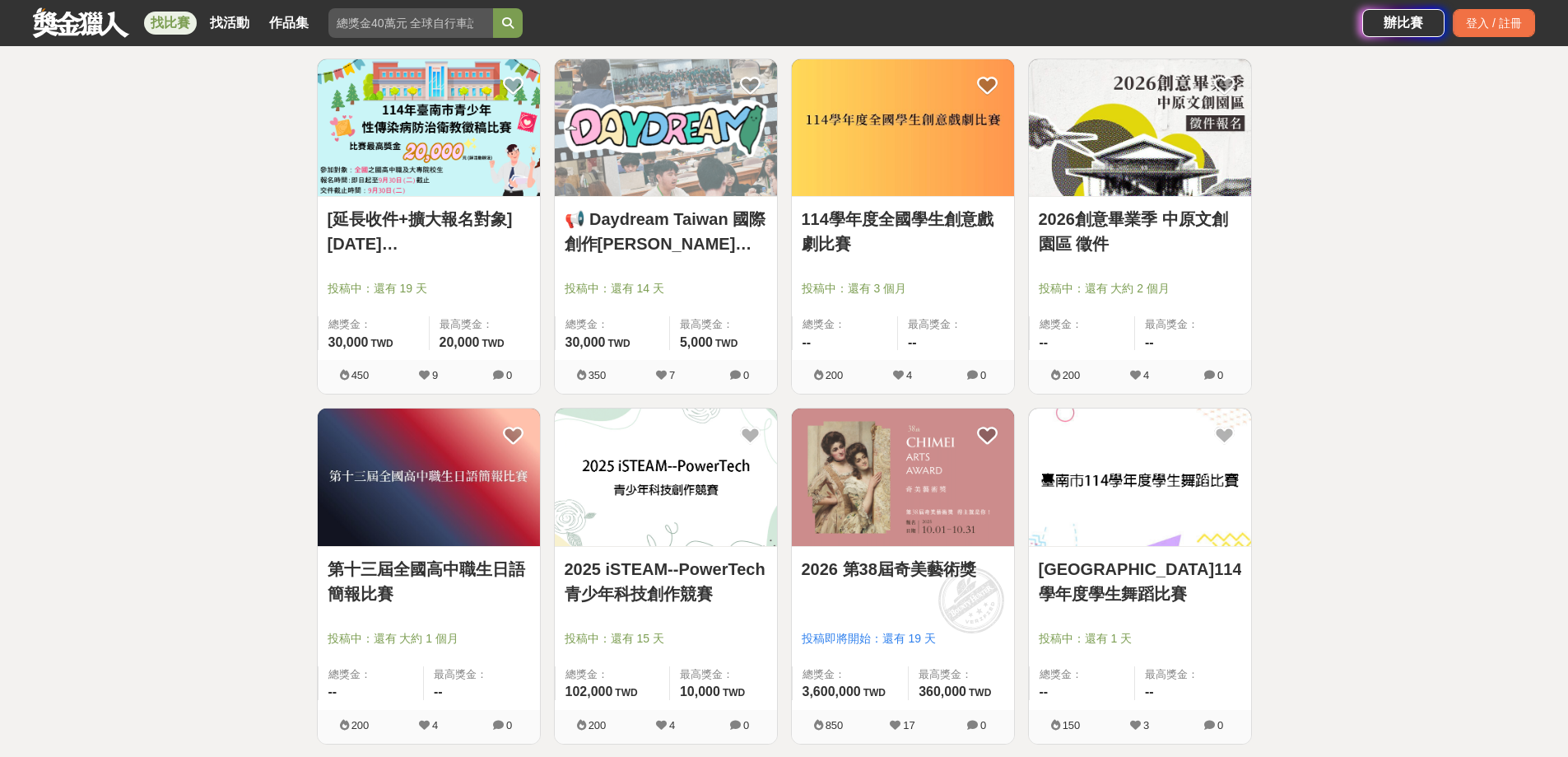
scroll to position [5517, 0]
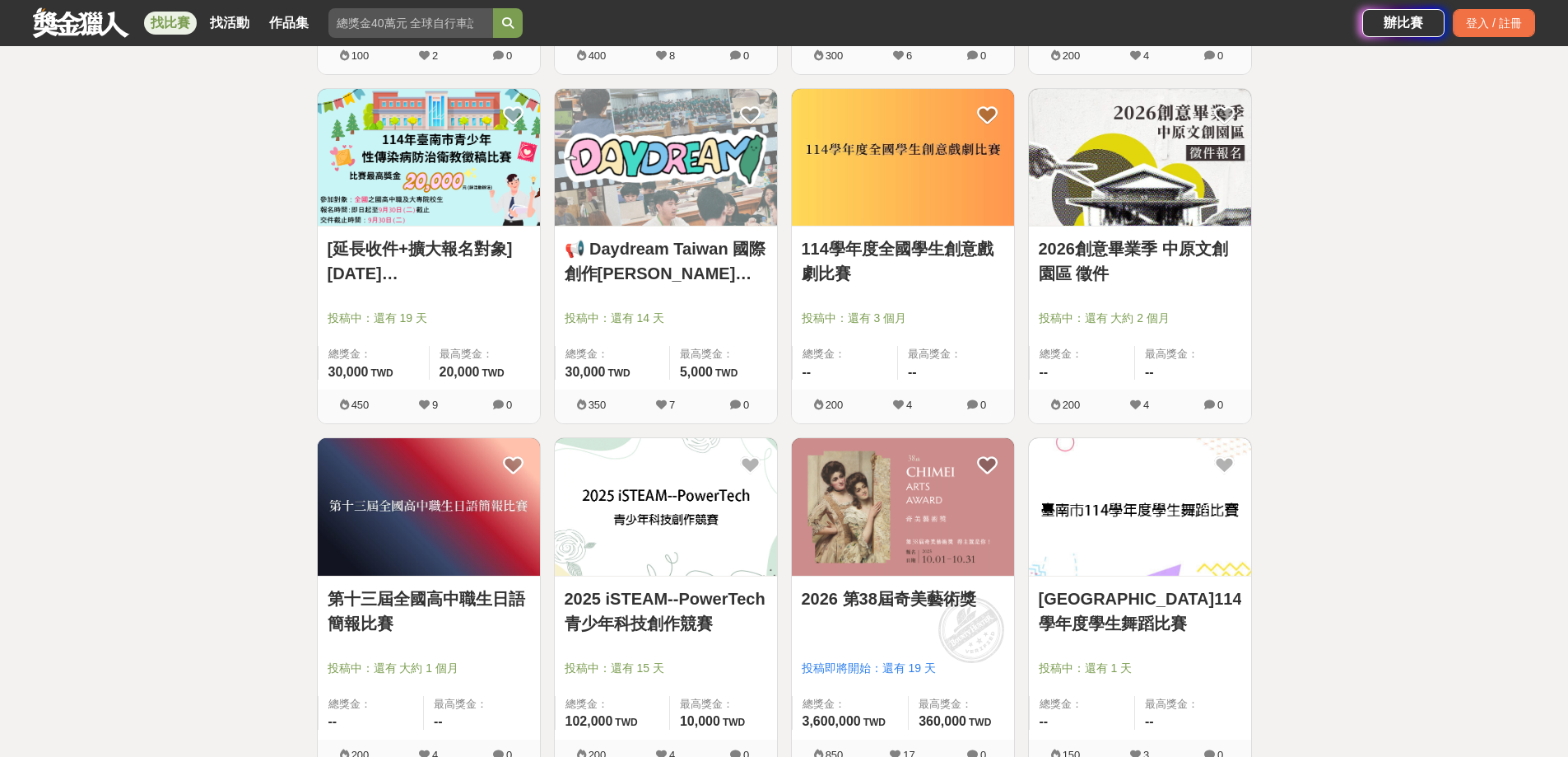
click at [643, 495] on img at bounding box center [666, 507] width 222 height 138
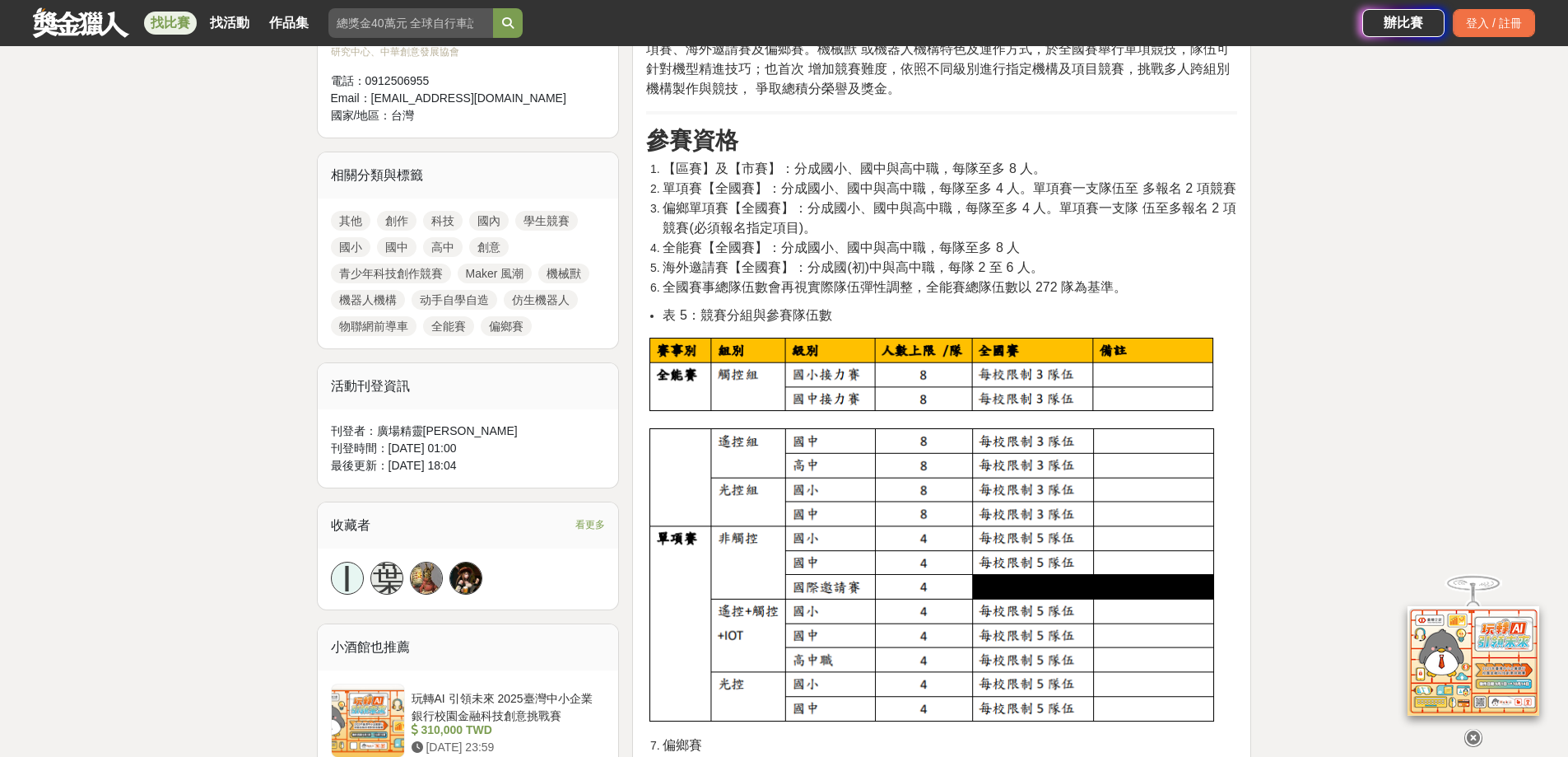
scroll to position [1070, 0]
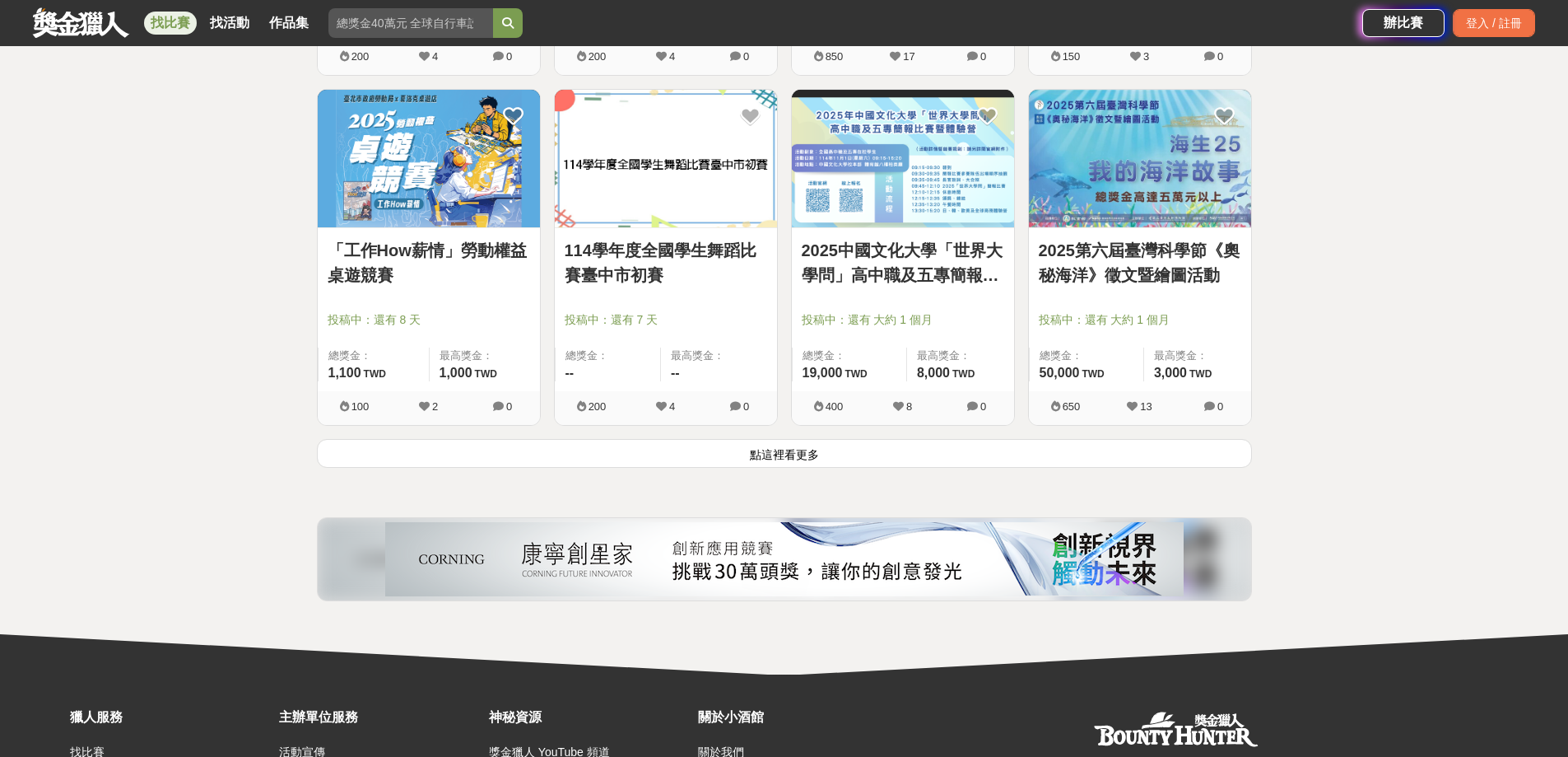
scroll to position [6258, 0]
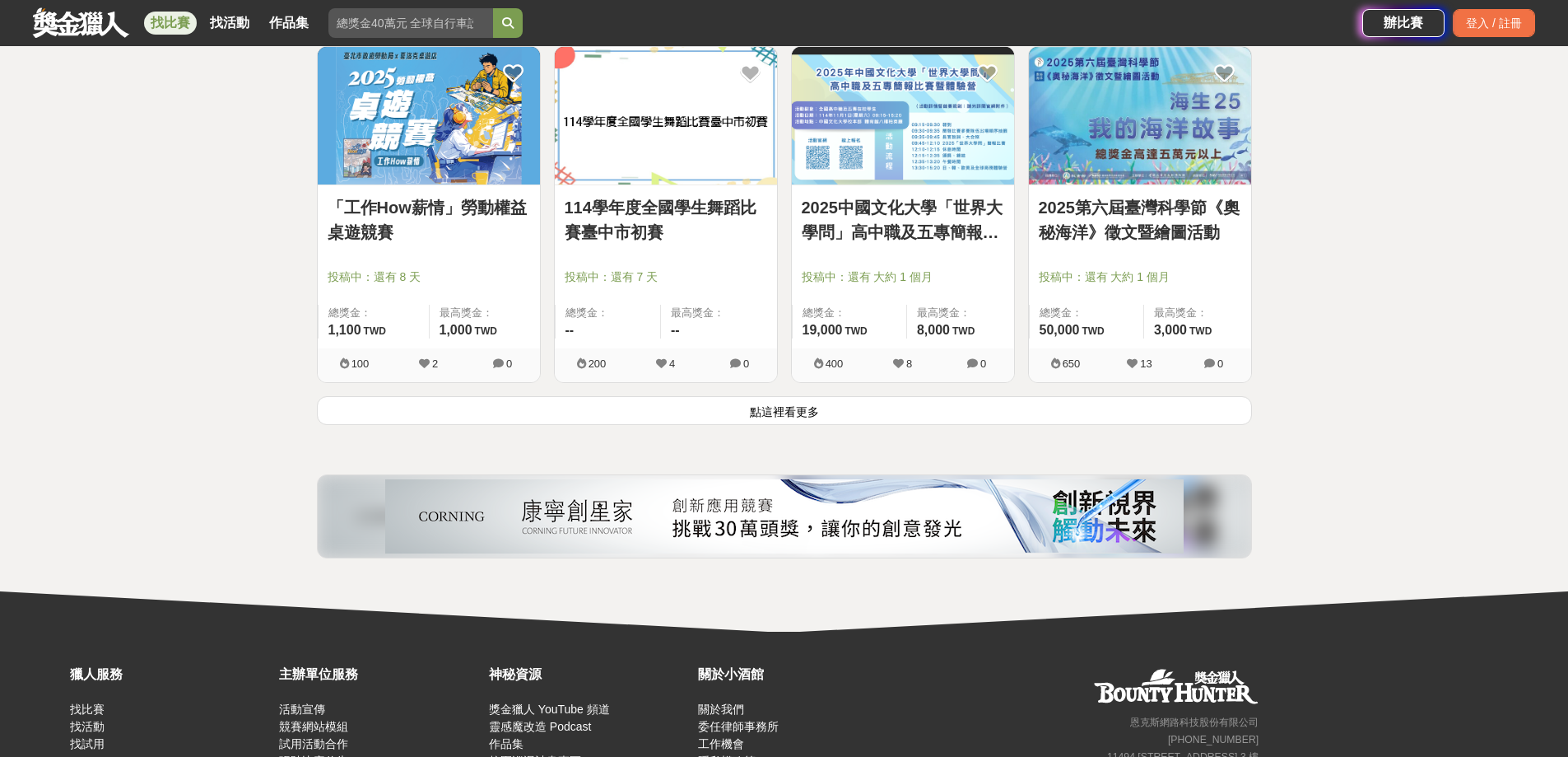
click at [700, 403] on button "點這裡看更多" at bounding box center [784, 410] width 935 height 29
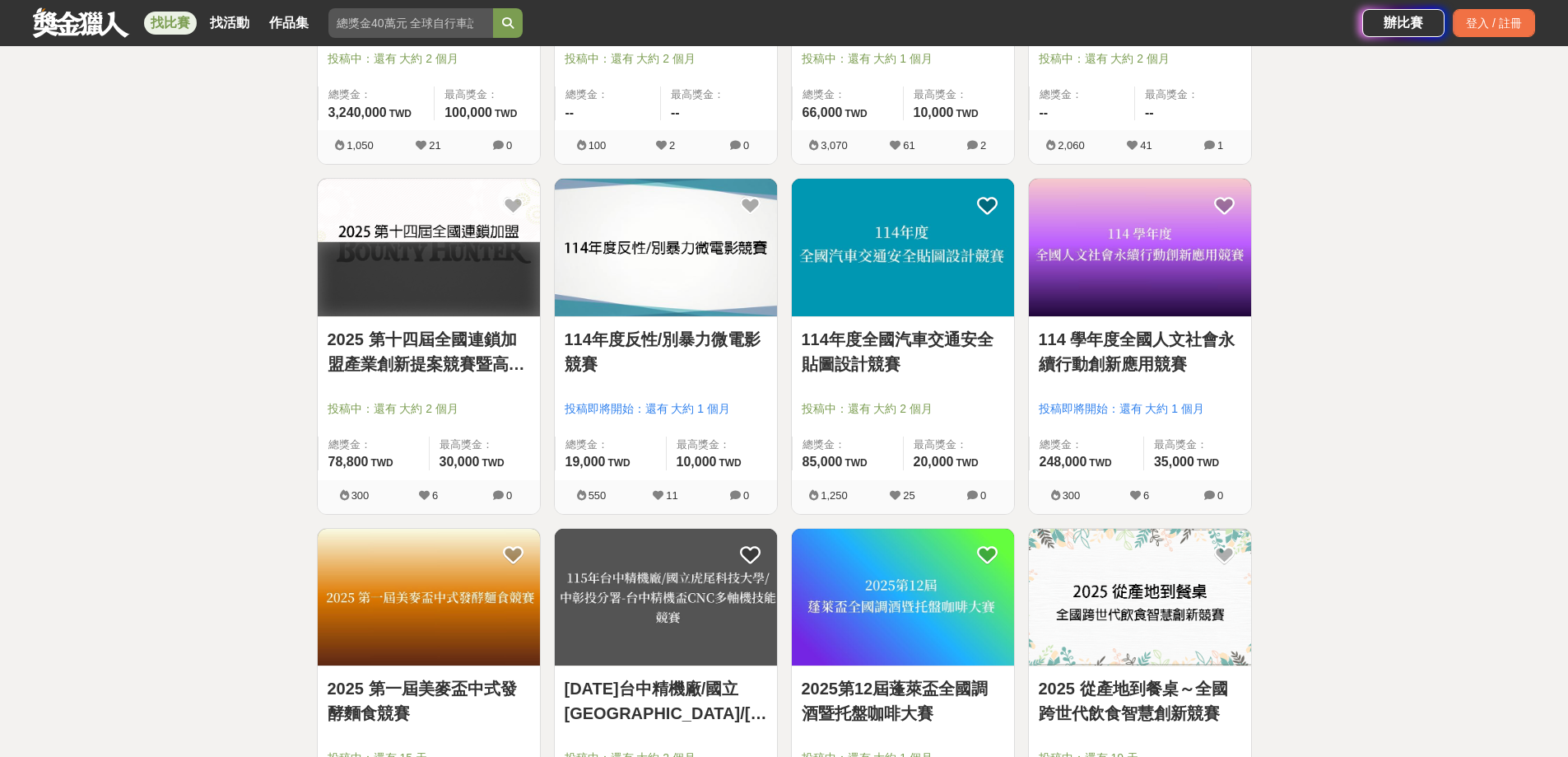
scroll to position [6835, 0]
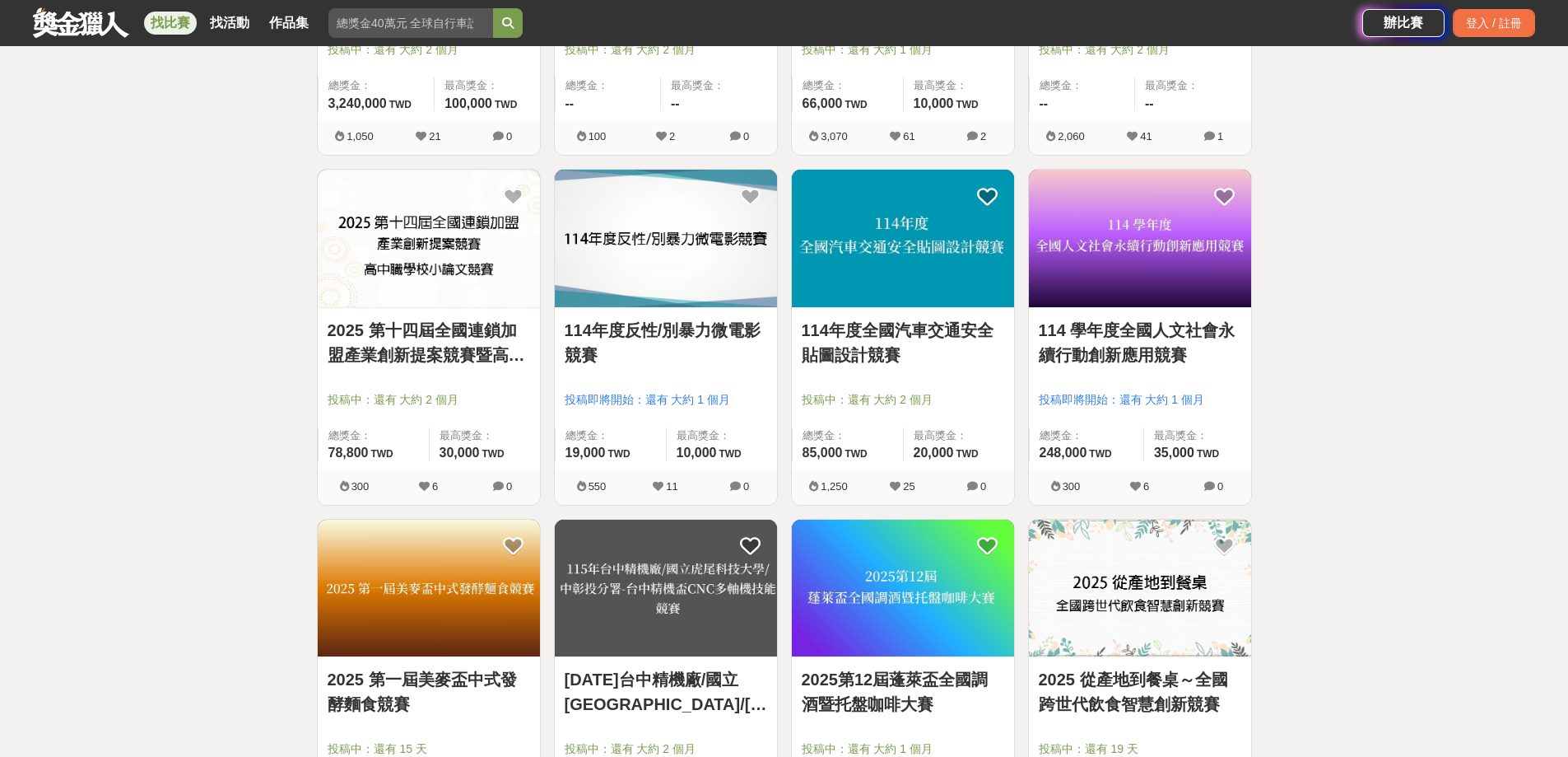
click at [357, 242] on img at bounding box center [428, 238] width 222 height 138
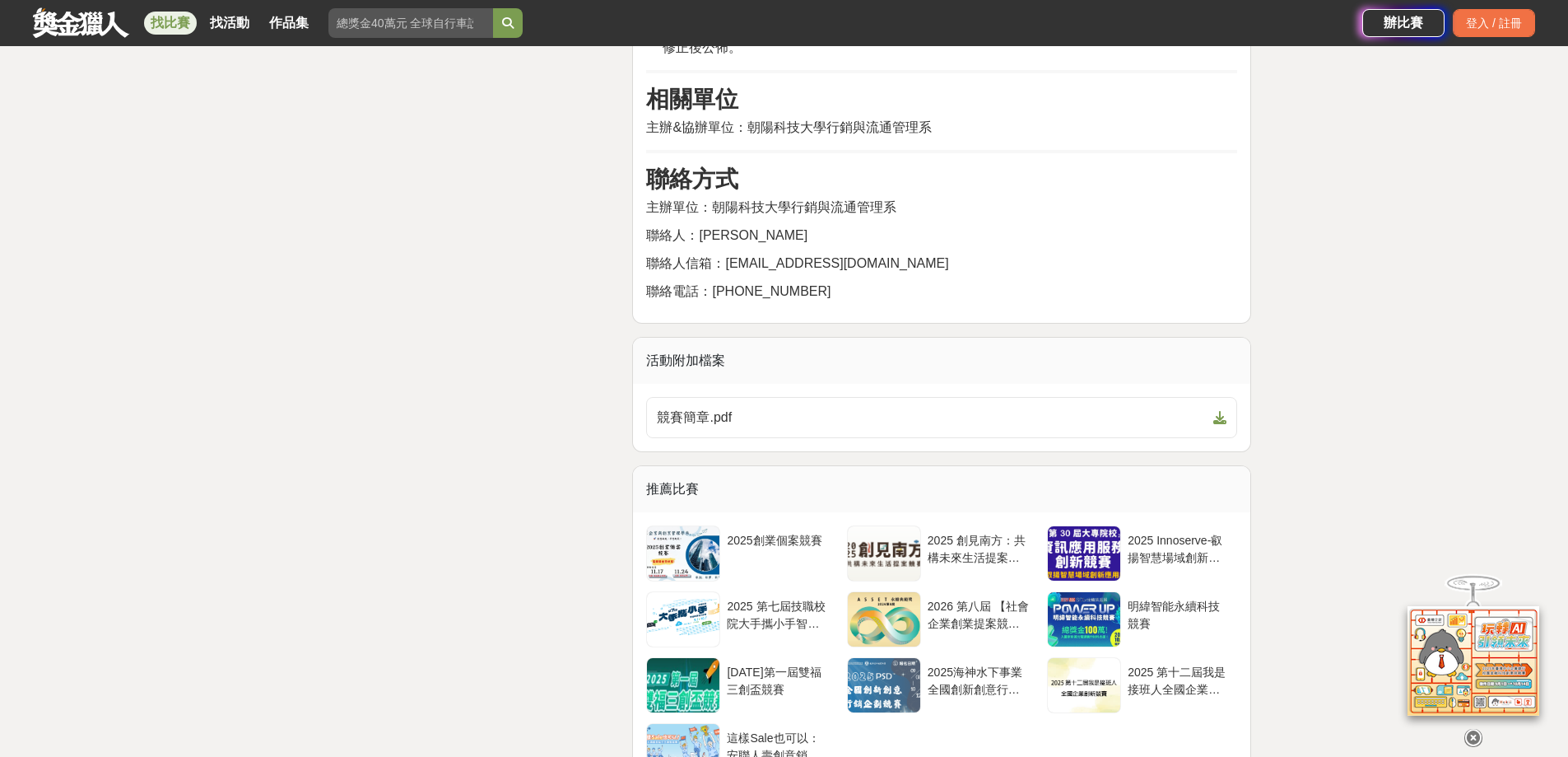
scroll to position [6340, 0]
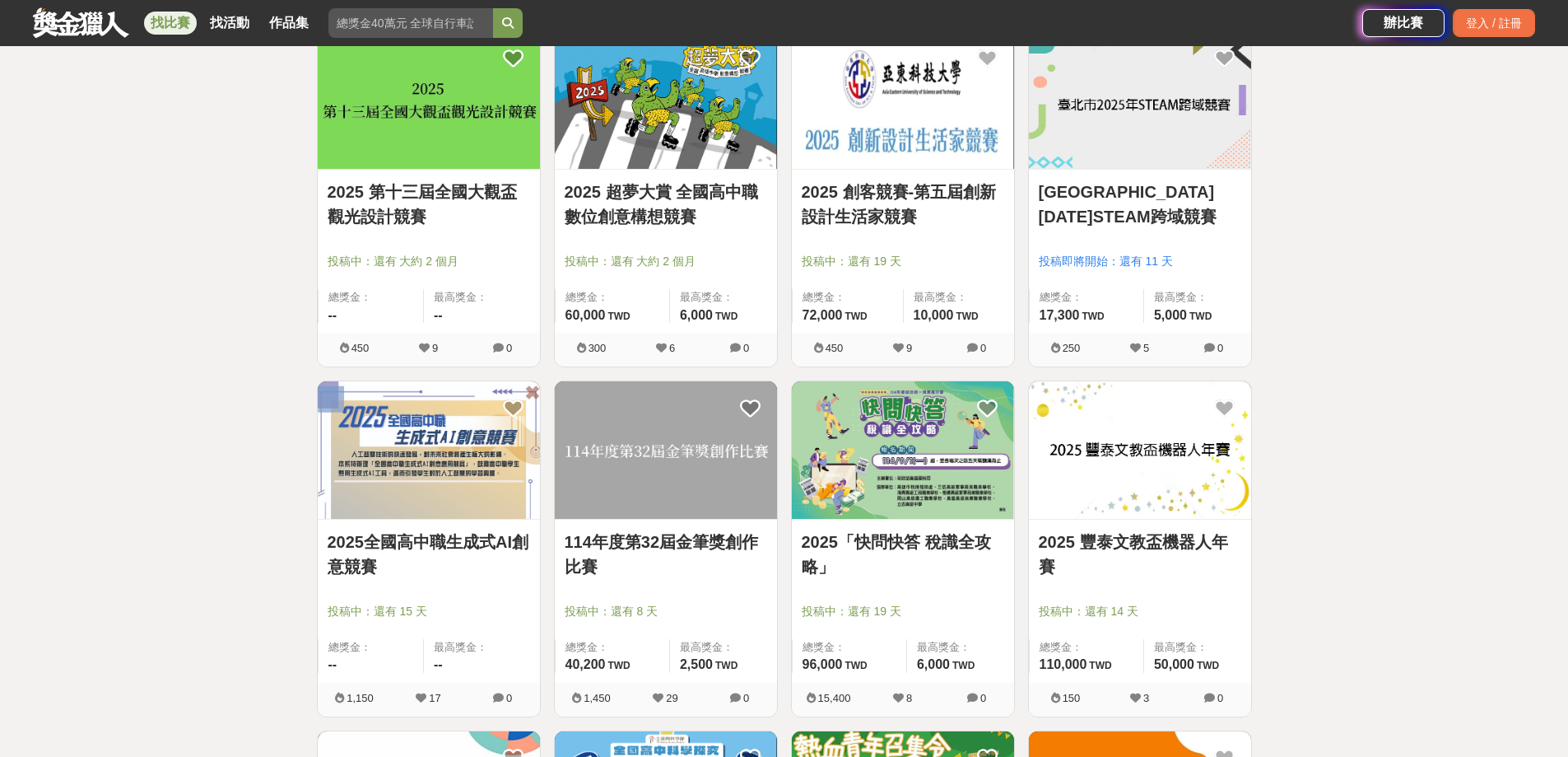
scroll to position [7740, 0]
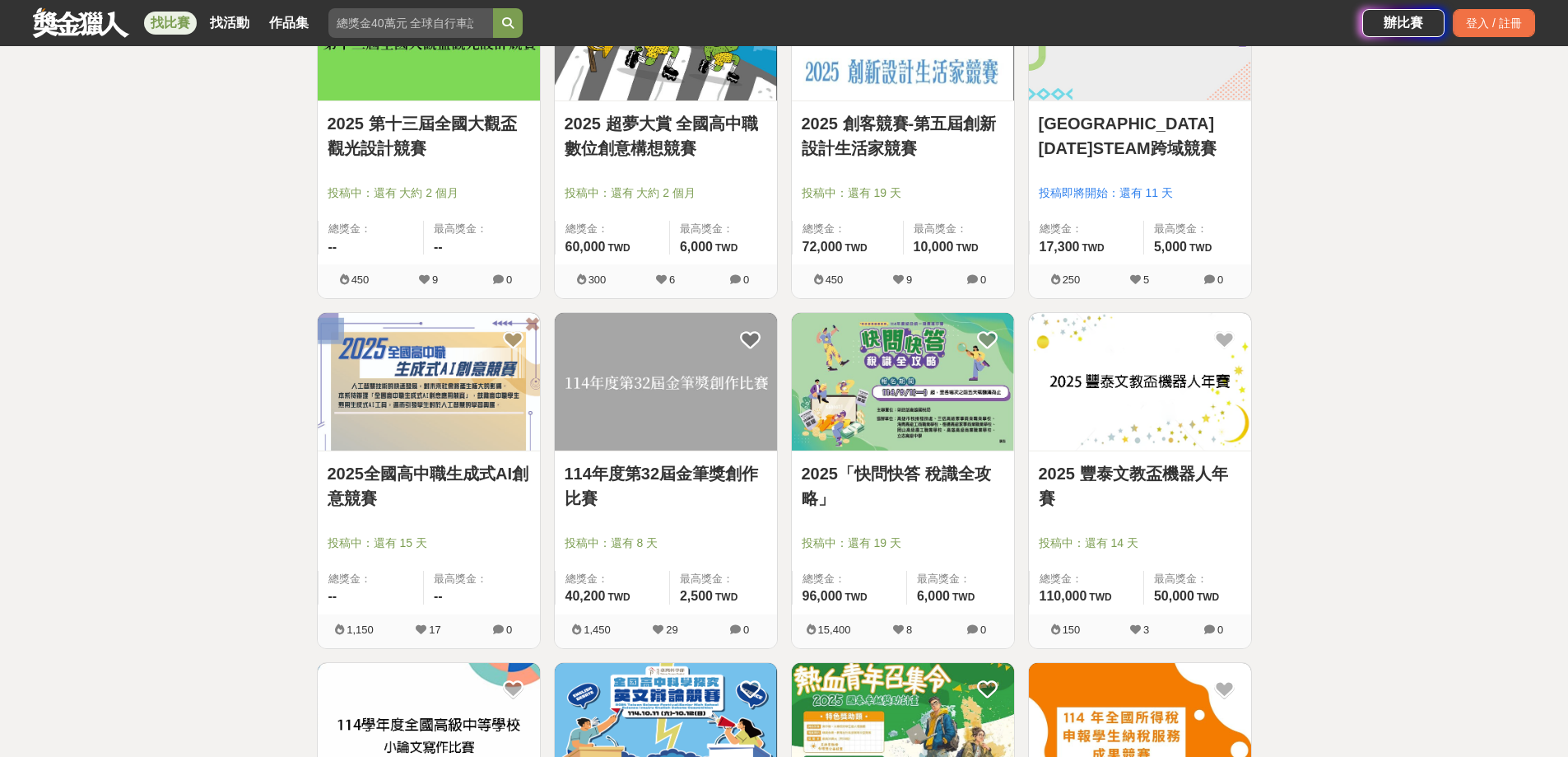
click at [915, 362] on img at bounding box center [902, 382] width 222 height 138
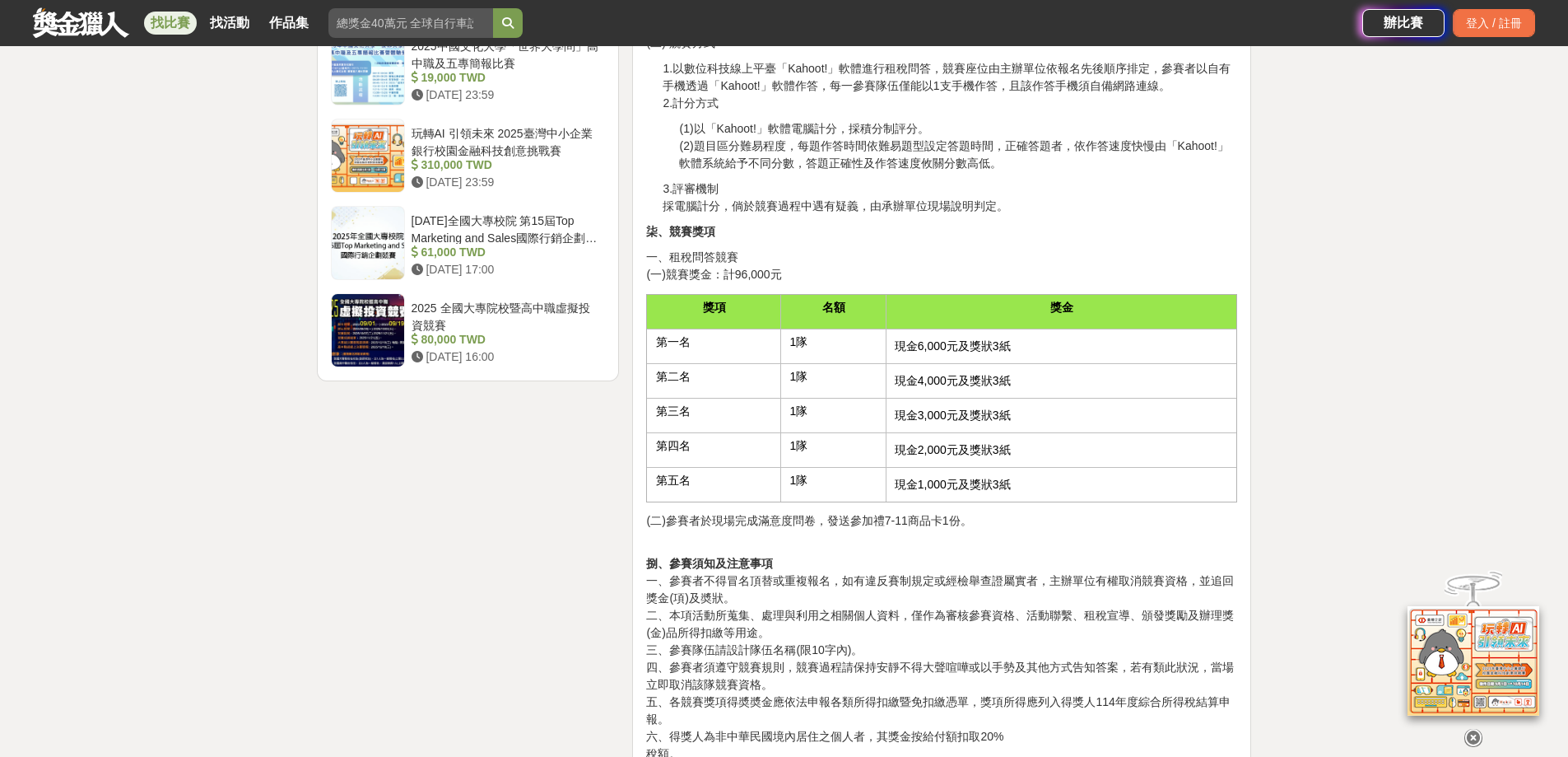
scroll to position [2223, 0]
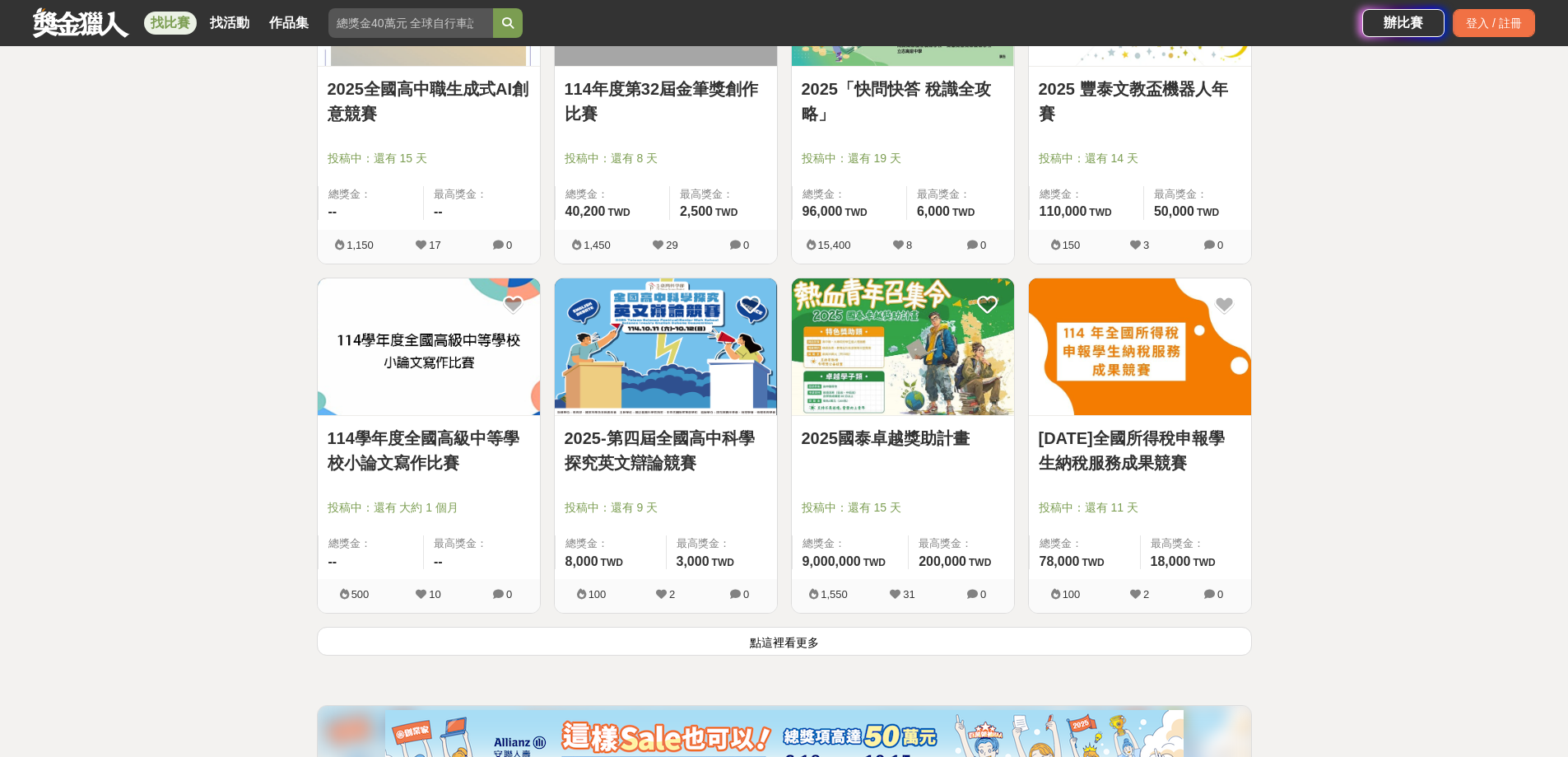
scroll to position [8151, 0]
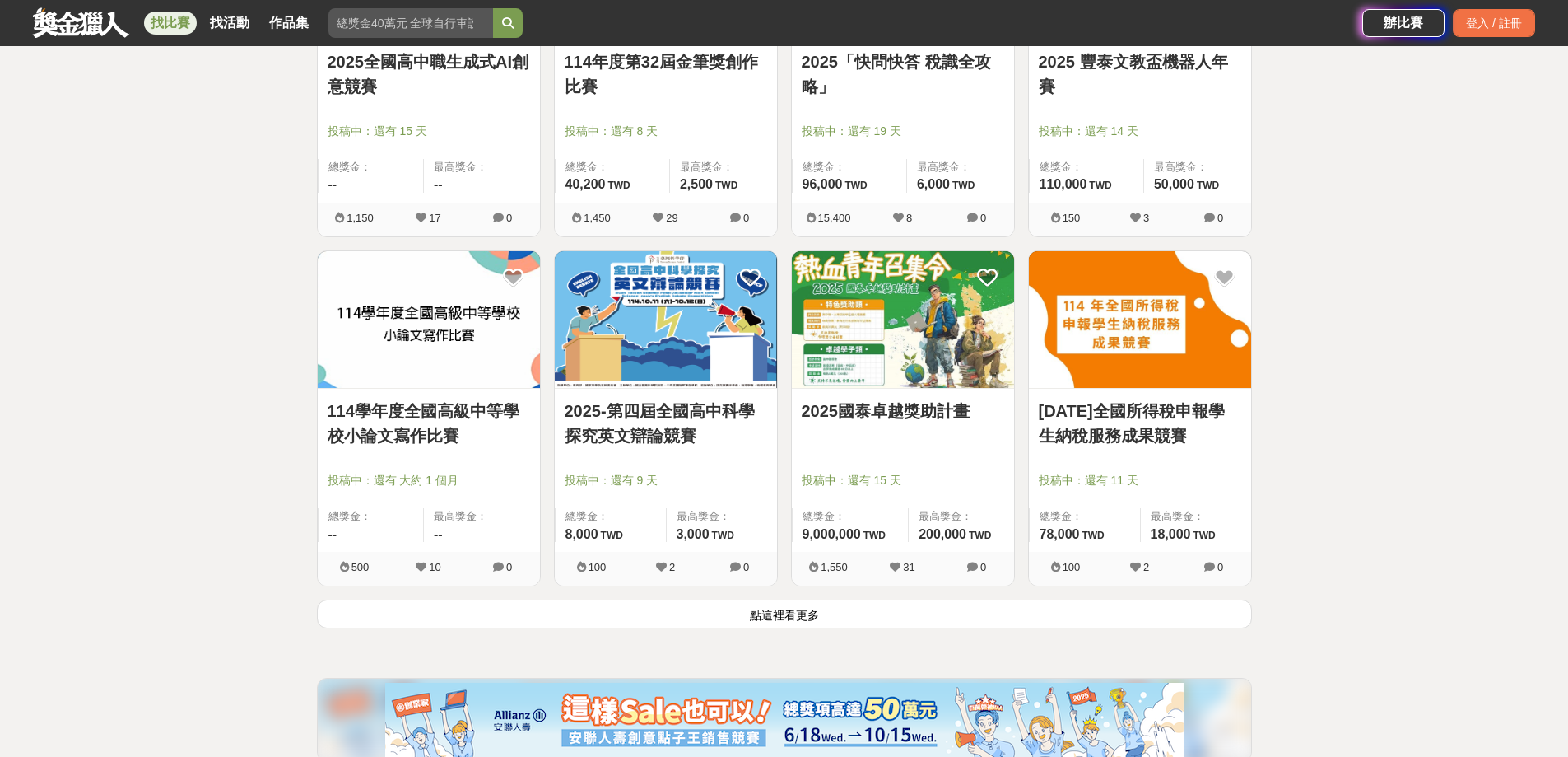
click at [752, 610] on button "點這裡看更多" at bounding box center [784, 614] width 935 height 29
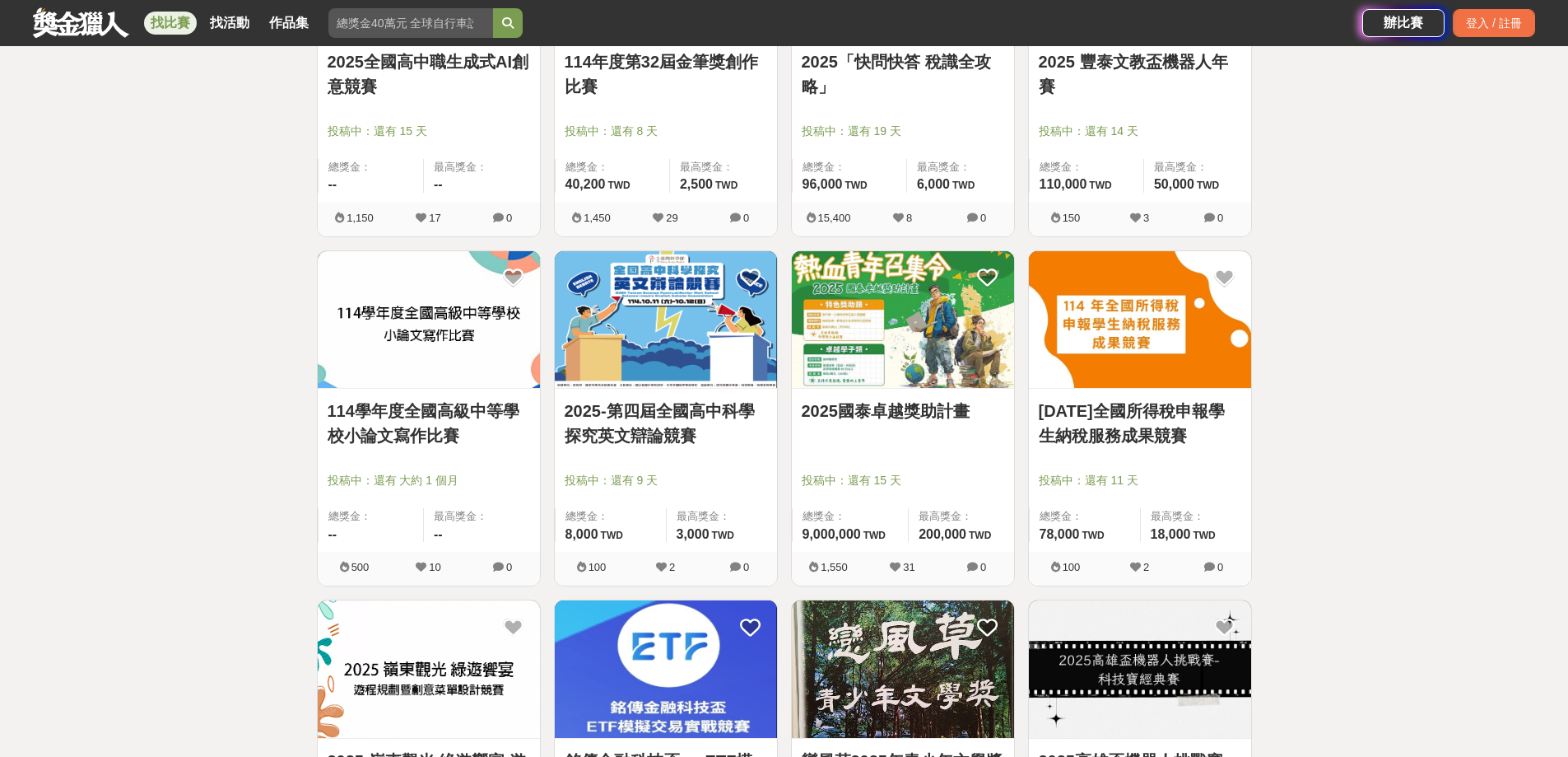
click at [381, 436] on link "114學年度全國高級中等學校小論文寫作比賽" at bounding box center [428, 423] width 202 height 50
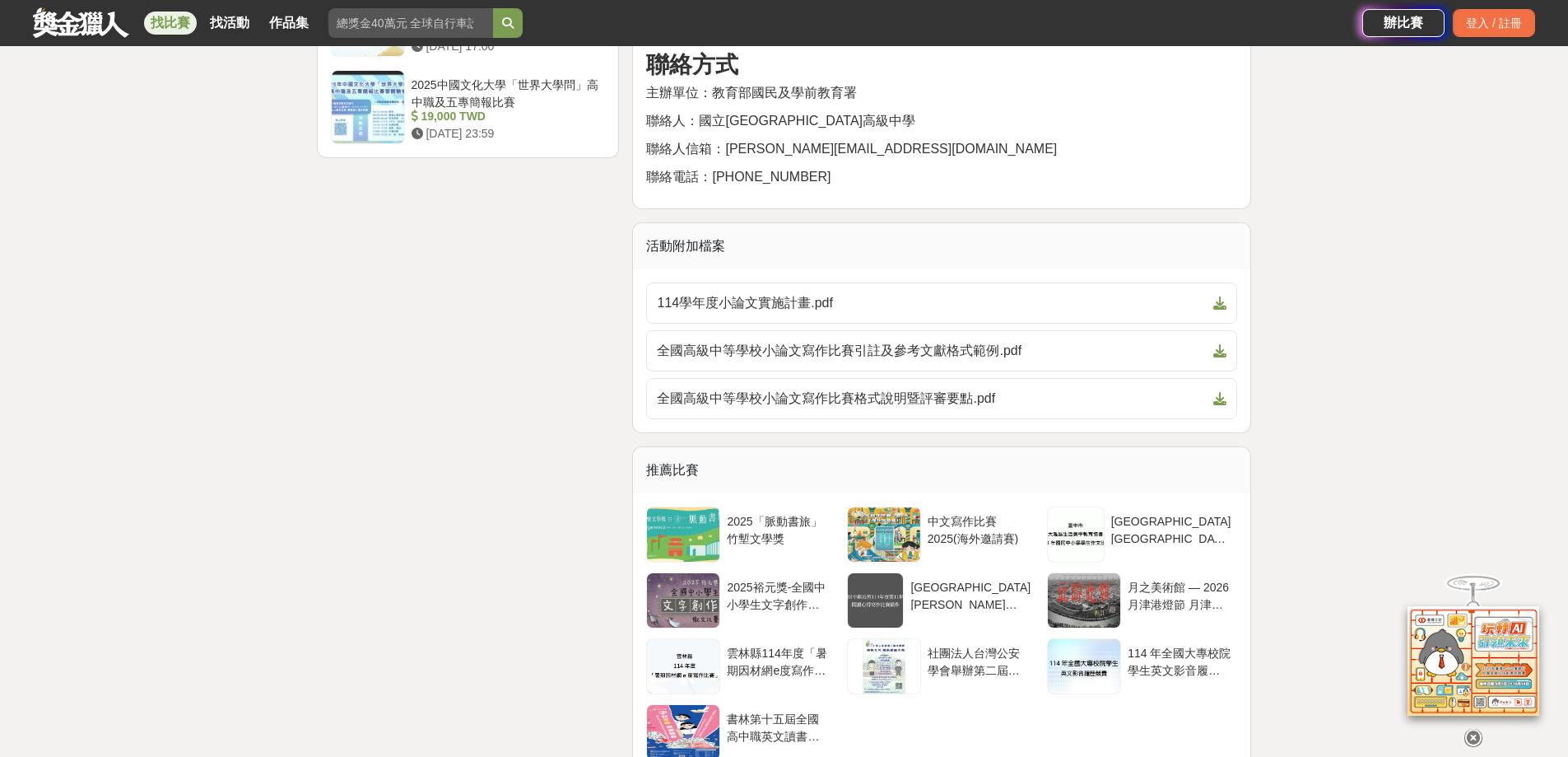
scroll to position [2553, 0]
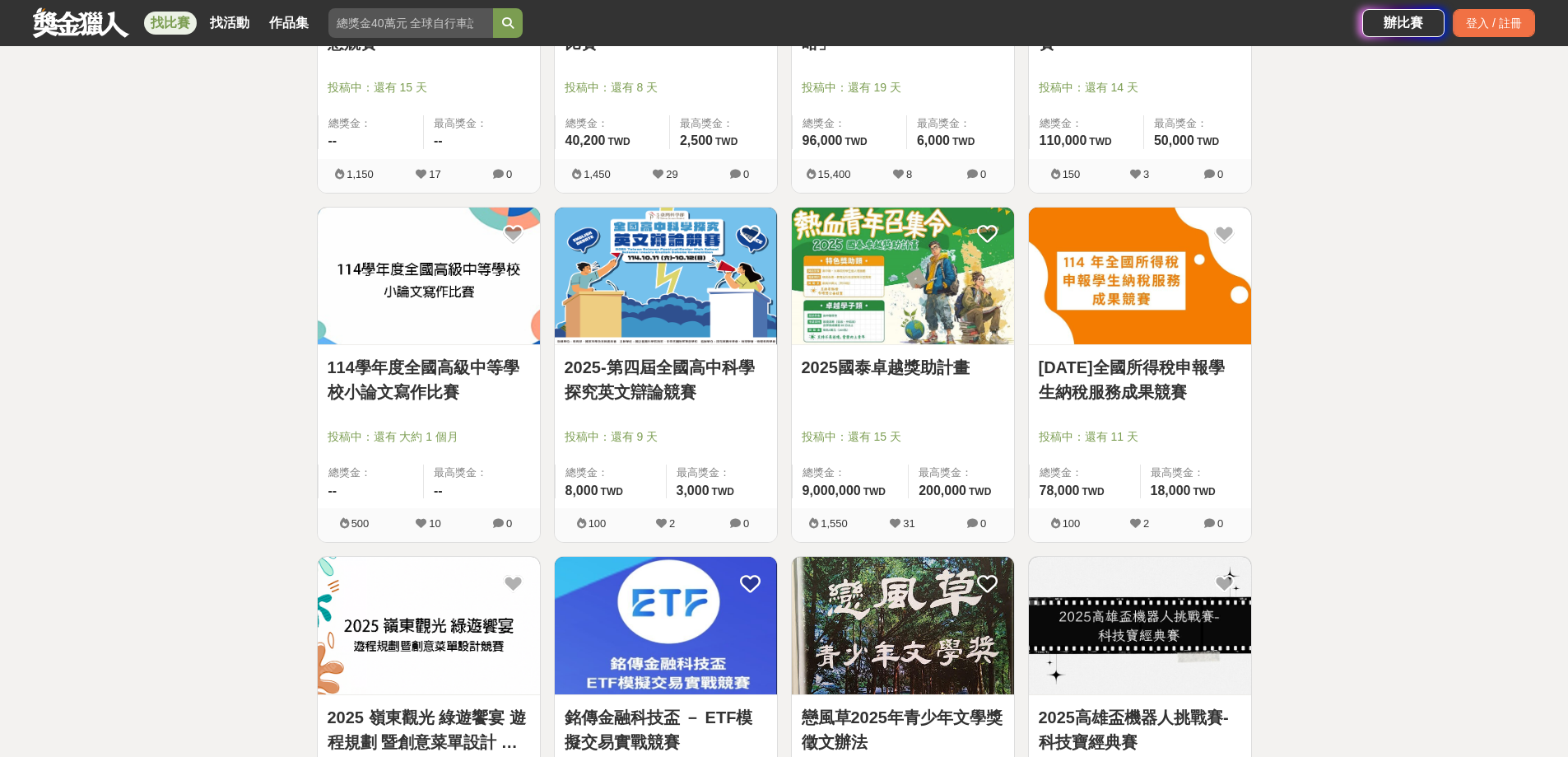
scroll to position [8399, 0]
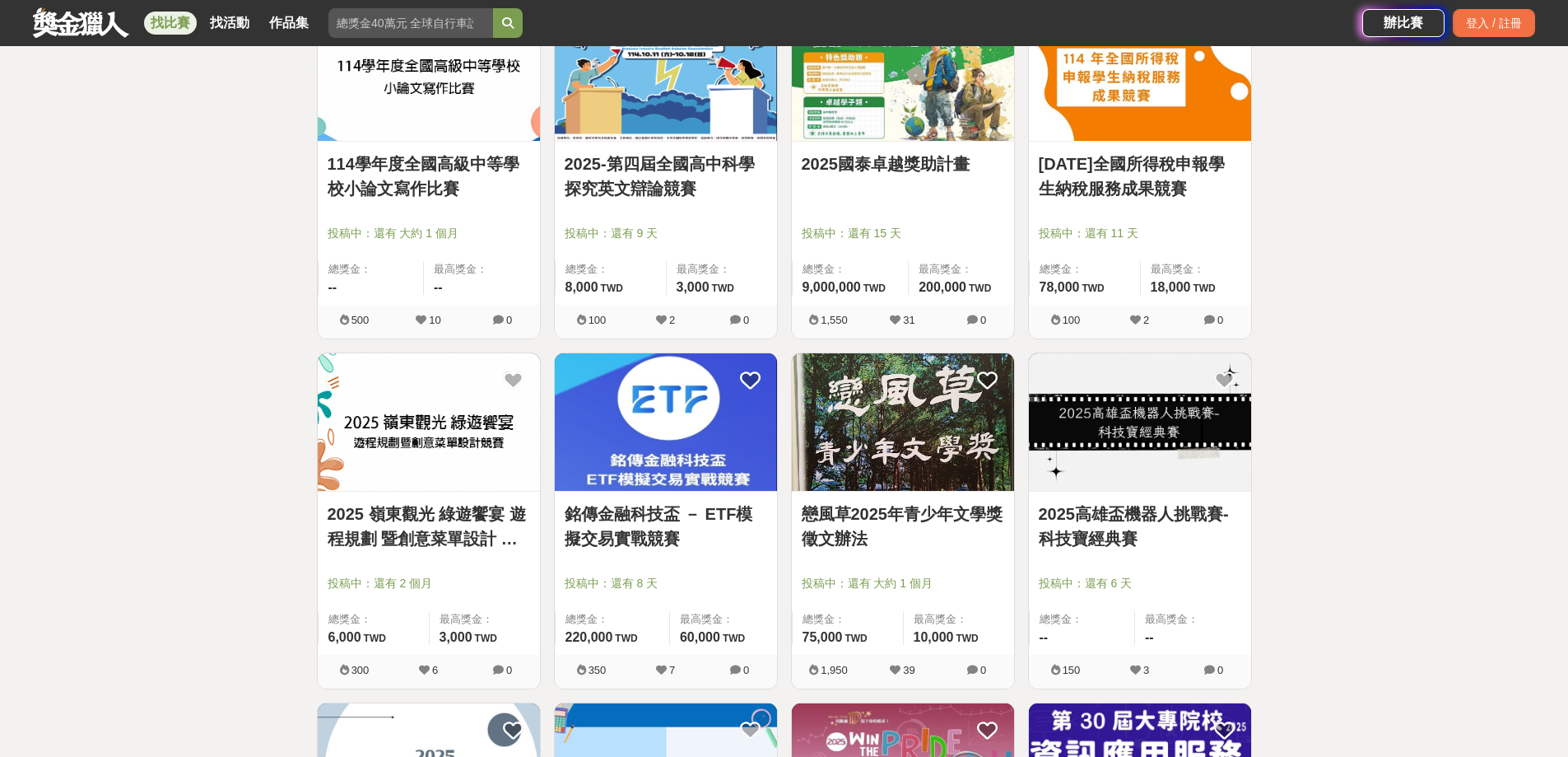
click at [587, 415] on img at bounding box center [666, 421] width 222 height 138
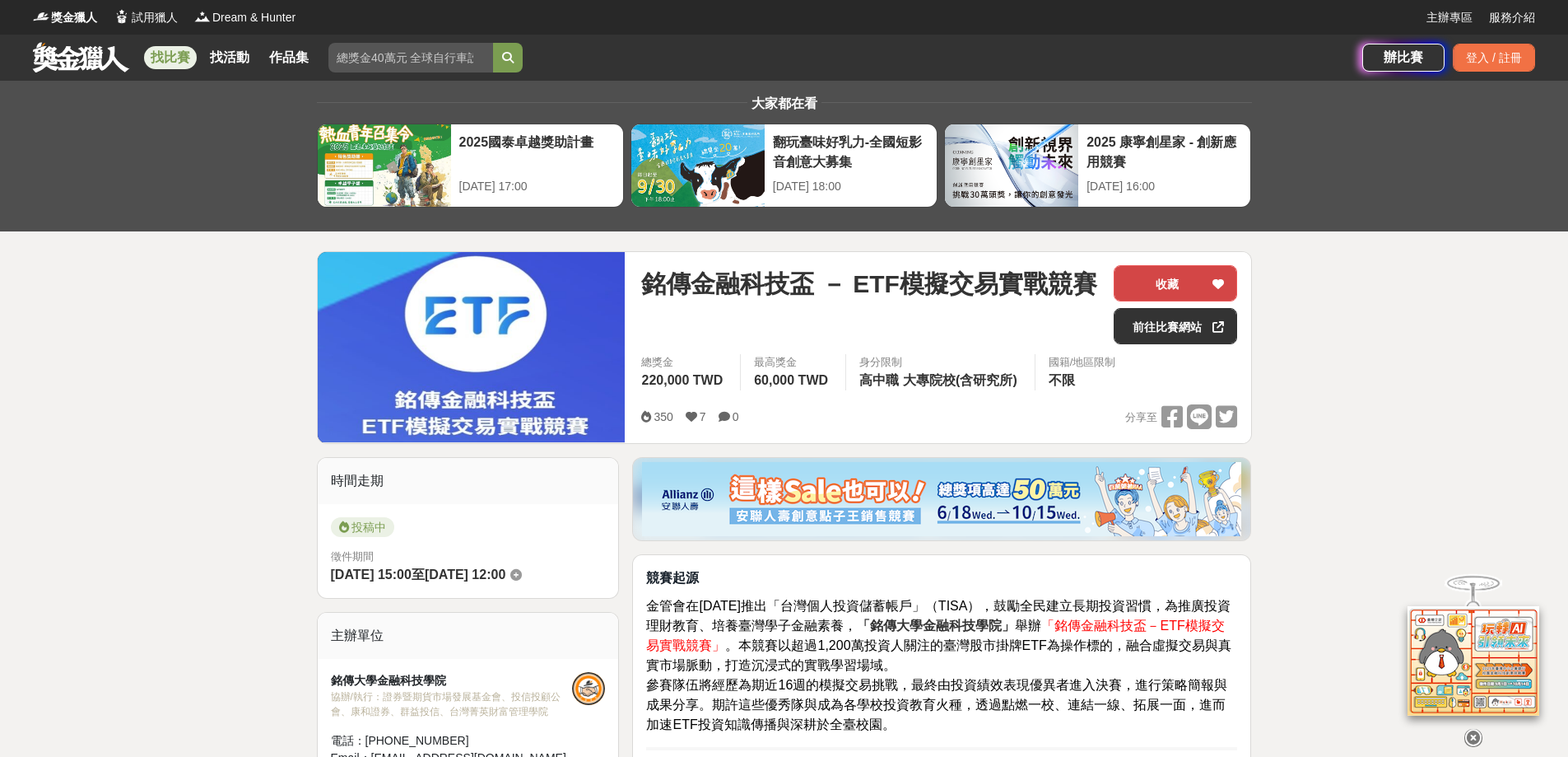
click at [1126, 283] on button "收藏" at bounding box center [1175, 284] width 123 height 36
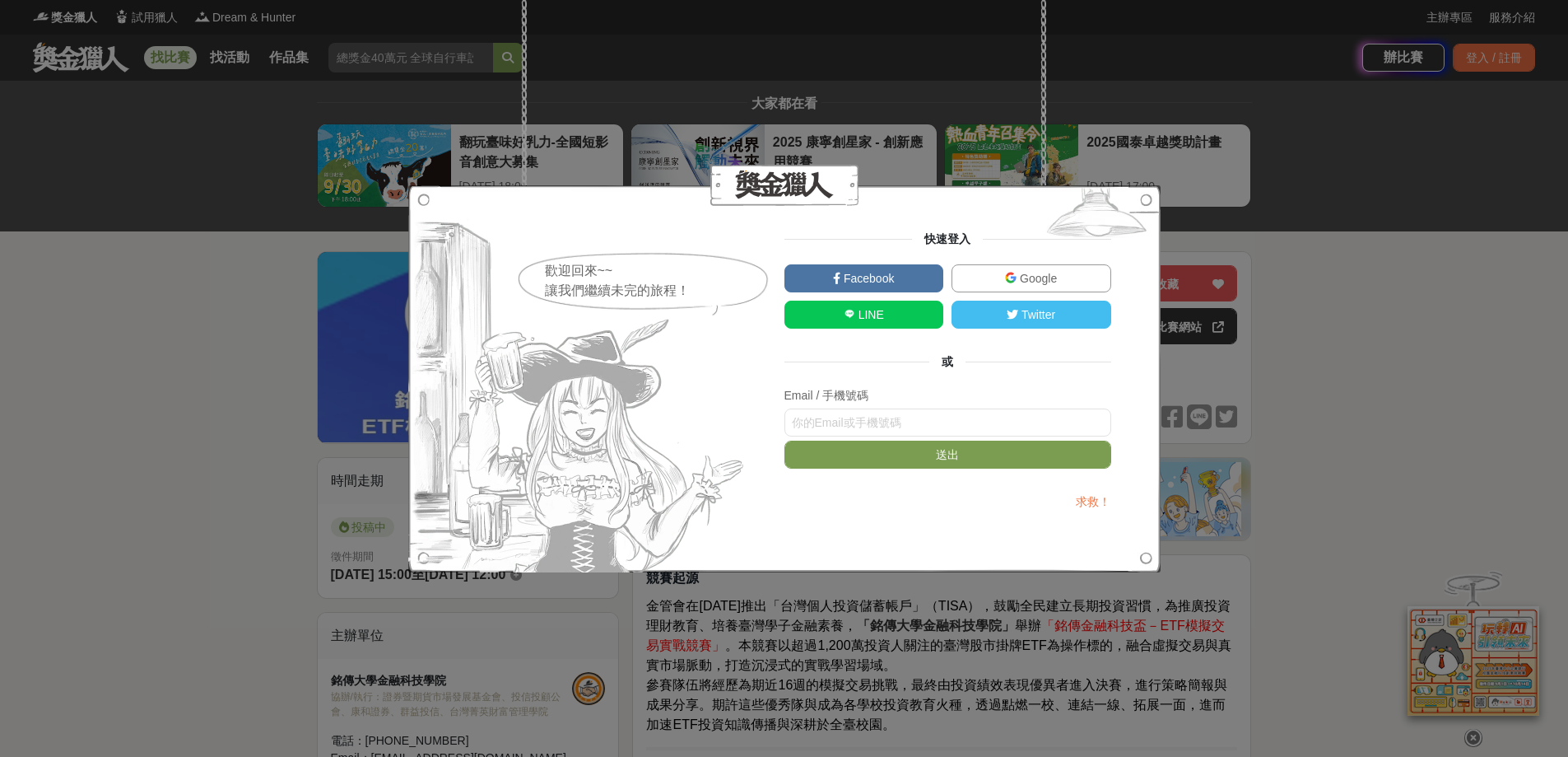
click at [984, 277] on link "Google" at bounding box center [1030, 278] width 159 height 28
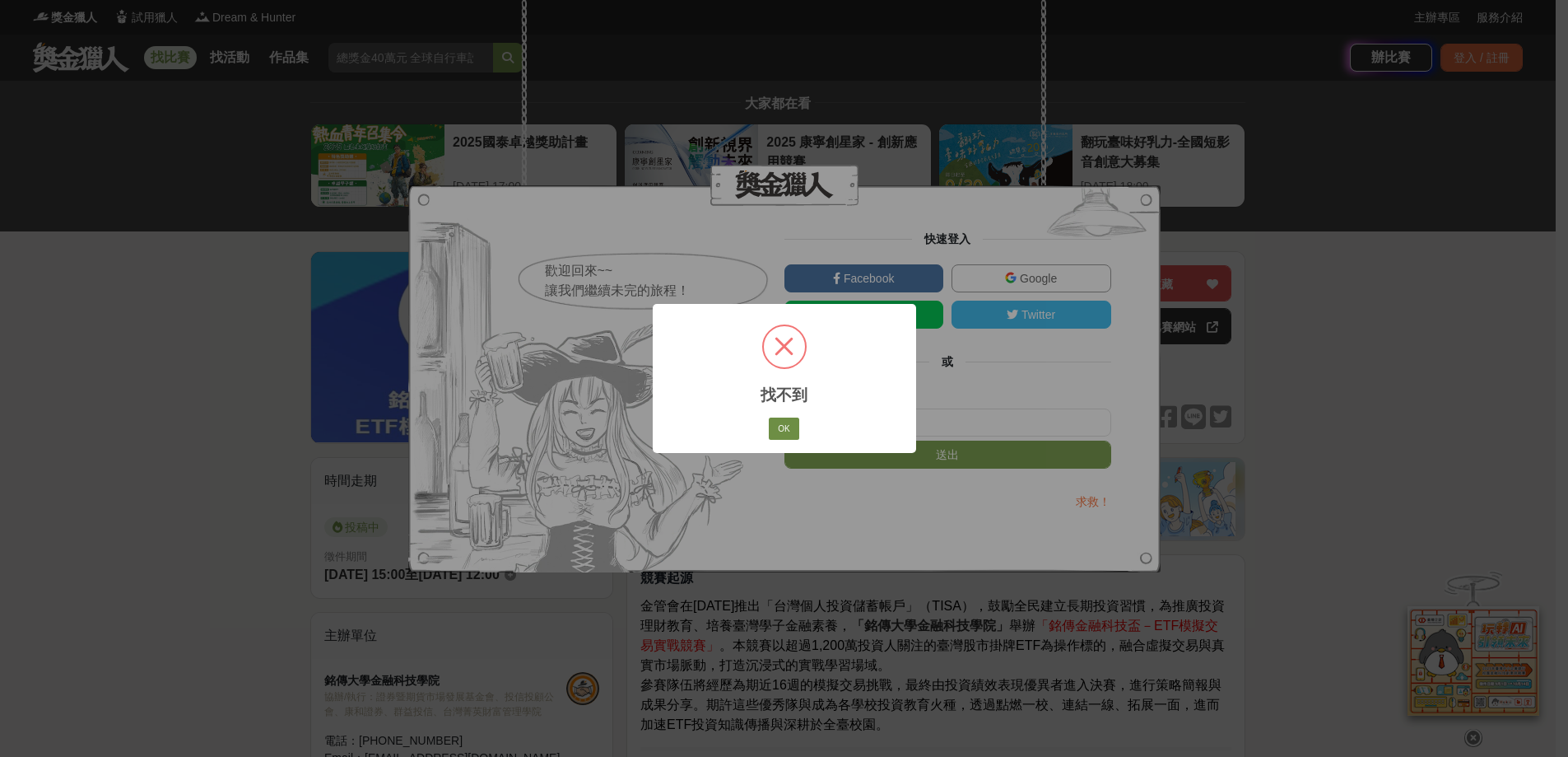
click at [787, 423] on button "OK" at bounding box center [783, 429] width 30 height 23
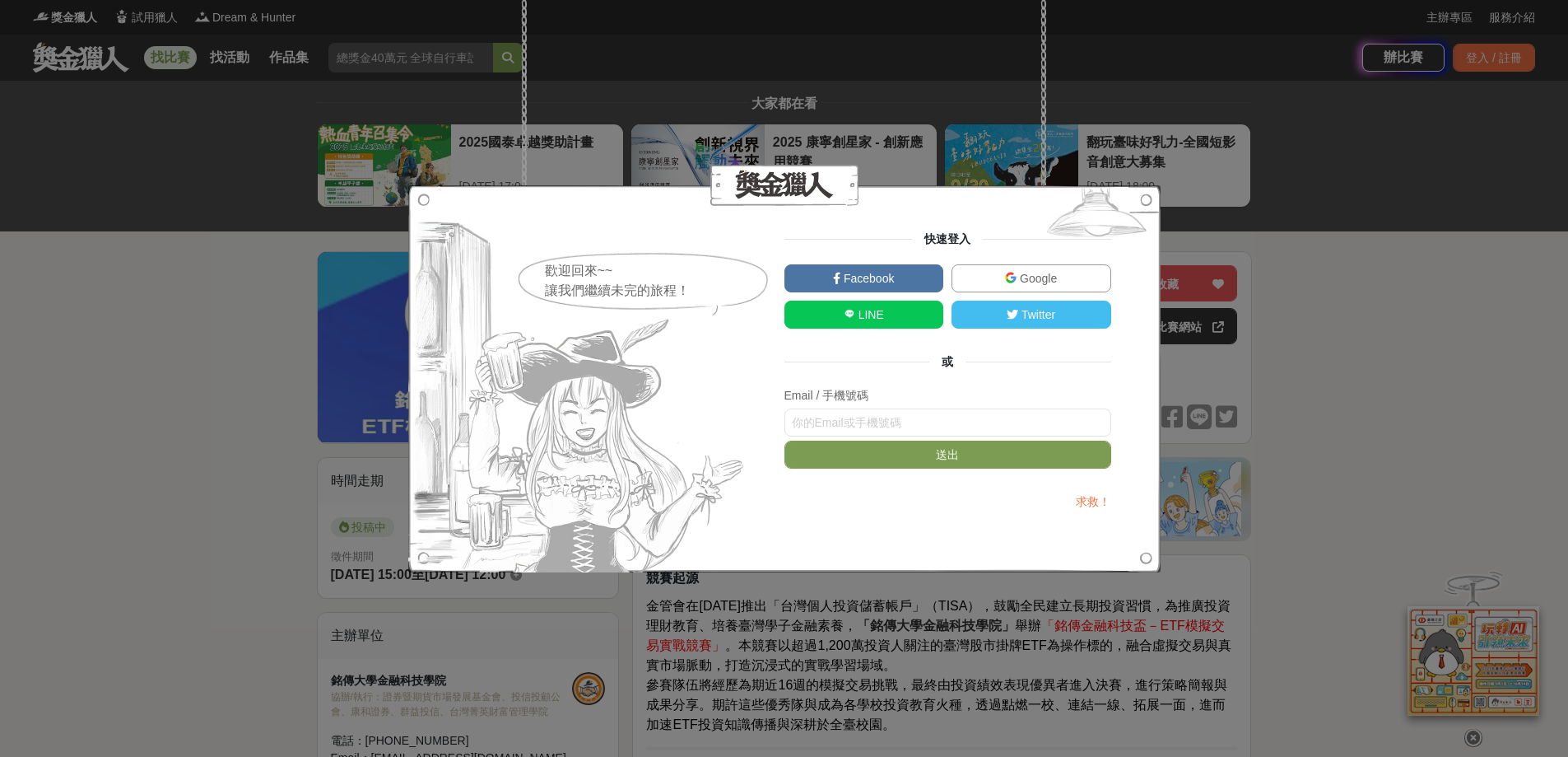
click at [995, 275] on link "Google" at bounding box center [1030, 278] width 159 height 28
click at [982, 281] on link "Google" at bounding box center [1030, 278] width 159 height 28
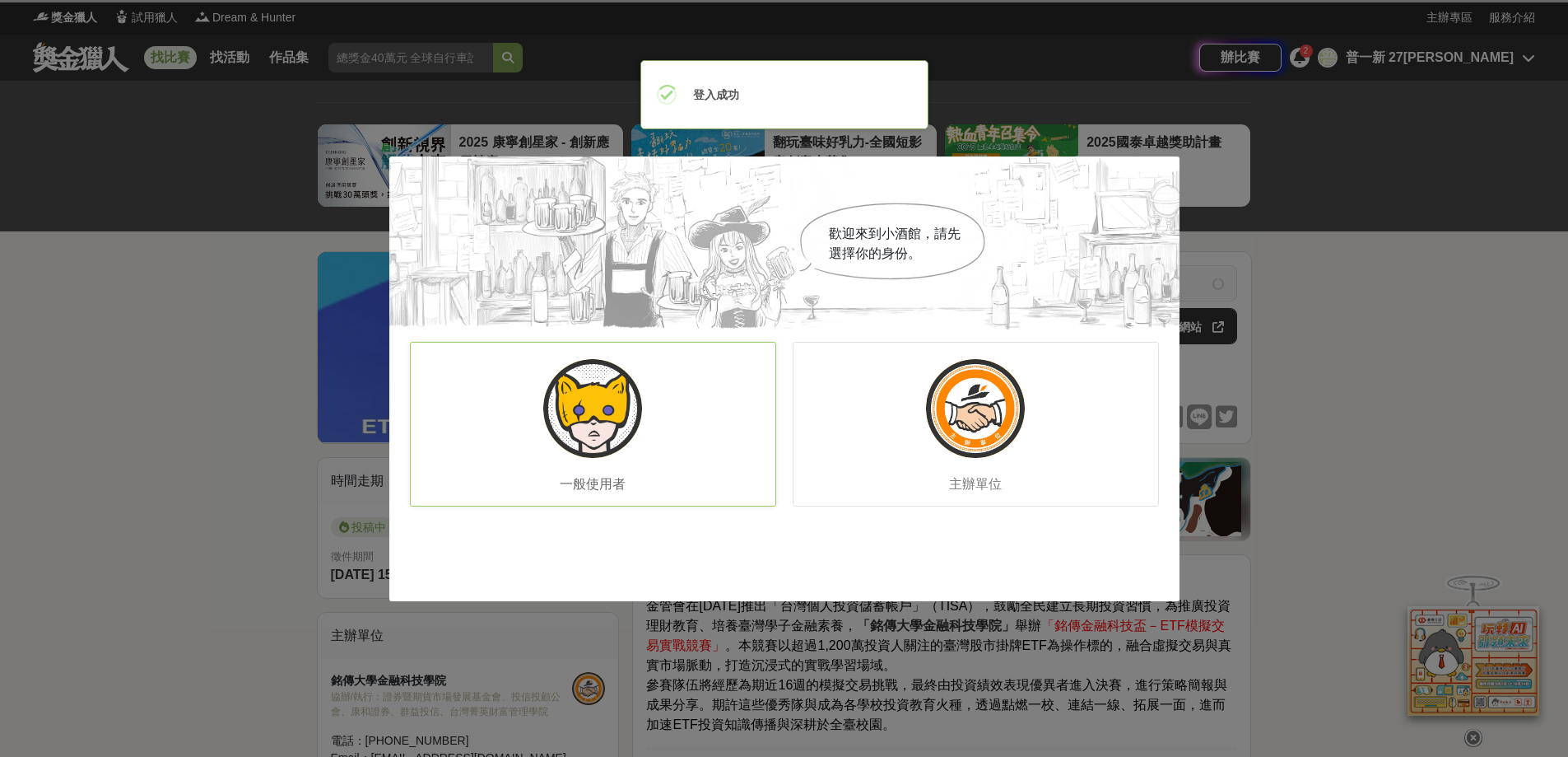
click at [665, 416] on div "一般使用者" at bounding box center [593, 424] width 366 height 165
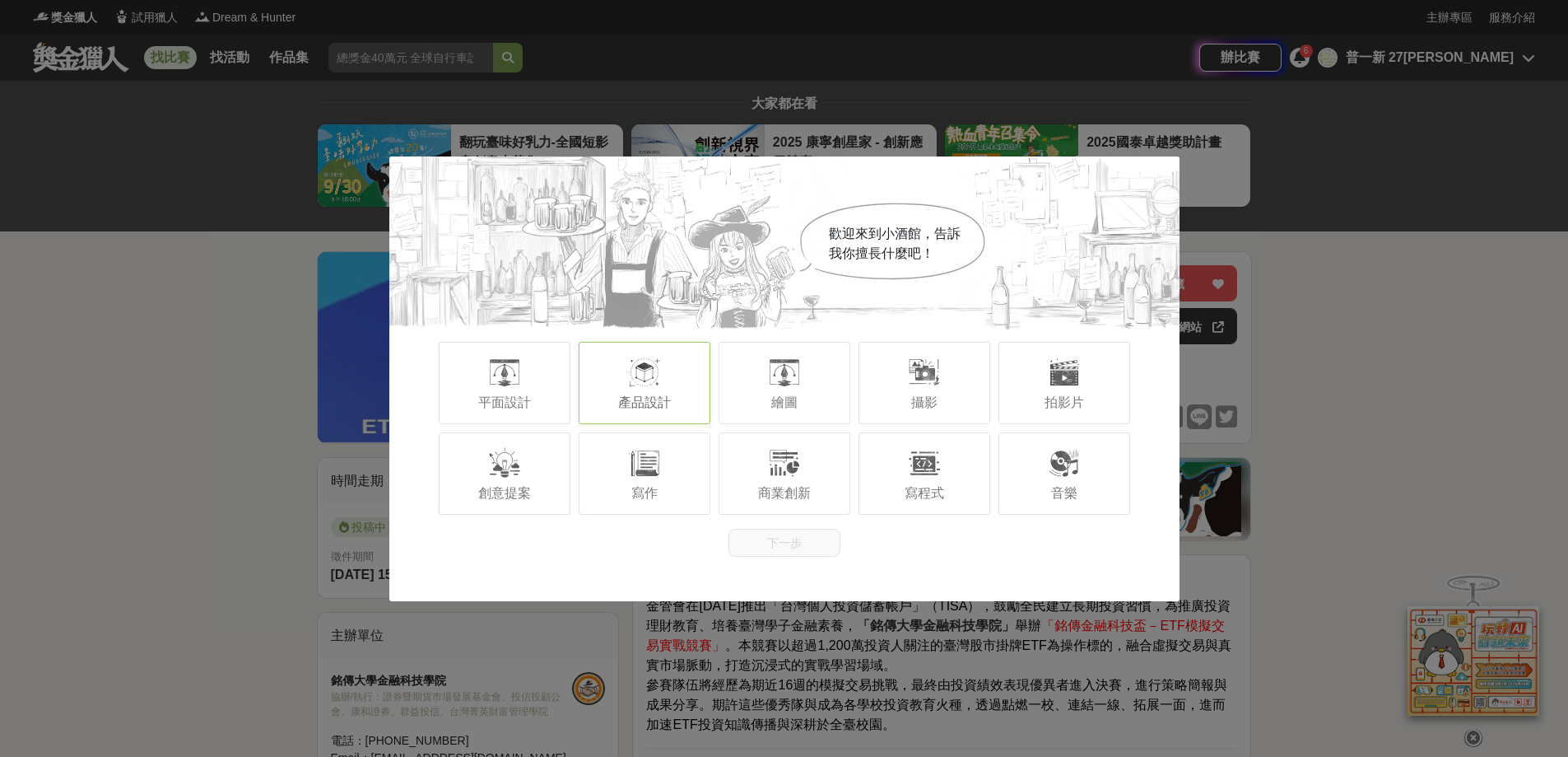
click at [609, 395] on div "產品設計" at bounding box center [644, 383] width 131 height 82
click at [751, 478] on div "商業創新" at bounding box center [784, 473] width 131 height 82
click at [548, 459] on div "創意提案" at bounding box center [505, 473] width 131 height 82
click at [673, 473] on div "寫作" at bounding box center [644, 473] width 131 height 82
click at [559, 385] on div "平面設計" at bounding box center [505, 383] width 131 height 82
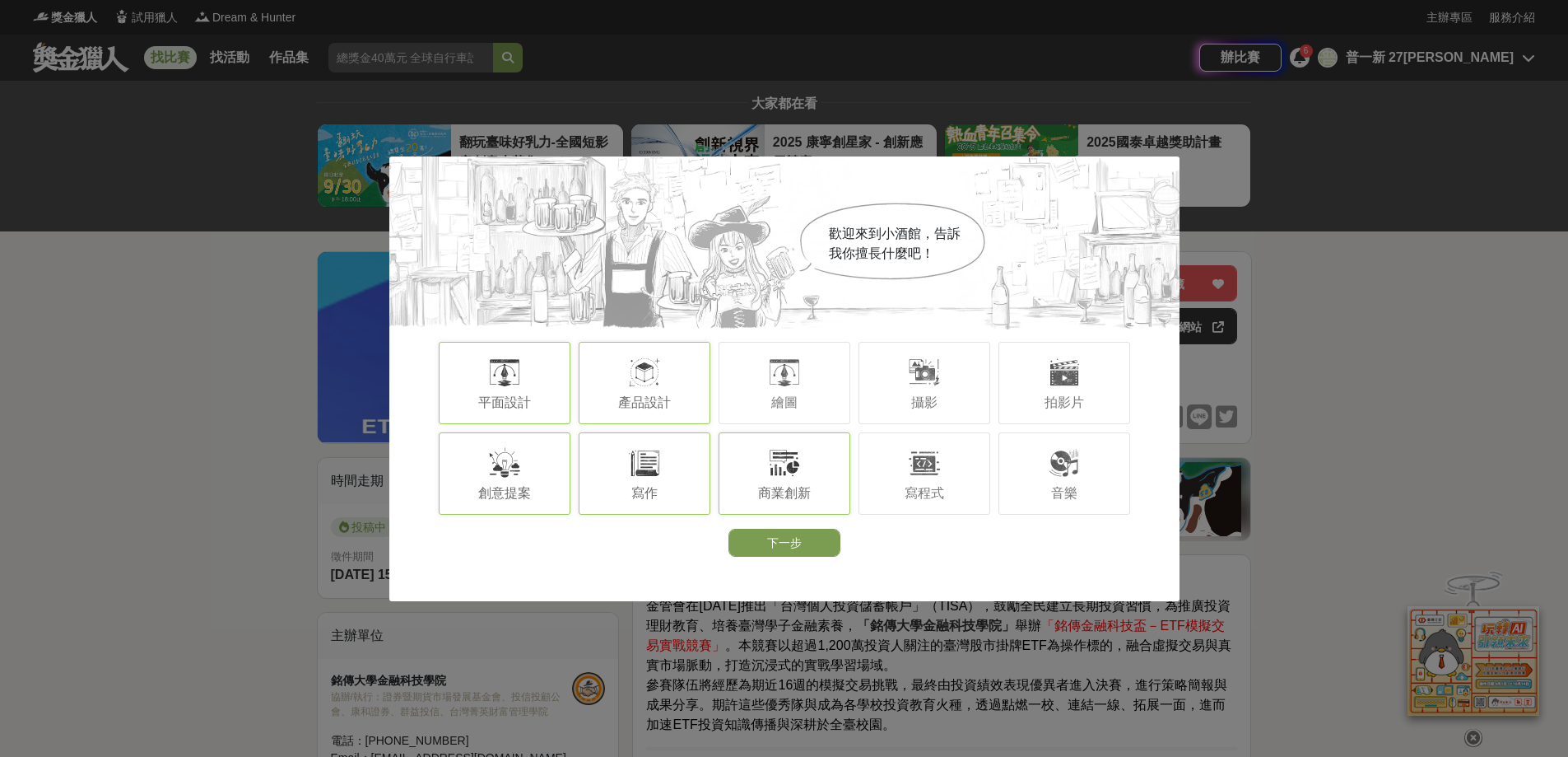
click at [559, 385] on div "平面設計" at bounding box center [505, 383] width 131 height 82
click at [733, 542] on button "下一步" at bounding box center [784, 542] width 112 height 28
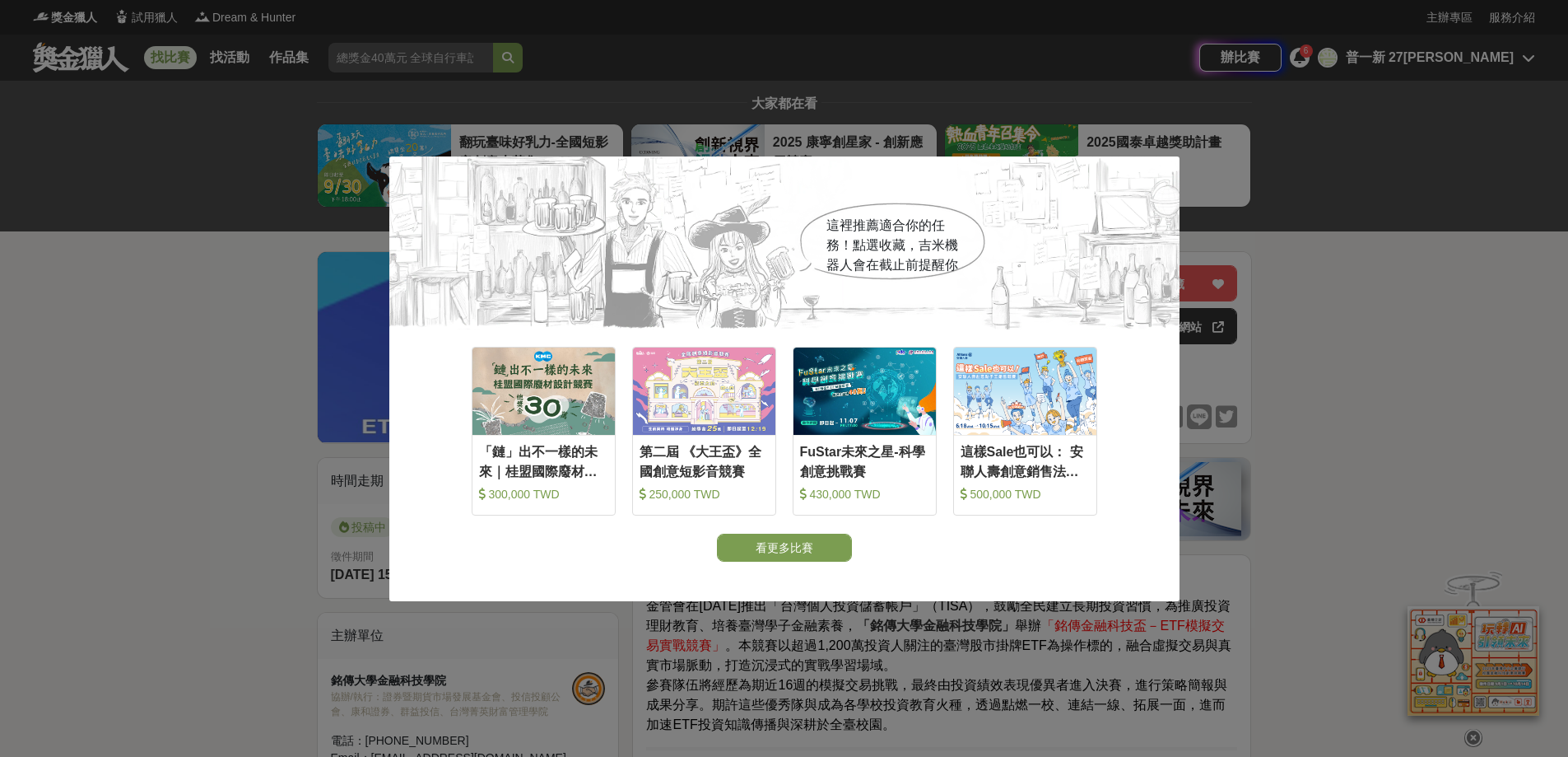
click at [1145, 626] on div "這裡推薦適合你的任務！點選收藏，[PERSON_NAME]機器人會在截止前提醒你 收藏 「鏈」出不一樣的未來｜桂盟國際廢材設計競賽 300,000 TWD 收…" at bounding box center [784, 378] width 1568 height 757
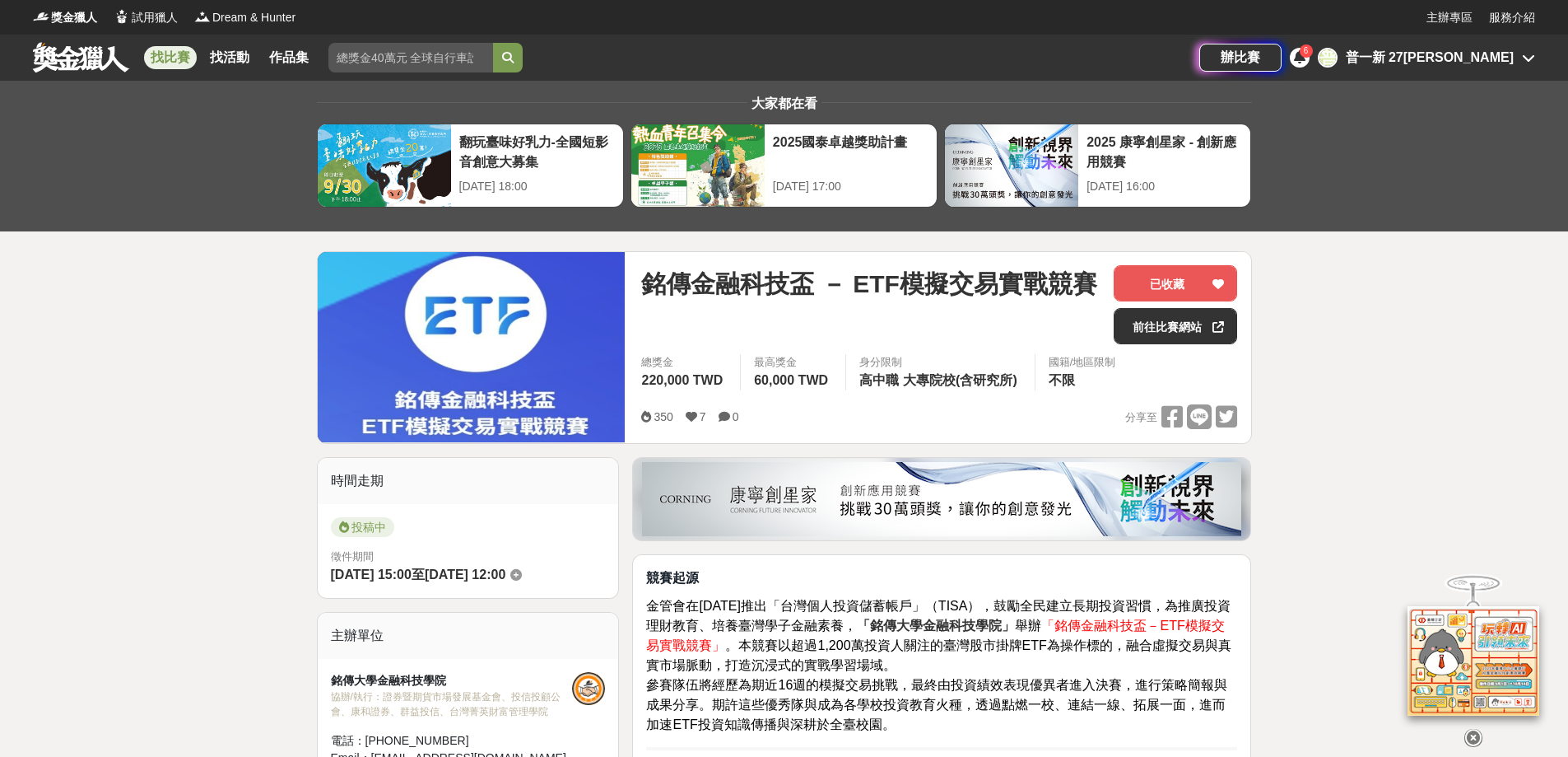
click at [1313, 47] on div "6" at bounding box center [1305, 50] width 13 height 14
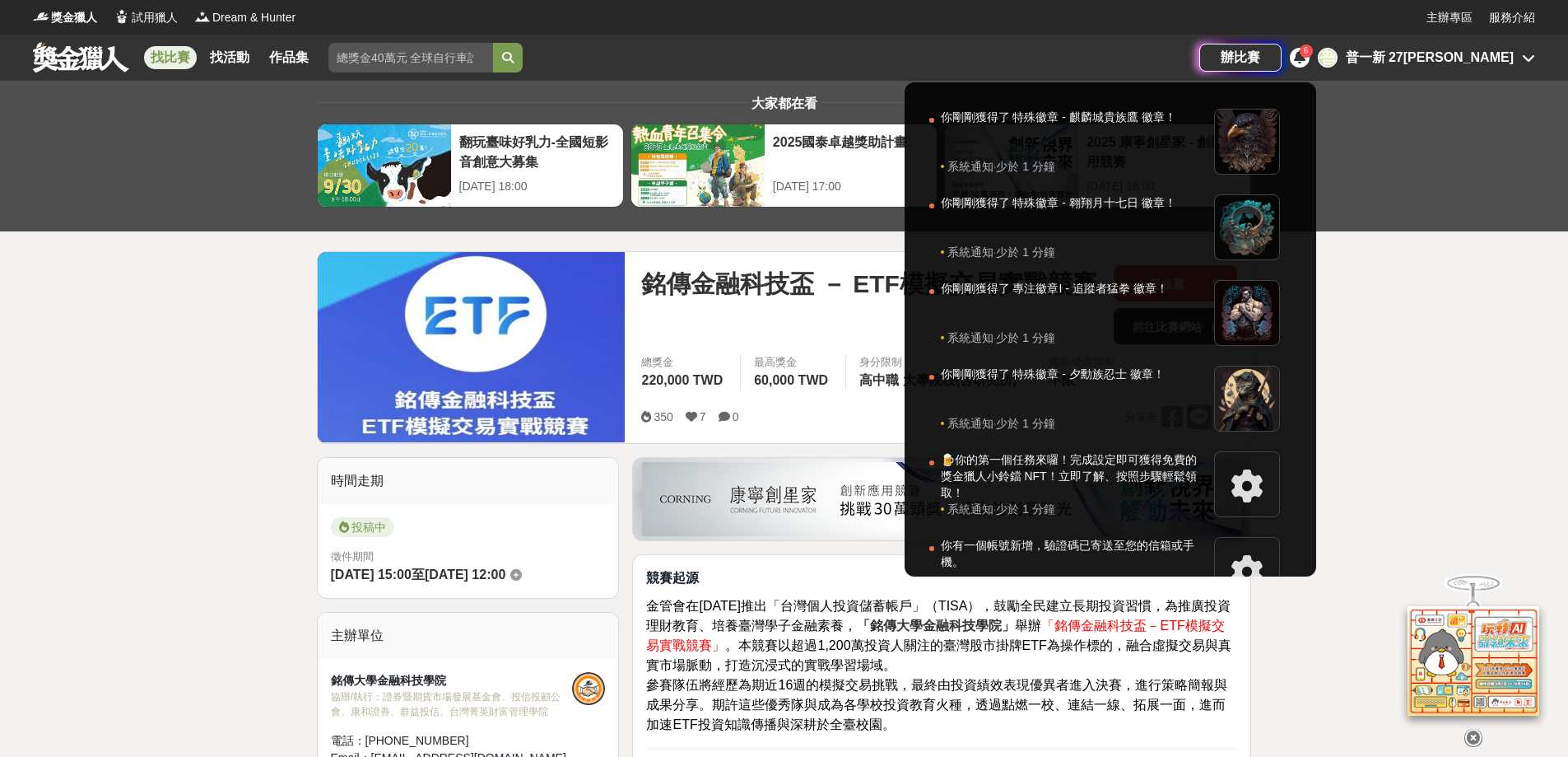
click at [1305, 54] on icon at bounding box center [1299, 57] width 12 height 14
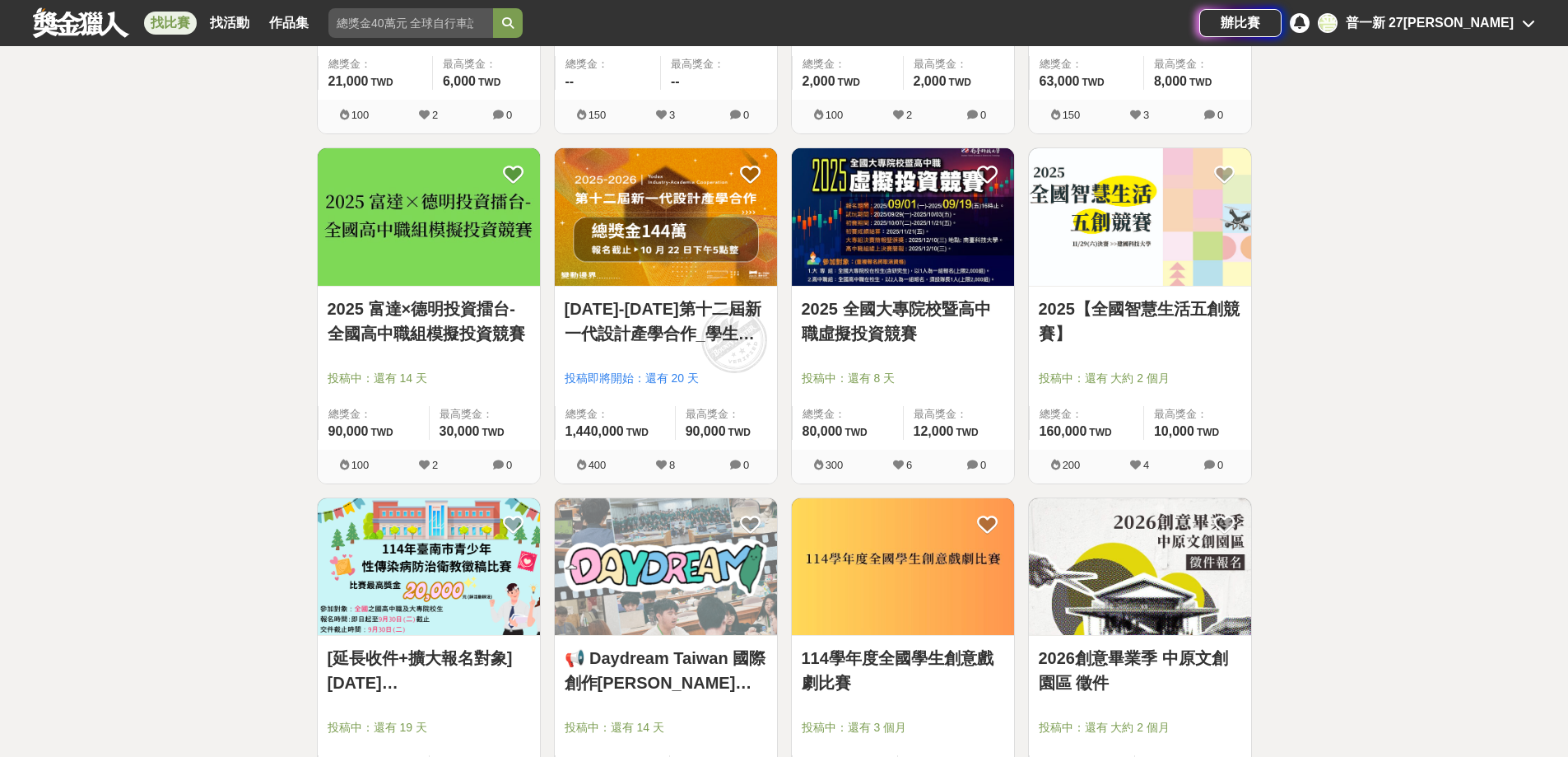
scroll to position [5105, 0]
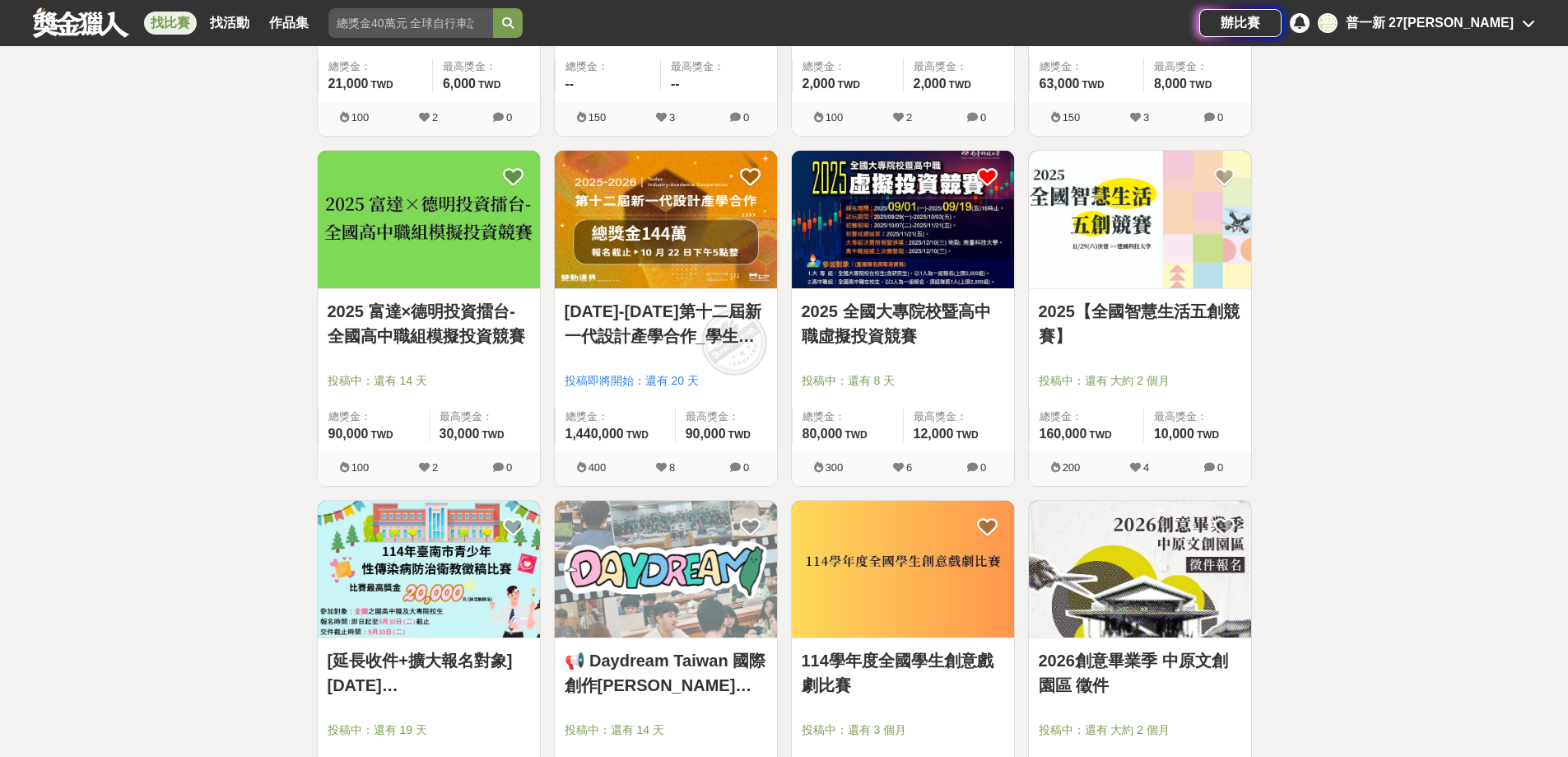
click at [982, 171] on icon at bounding box center [987, 177] width 21 height 21
click at [984, 169] on icon at bounding box center [987, 177] width 21 height 21
click at [996, 175] on icon at bounding box center [987, 177] width 21 height 21
click at [941, 232] on img at bounding box center [902, 219] width 222 height 138
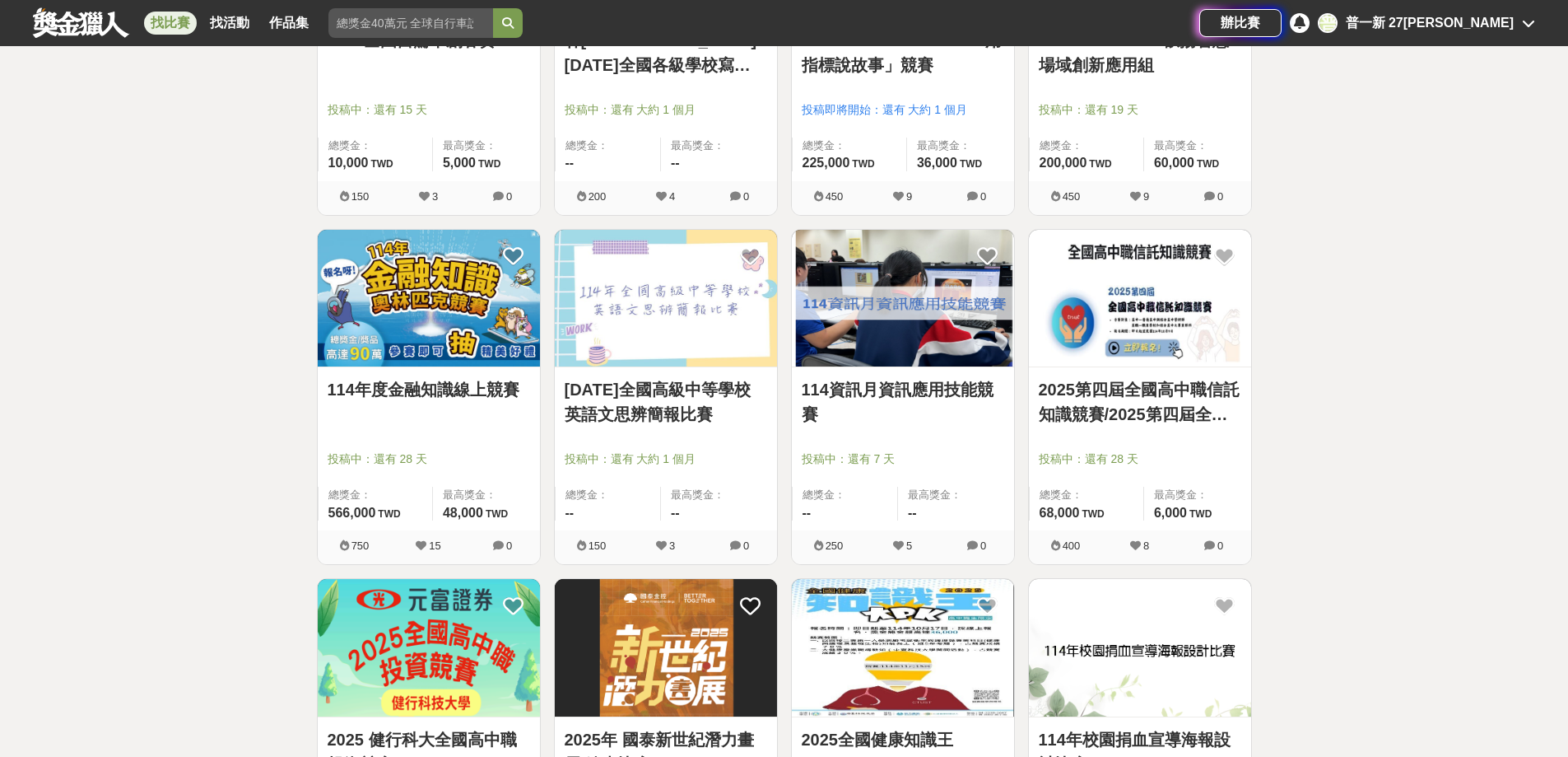
scroll to position [9058, 0]
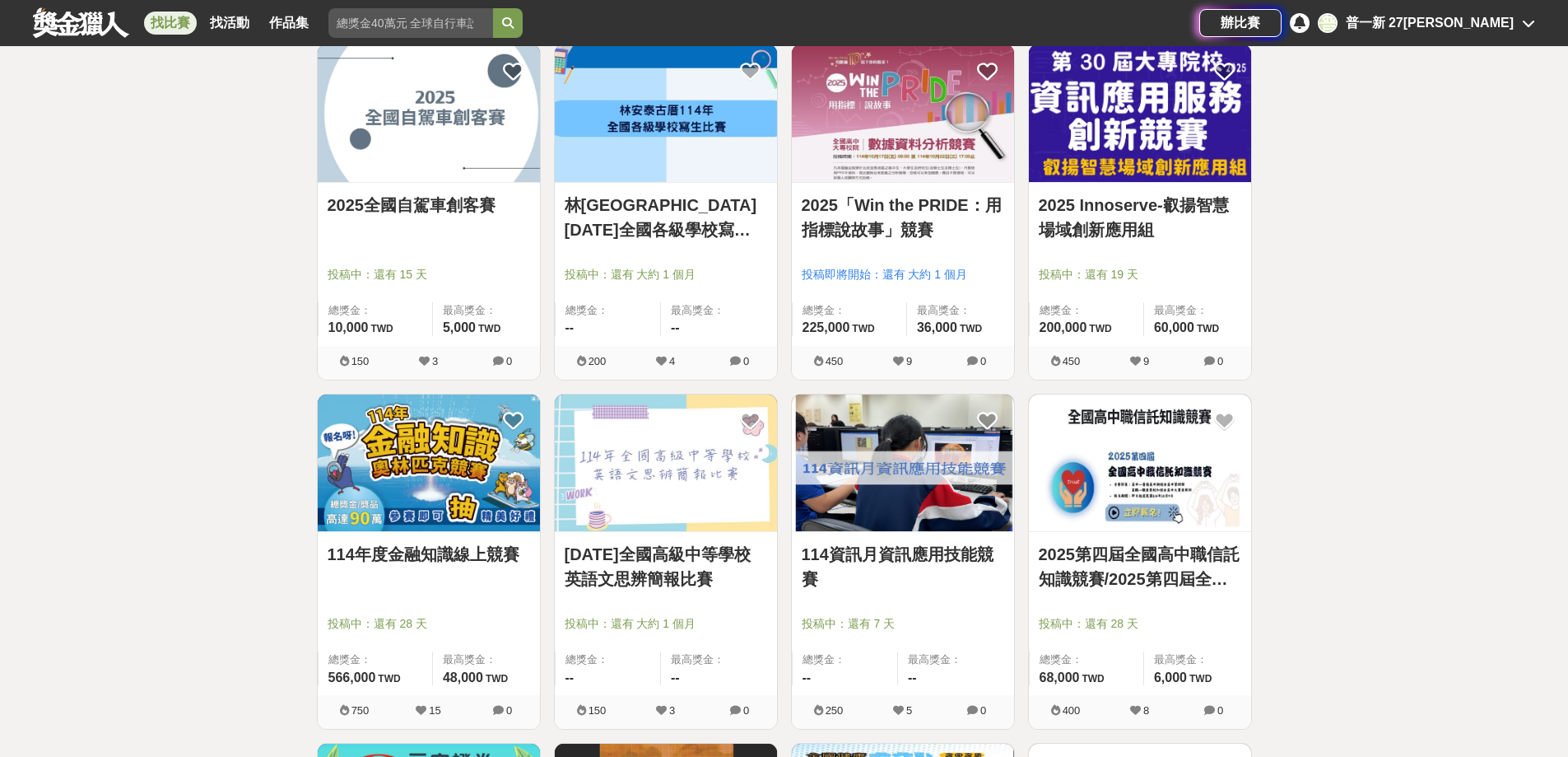
click at [427, 484] on img at bounding box center [428, 463] width 222 height 138
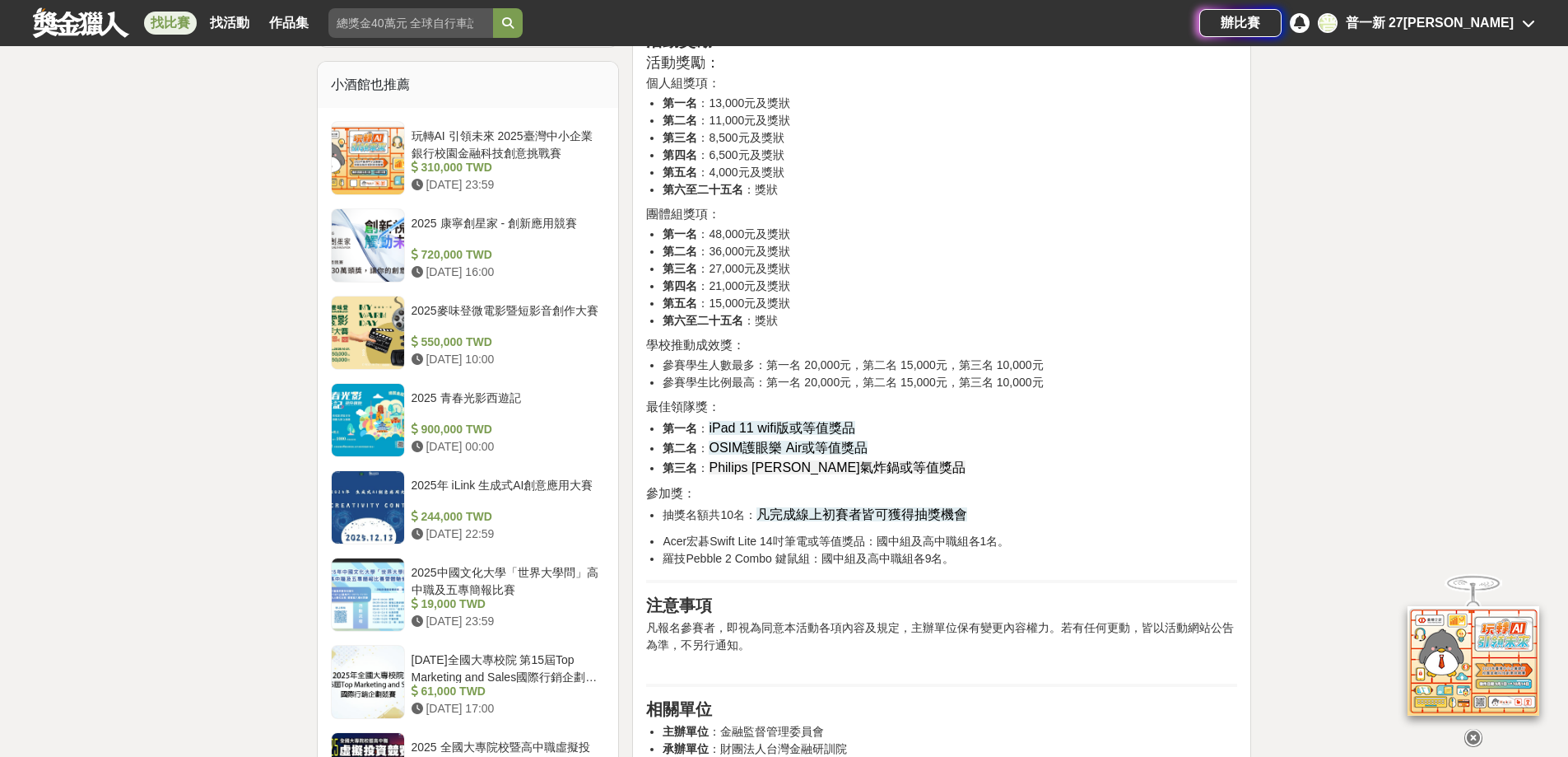
scroll to position [1400, 0]
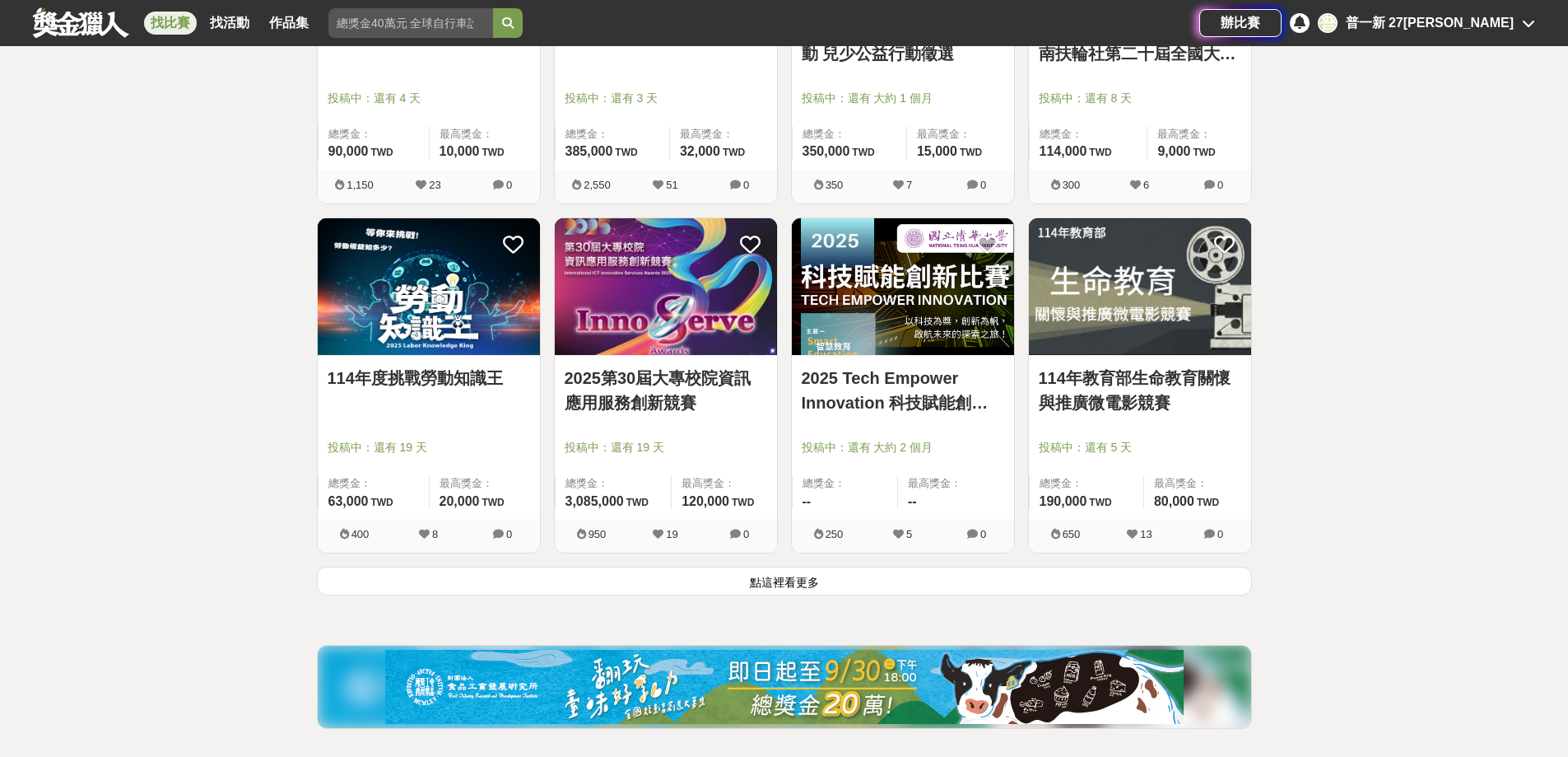
scroll to position [10293, 0]
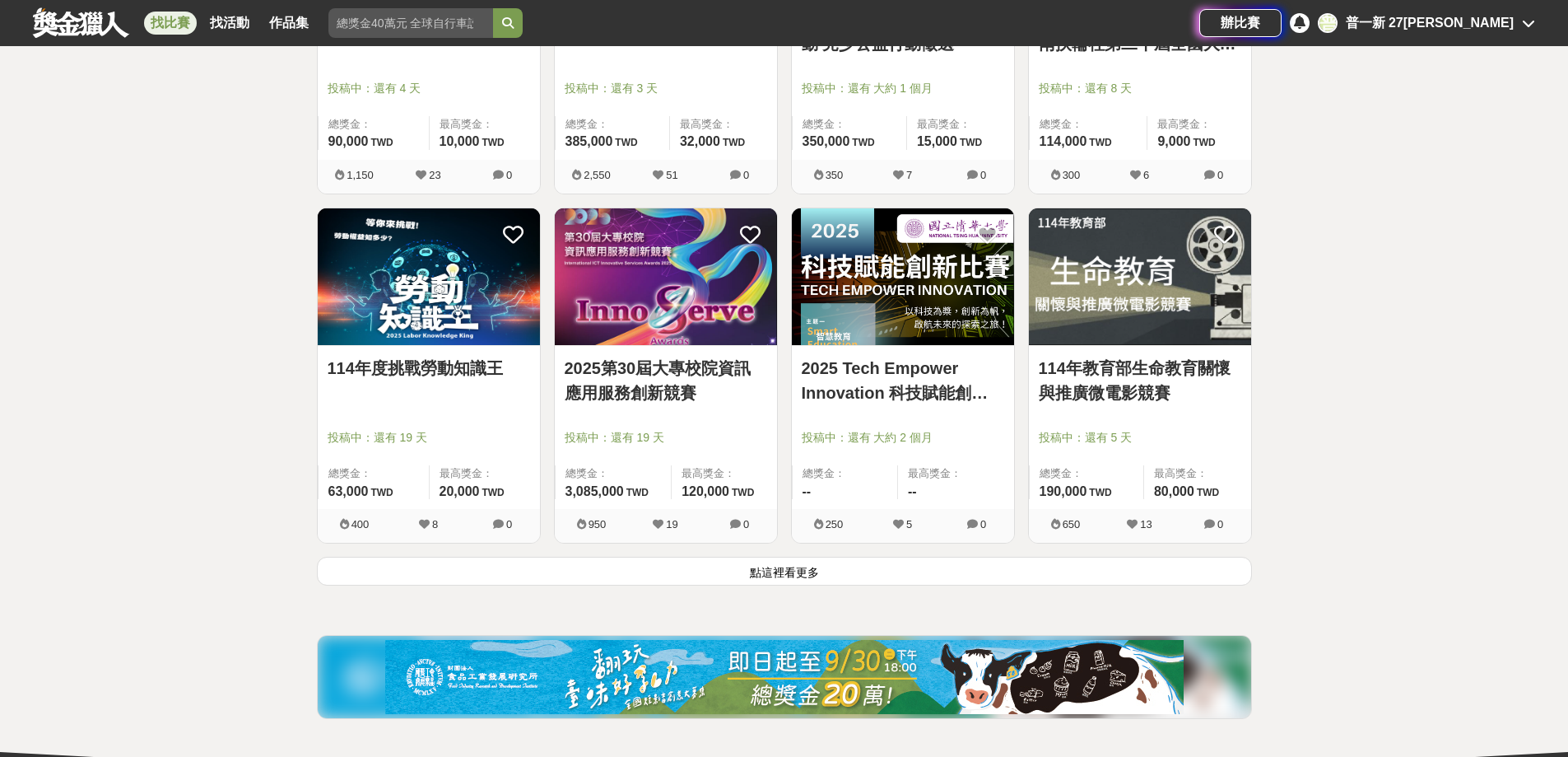
click at [825, 547] on div "2025 Tech Empower Innovation 科技賦能創新比賽 投稿中：還有 大約 2 個月 總獎金： -- 最高獎金： -- 250 5 0" at bounding box center [902, 383] width 237 height 350
click at [821, 550] on div "2025 Tech Empower Innovation 科技賦能創新比賽 投稿中：還有 大約 2 個月 總獎金： -- 最高獎金： -- 250 5 0" at bounding box center [902, 383] width 237 height 350
click at [813, 555] on div "2025 Tech Empower Innovation 科技賦能創新比賽 投稿中：還有 大約 2 個月 總獎金： -- 最高獎金： -- 250 5 0" at bounding box center [902, 383] width 237 height 350
click at [807, 569] on button "點這裡看更多" at bounding box center [784, 571] width 935 height 29
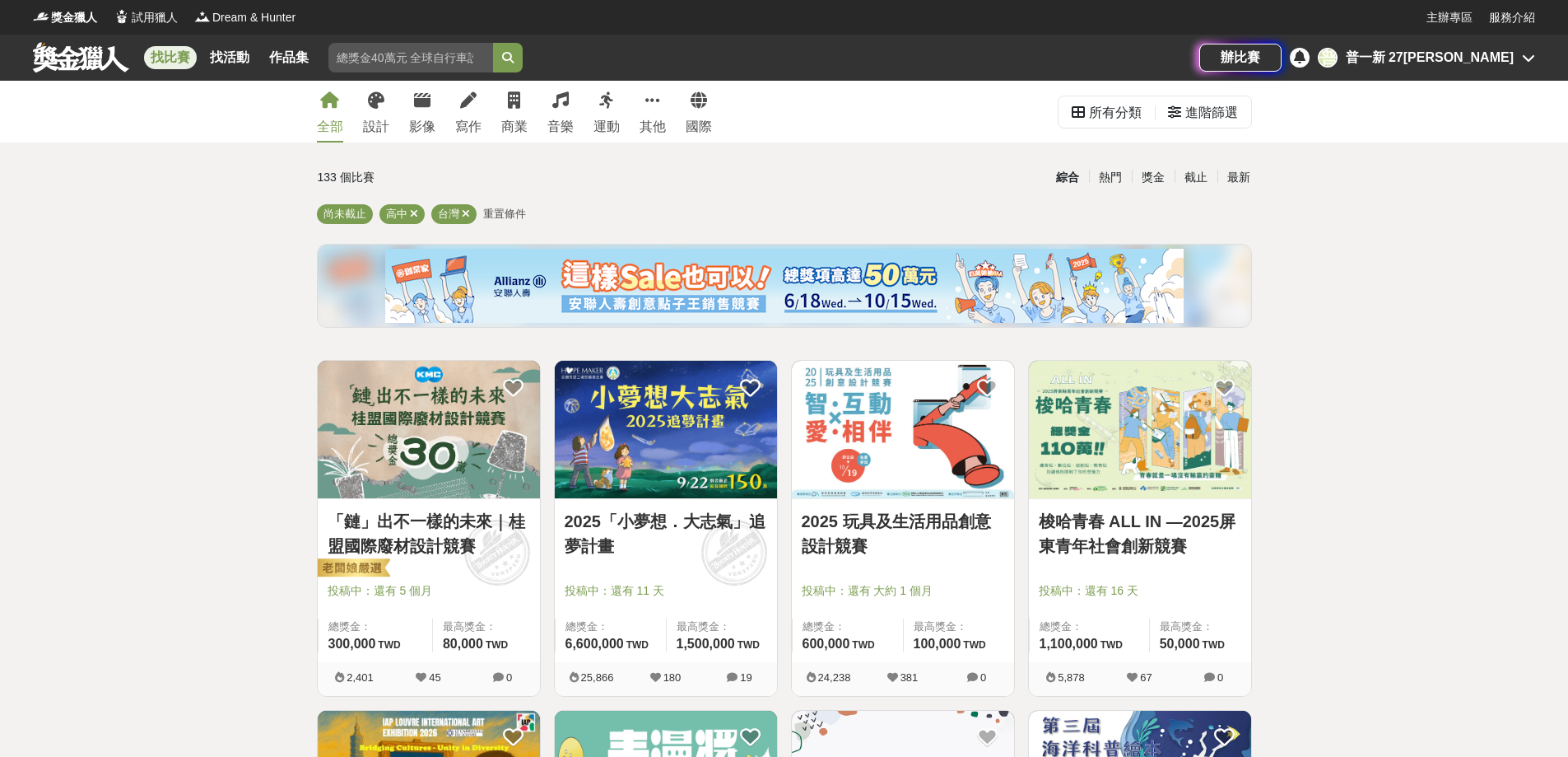
click at [200, 47] on div "找比賽 找活動 作品集" at bounding box center [233, 57] width 178 height 46
click at [211, 58] on link "找活動" at bounding box center [229, 58] width 53 height 23
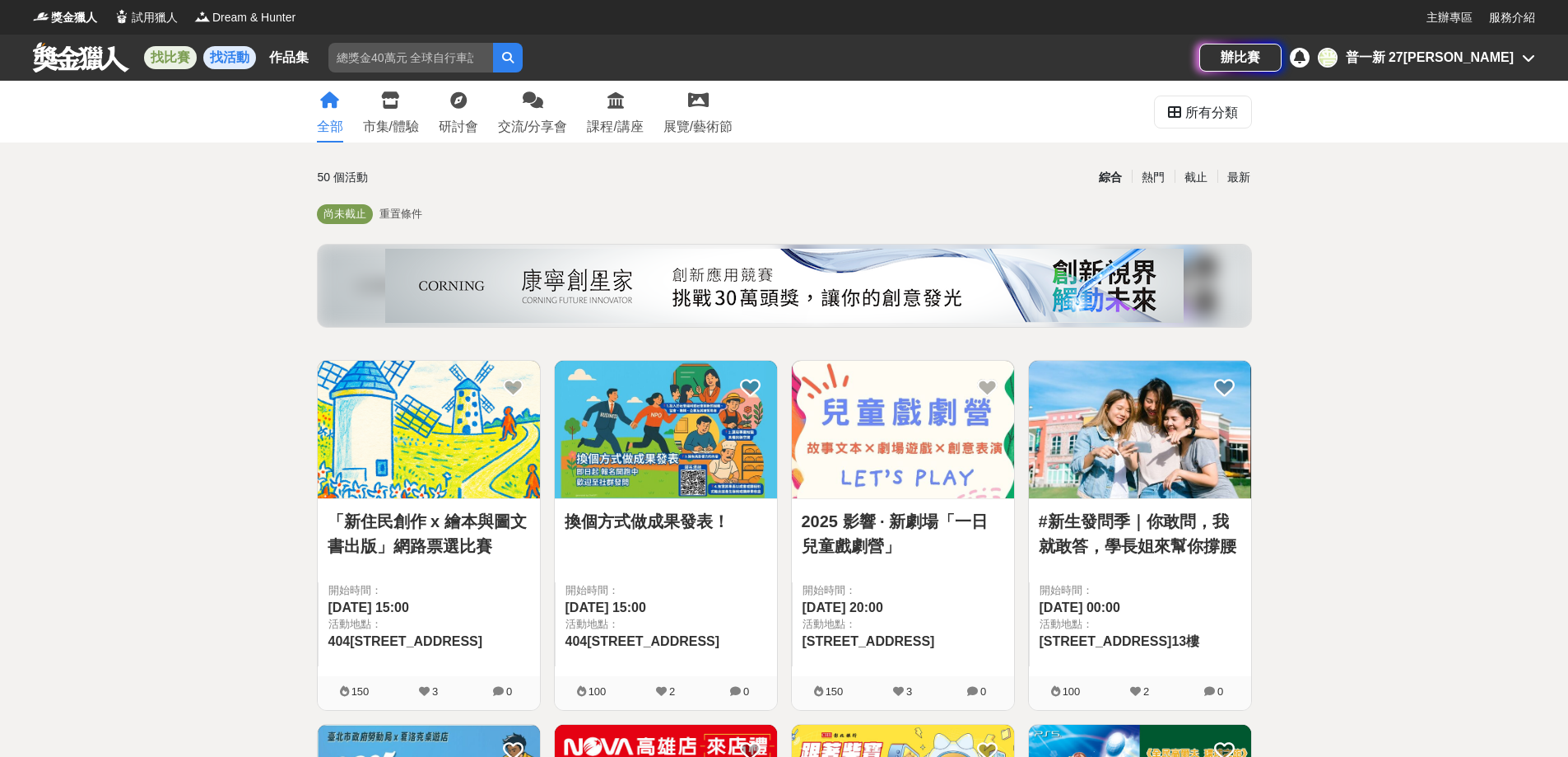
click at [192, 53] on link "找比賽" at bounding box center [170, 58] width 53 height 23
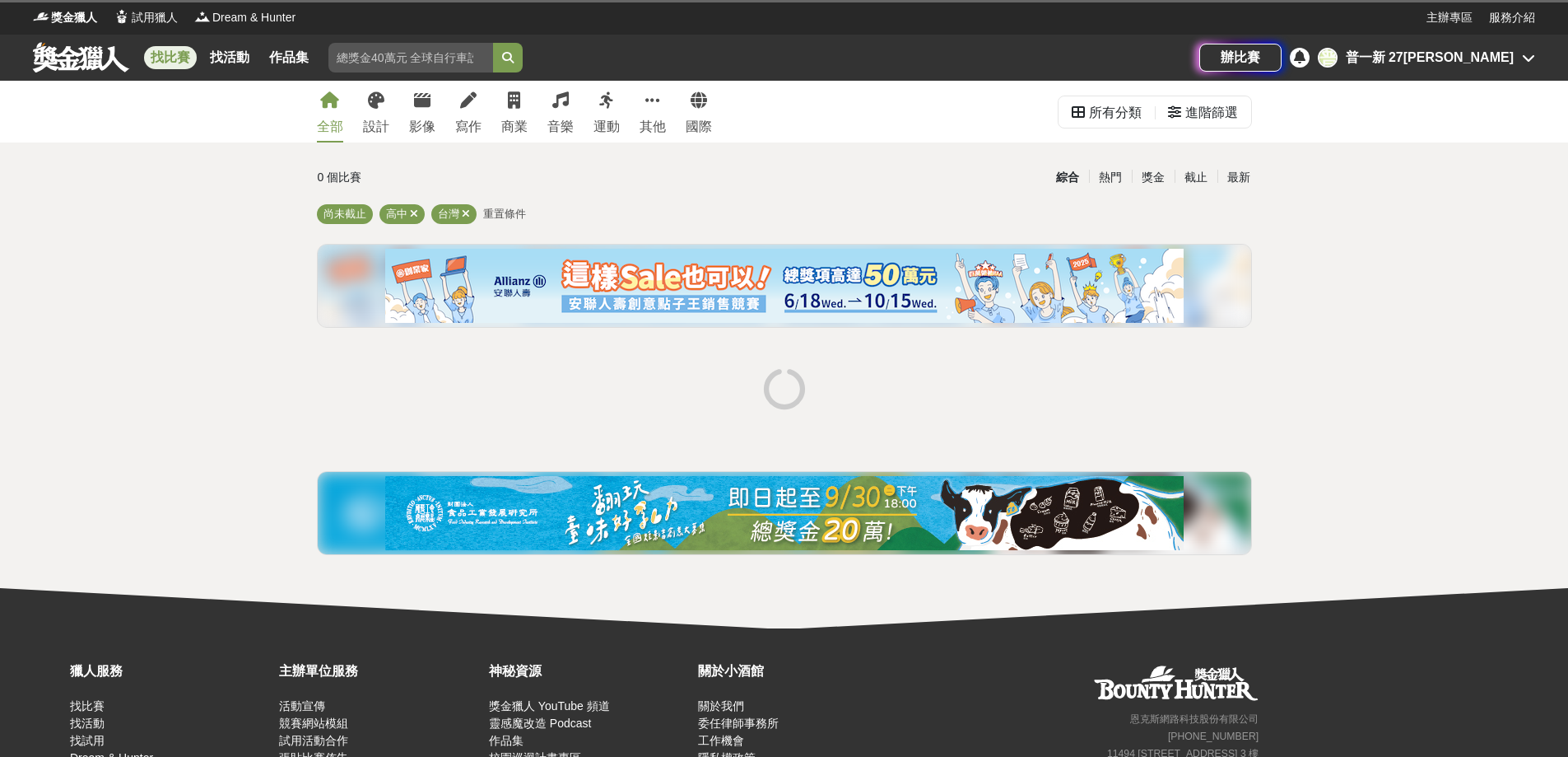
click at [103, 58] on link at bounding box center [81, 57] width 100 height 32
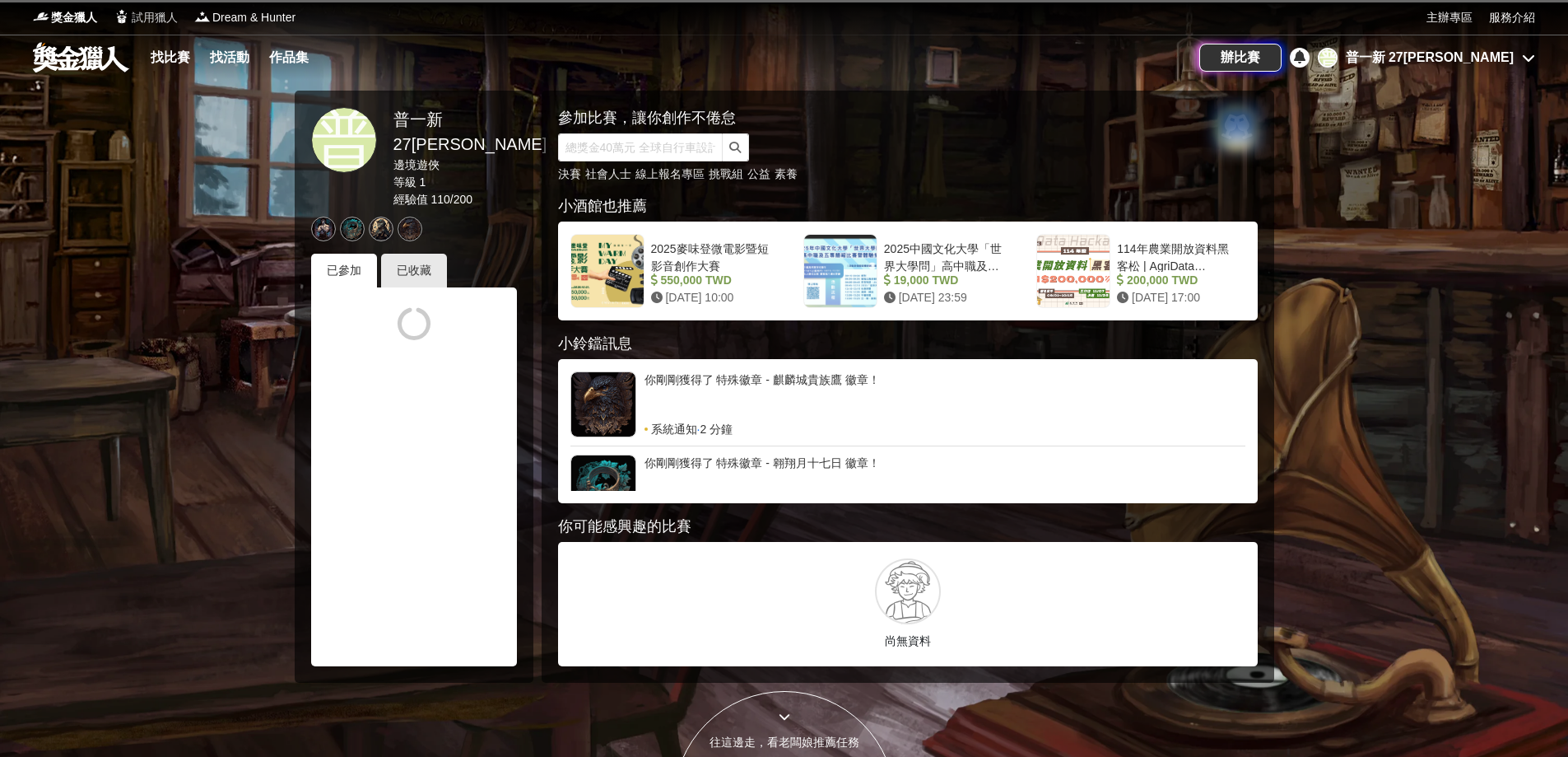
click at [131, 12] on span "試用獵人" at bounding box center [154, 17] width 46 height 17
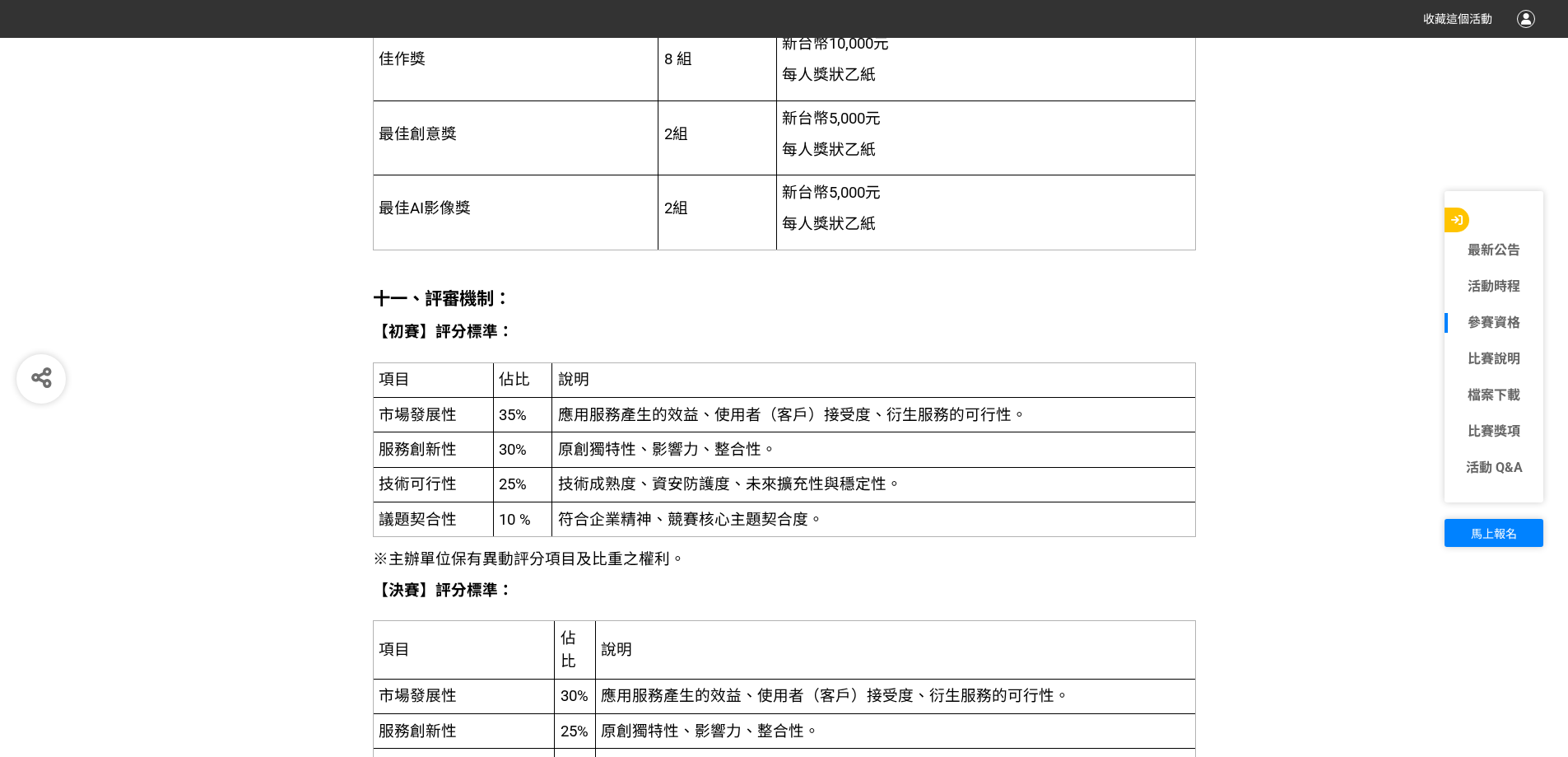
scroll to position [3623, 0]
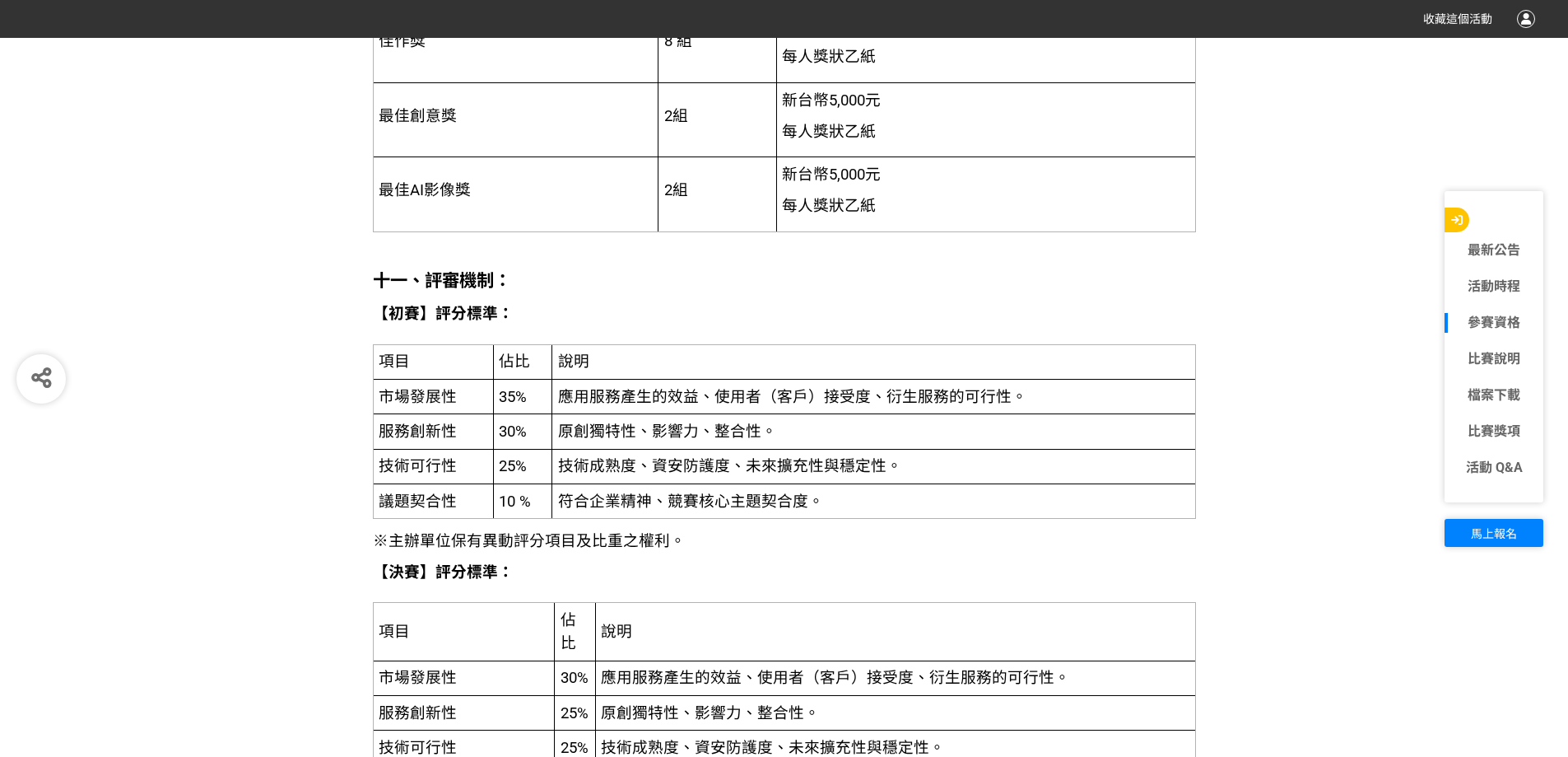
drag, startPoint x: 594, startPoint y: 389, endPoint x: 629, endPoint y: 392, distance: 35.1
click at [598, 389] on span "應用服務產生的效益、使用者（客戶）接受度、衍生服務的可行性。" at bounding box center [792, 397] width 469 height 18
click at [838, 411] on td "應用服務產生的效益、使用者（客戶）接受度、衍生服務的可行性。" at bounding box center [873, 397] width 643 height 34
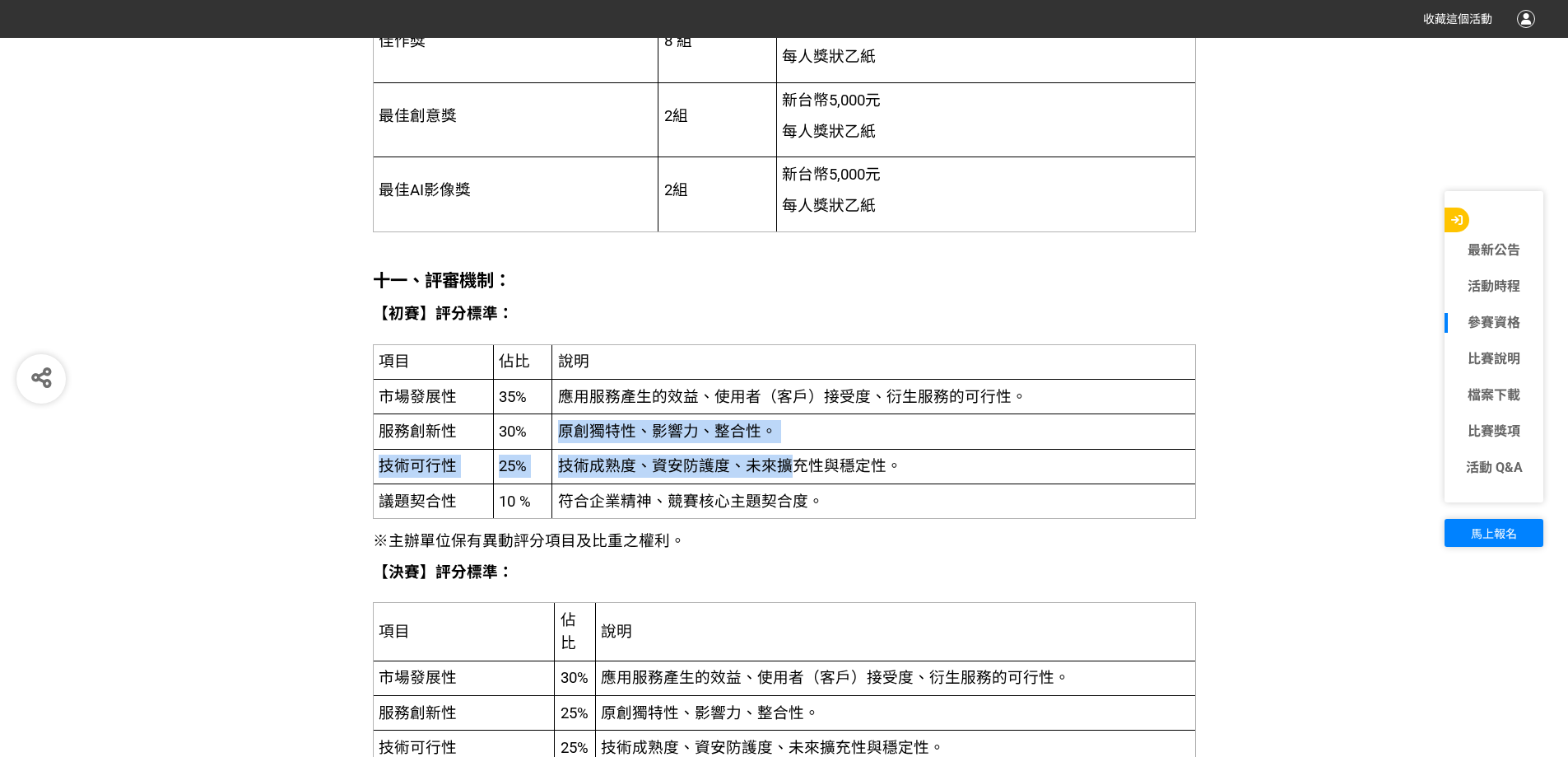
drag, startPoint x: 551, startPoint y: 433, endPoint x: 826, endPoint y: 458, distance: 276.1
click at [812, 455] on tbody "項目 佔比 說明 市場發展性 35% 應用服務產生的效益、使用者（客戶）接受度、衍生服務的可行性。 服務創新性 30% 原創獨特性、影響力、整合性。 技術可行…" at bounding box center [784, 431] width 822 height 175
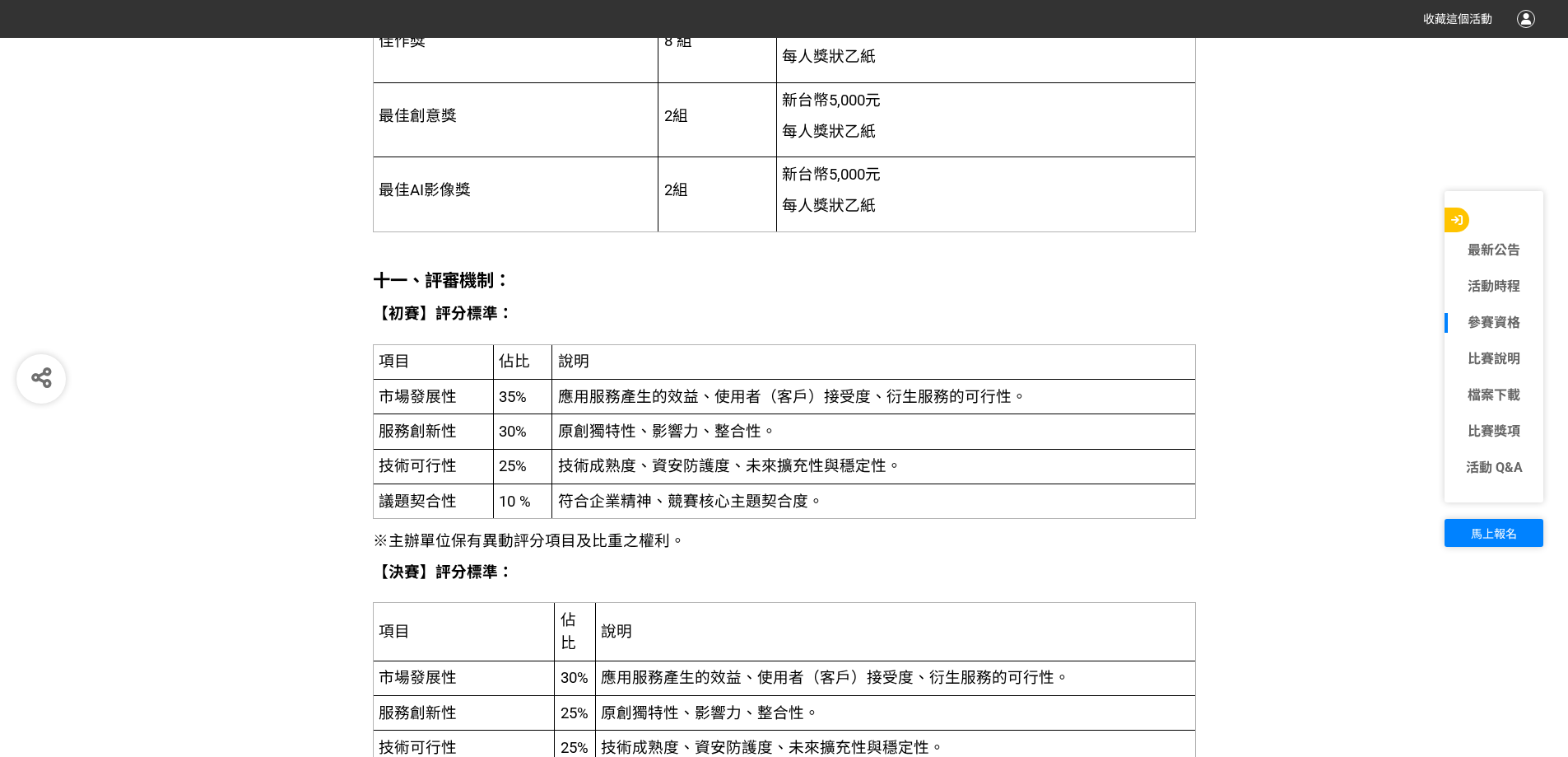
click at [826, 458] on span "技術成熟度、資安防護度、未來擴充性與穩定性。" at bounding box center [730, 466] width 344 height 18
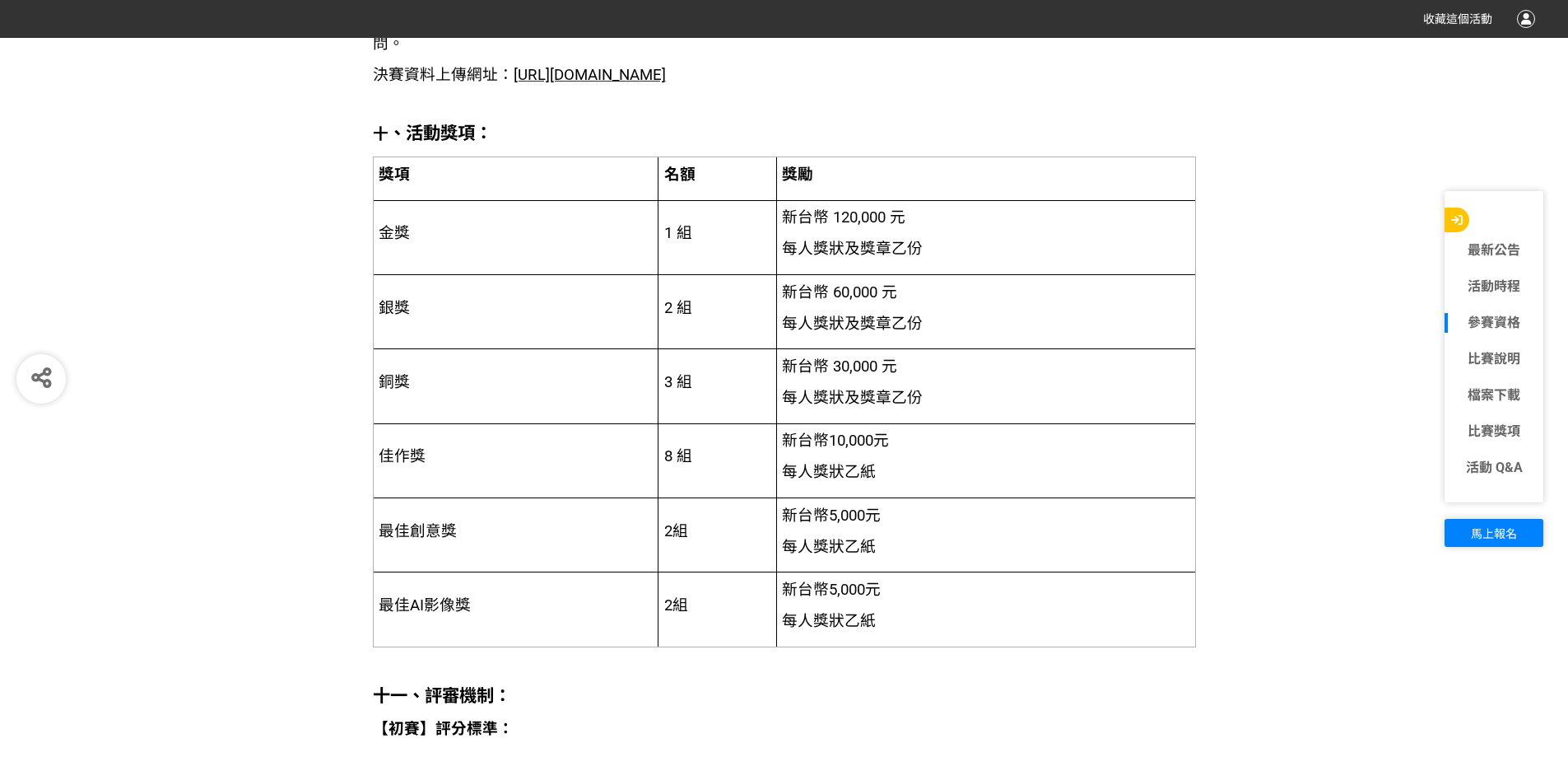
scroll to position [3129, 0]
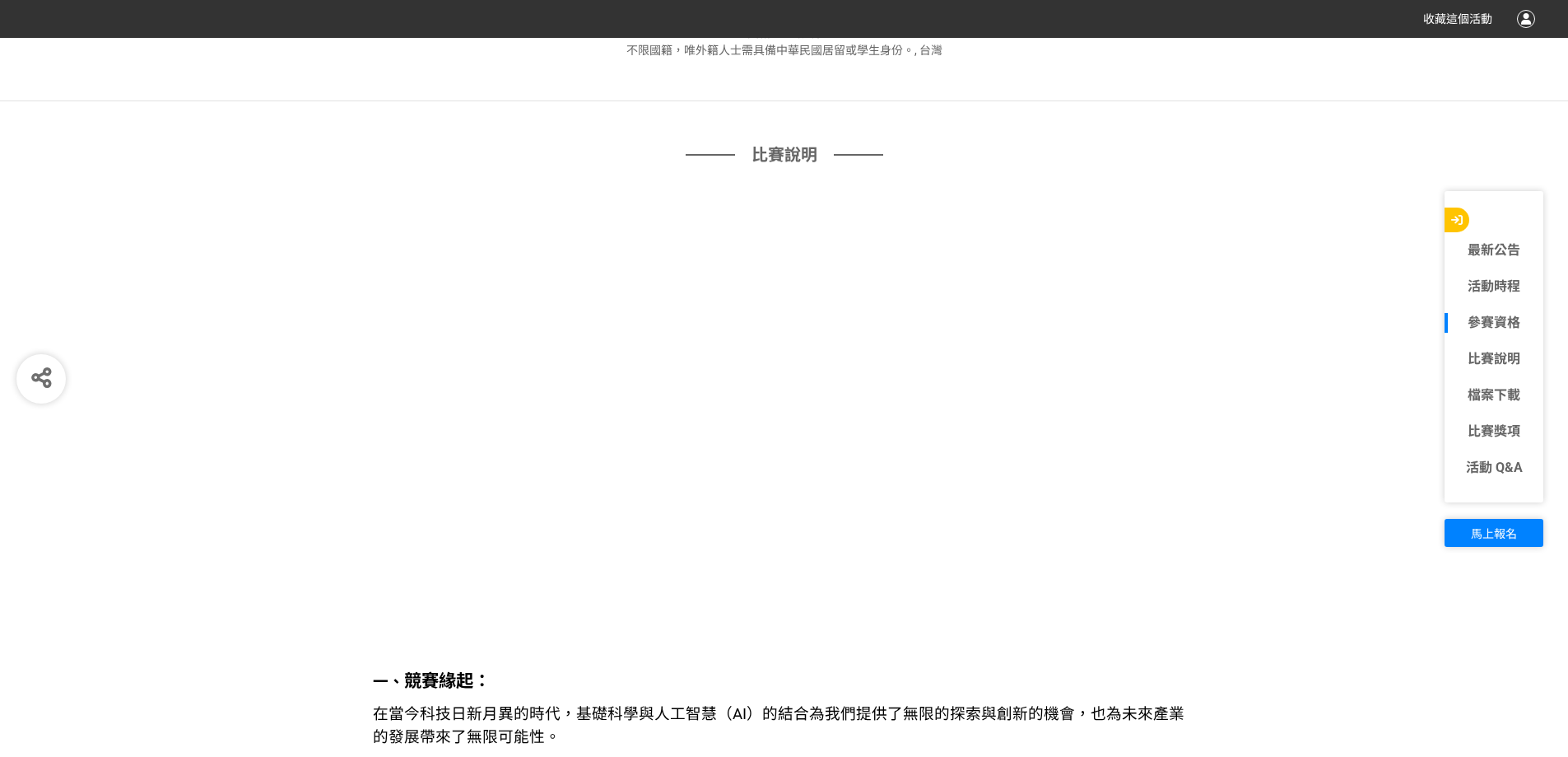
scroll to position [1235, 0]
